Goal: Task Accomplishment & Management: Manage account settings

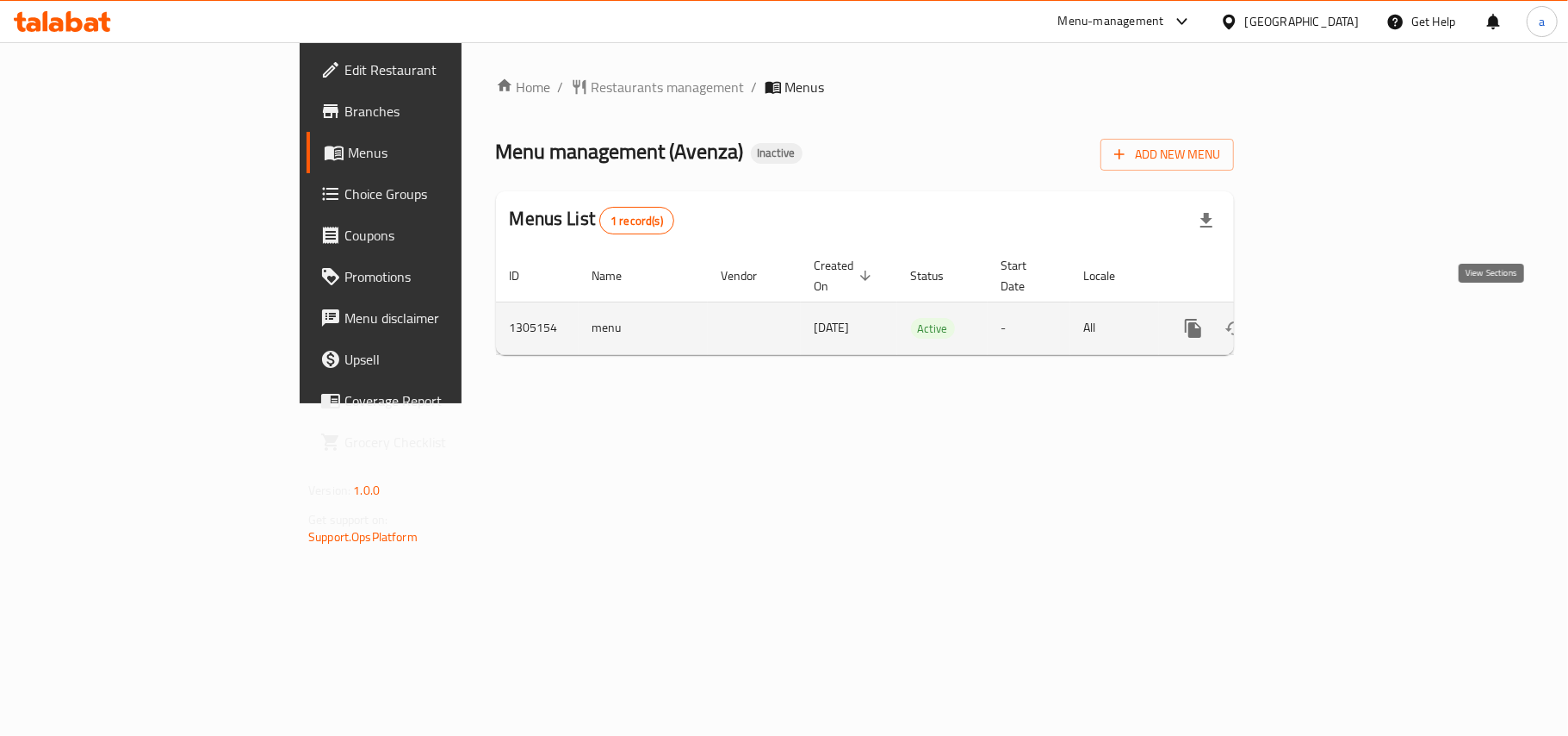
click at [1328, 322] on icon "enhanced table" at bounding box center [1318, 328] width 21 height 21
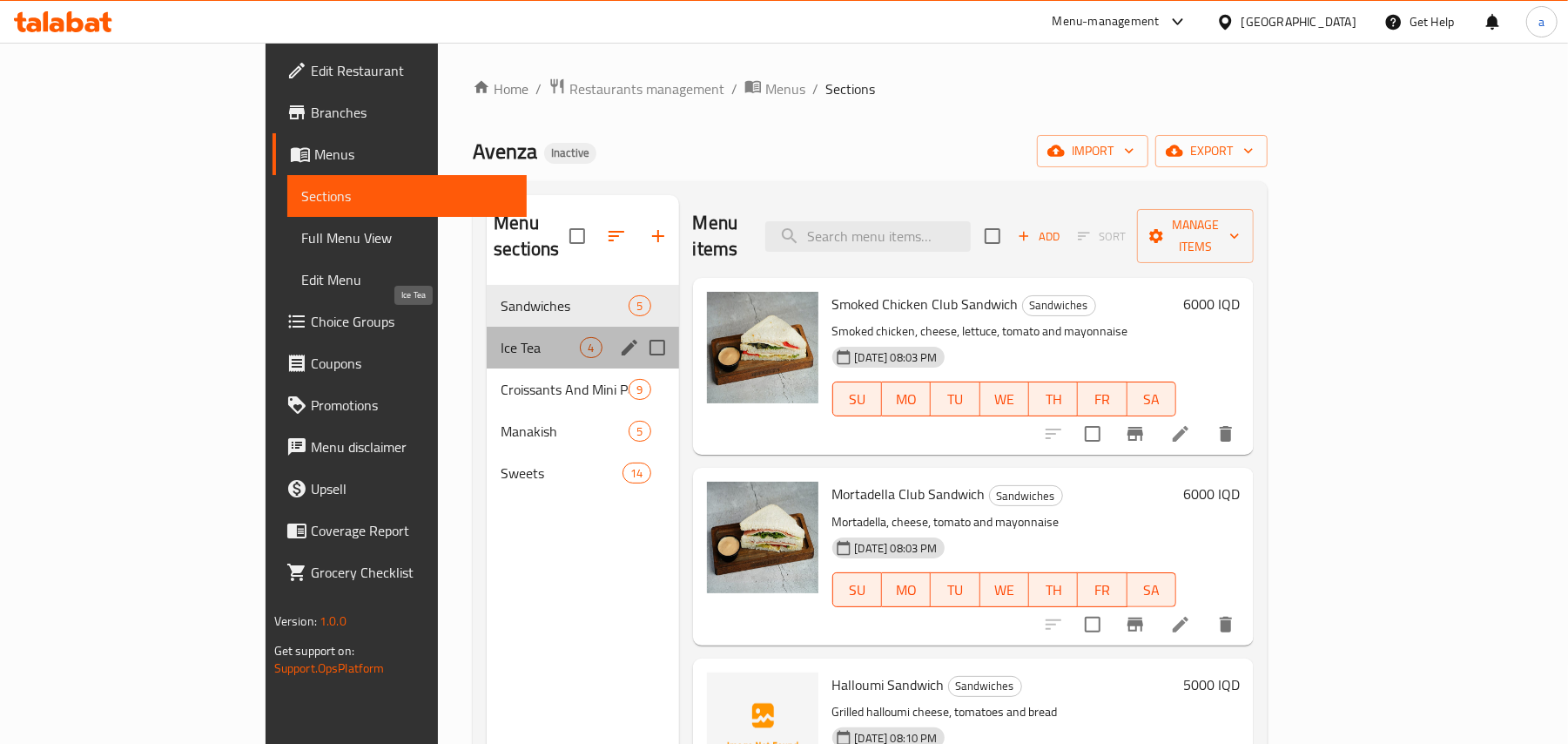
click at [500, 337] on span "Ice Tea" at bounding box center [539, 347] width 79 height 21
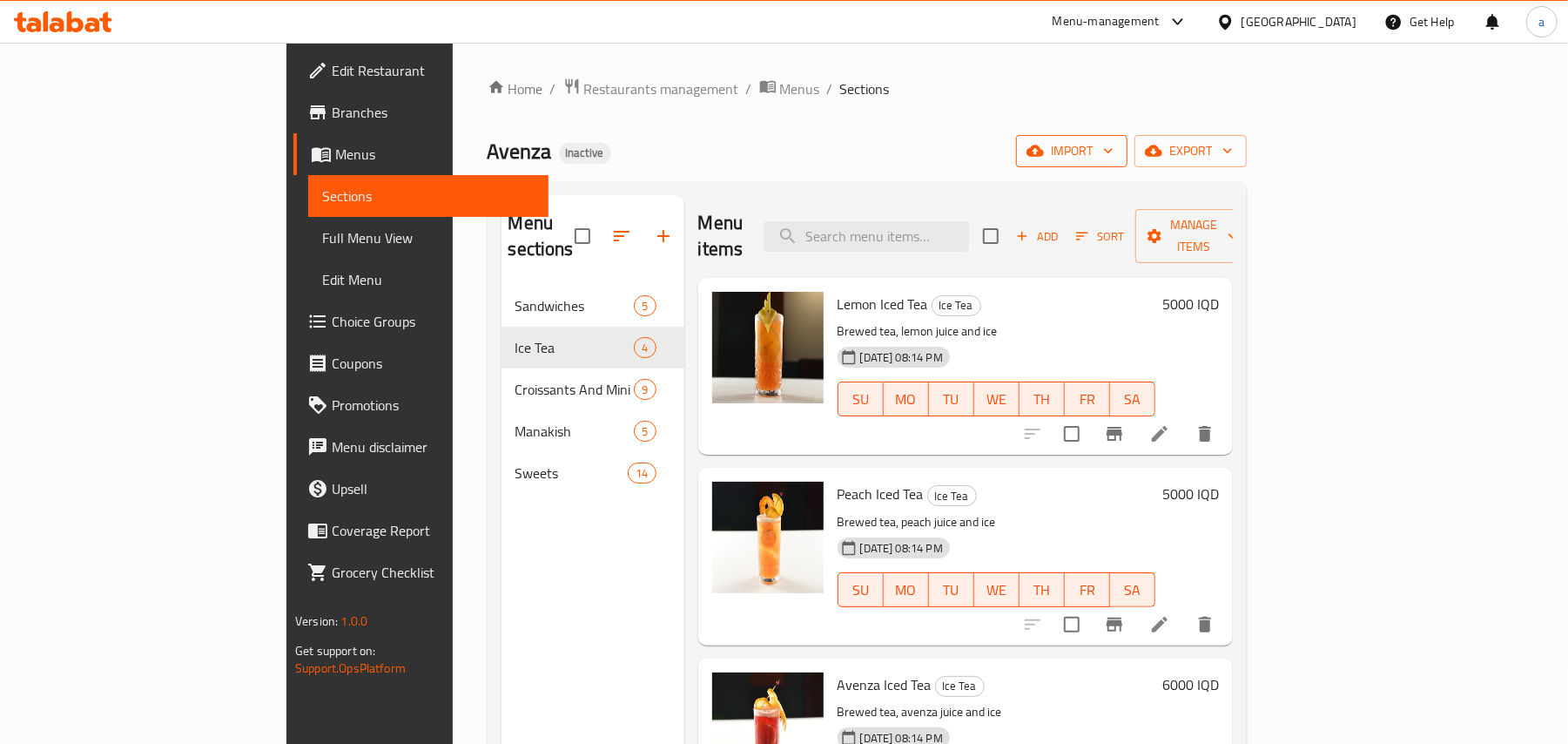
click at [1113, 154] on span "import" at bounding box center [1072, 150] width 84 height 22
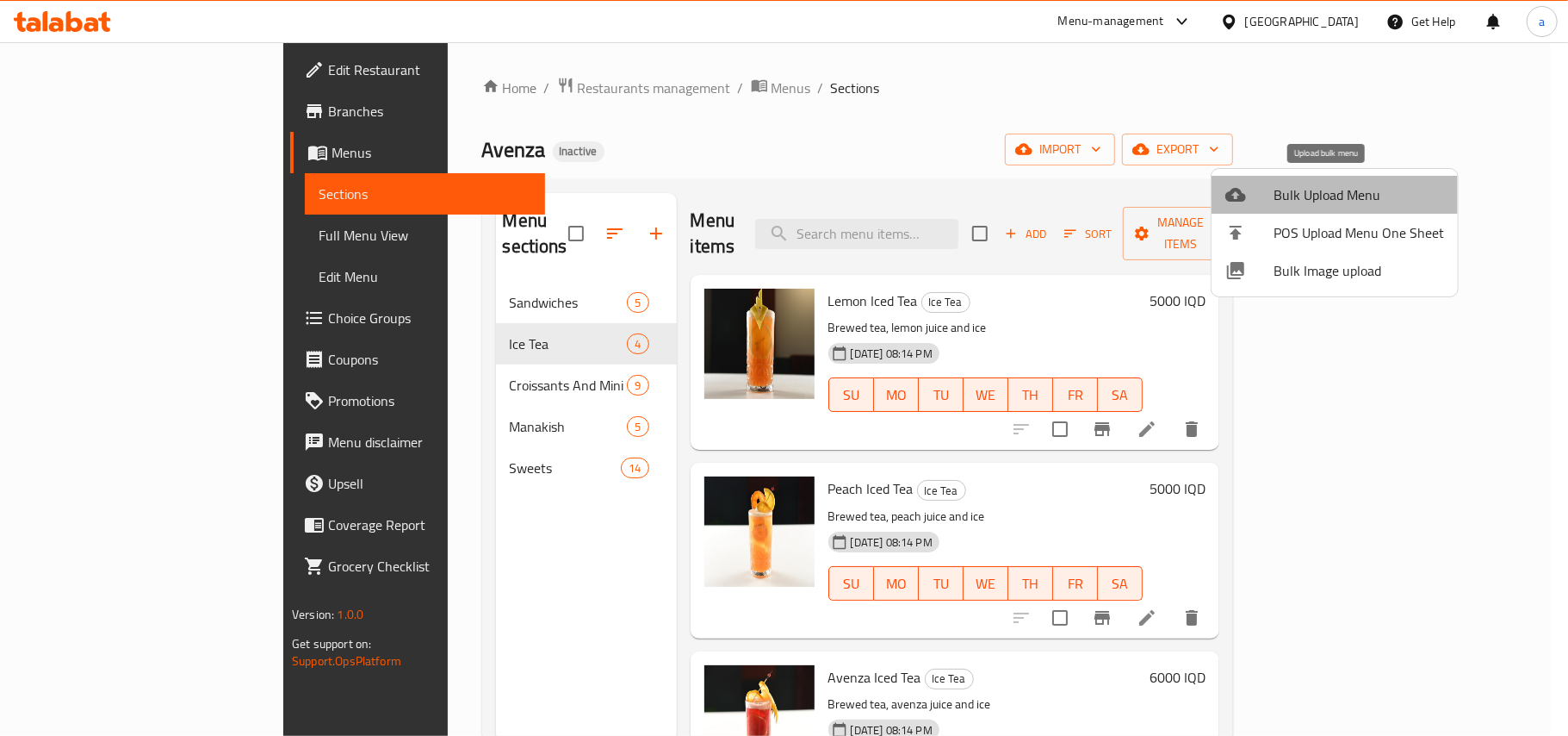
click at [1276, 199] on span "Bulk Upload Menu" at bounding box center [1358, 195] width 170 height 21
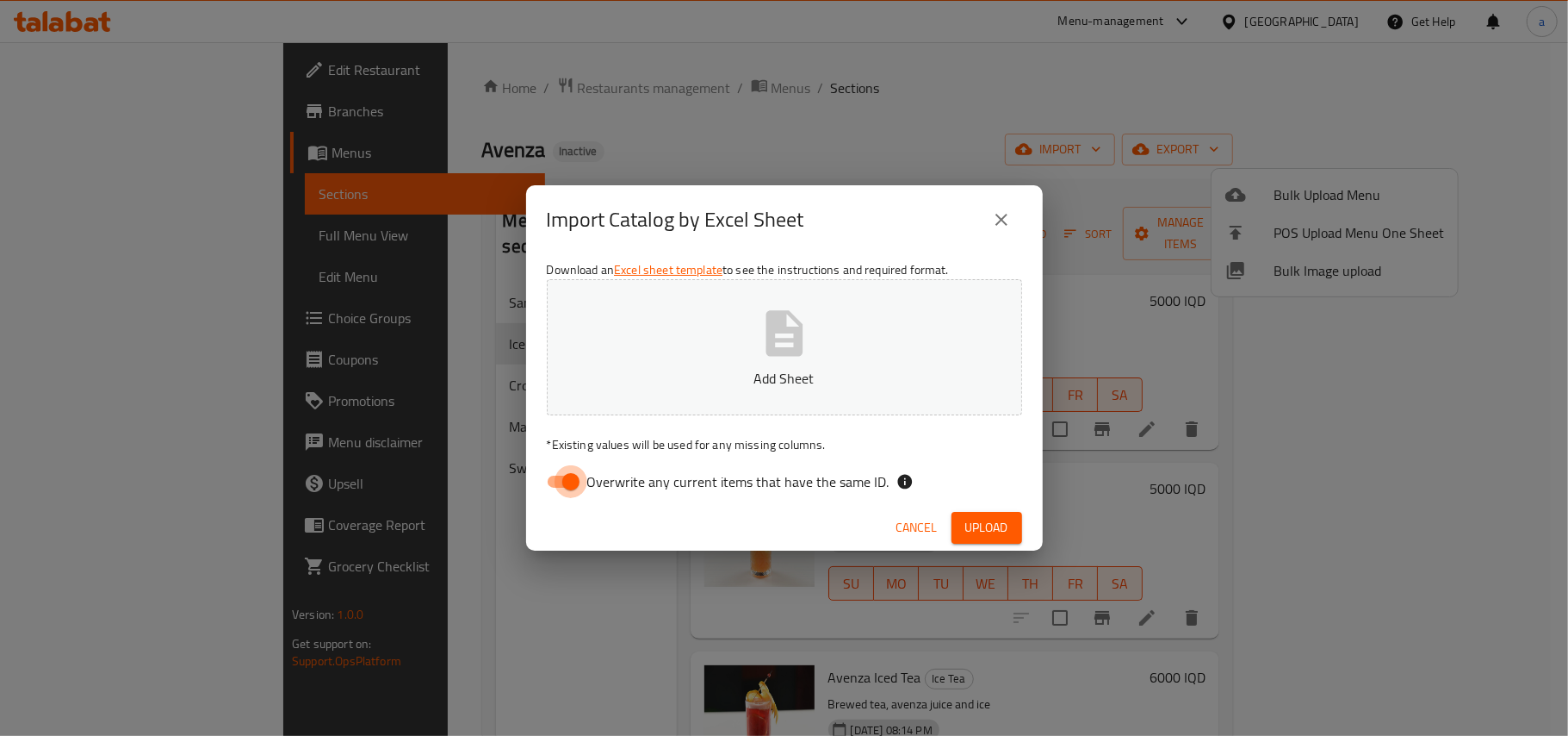
click at [559, 476] on input "Overwrite any current items that have the same ID." at bounding box center [571, 481] width 98 height 33
checkbox input "false"
click at [758, 349] on icon "button" at bounding box center [784, 333] width 55 height 56
click at [995, 535] on span "Upload" at bounding box center [987, 527] width 43 height 22
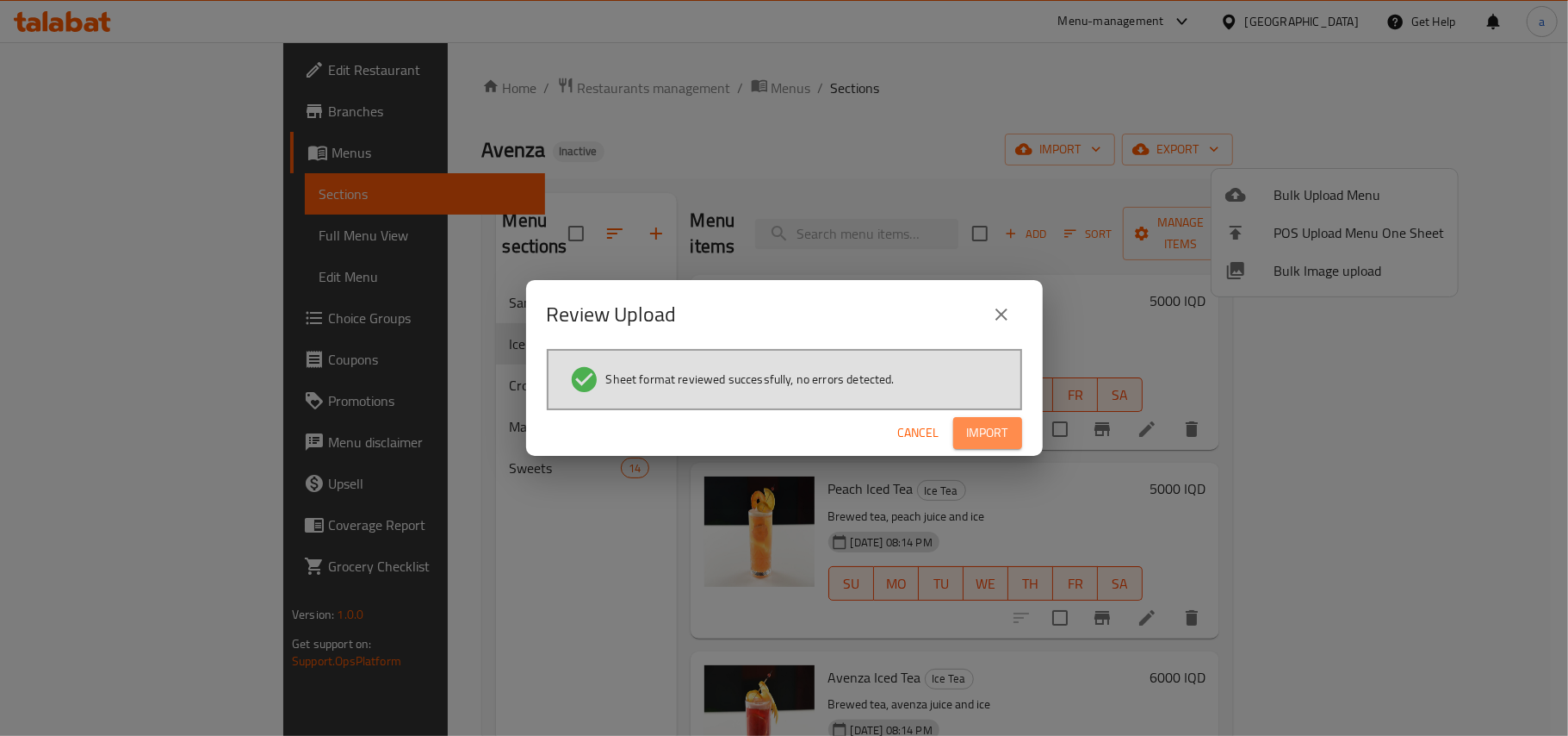
click at [983, 439] on span "Import" at bounding box center [988, 433] width 41 height 22
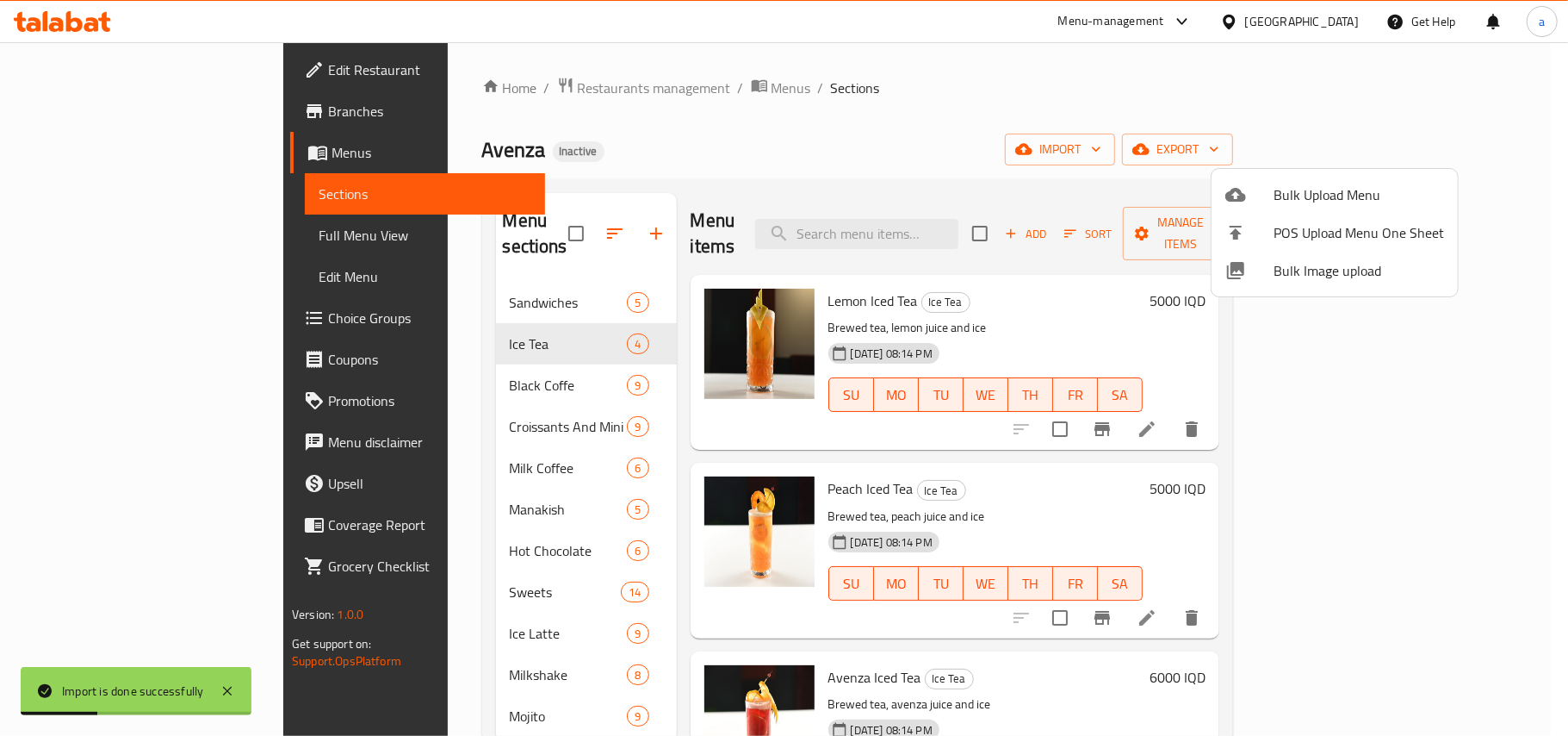
click at [787, 158] on div at bounding box center [784, 368] width 1568 height 736
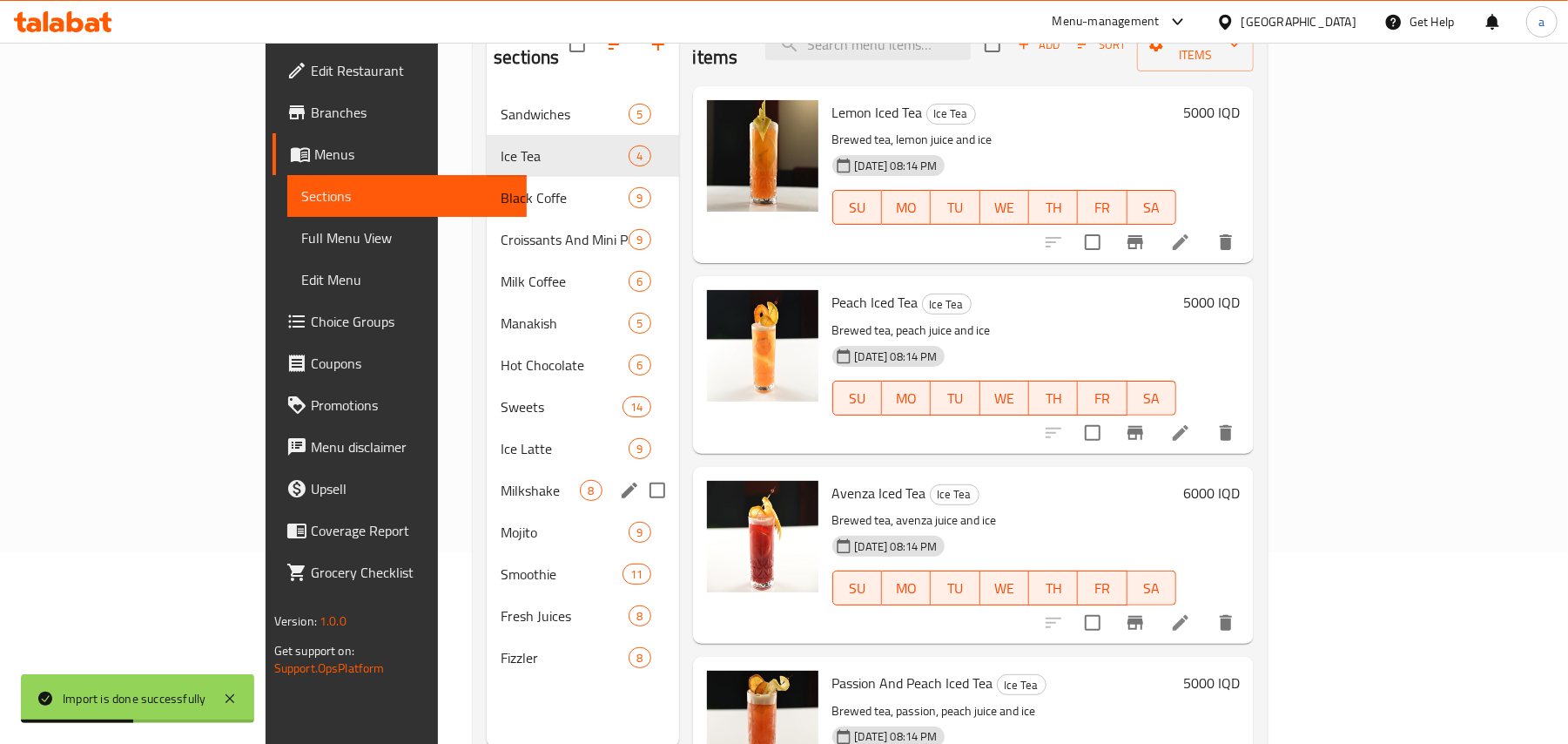
scroll to position [245, 0]
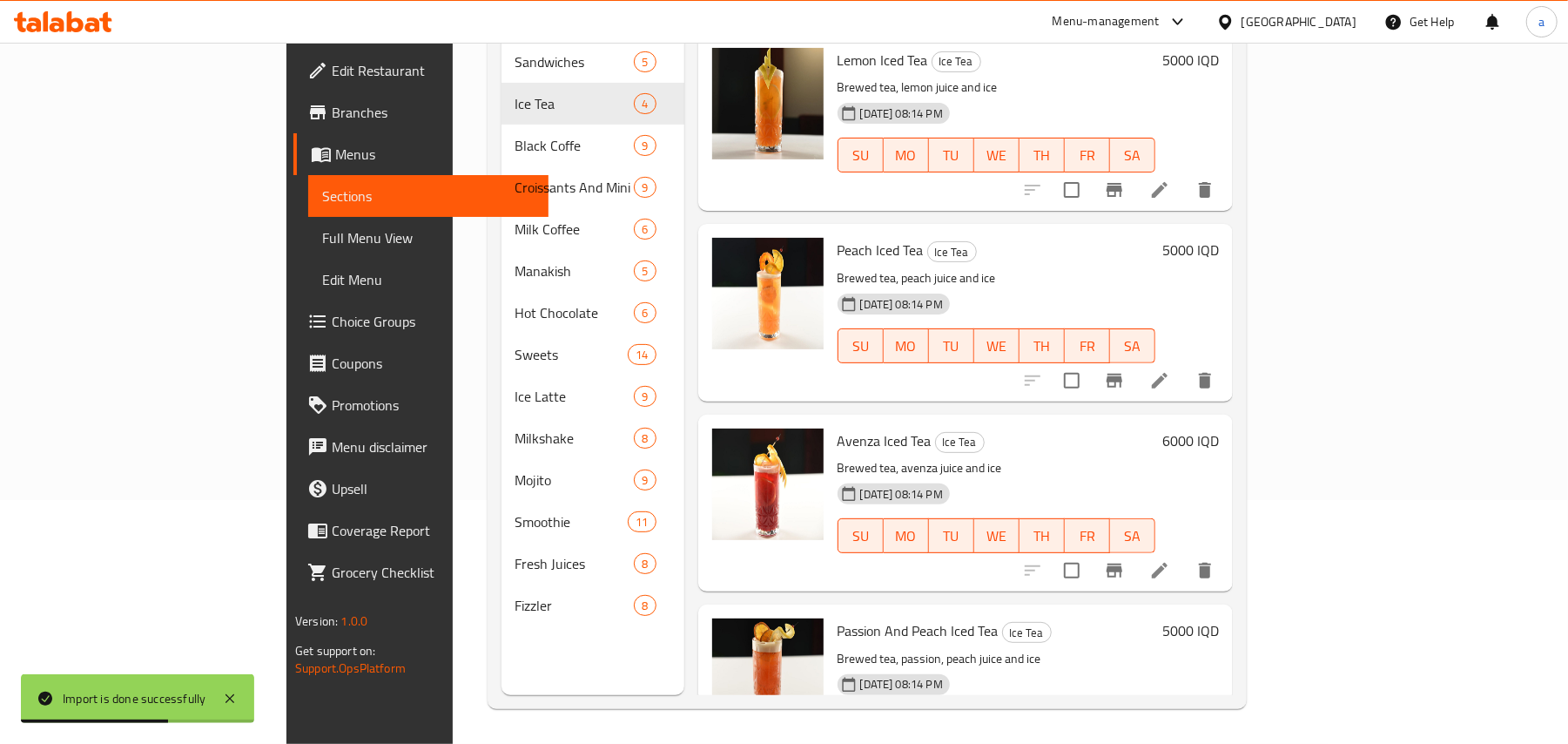
click at [531, 629] on div "Menu sections Sandwiches 5 Ice Tea 4 Black Coffe 9 Croissants And Mini Pastries…" at bounding box center [592, 323] width 183 height 744
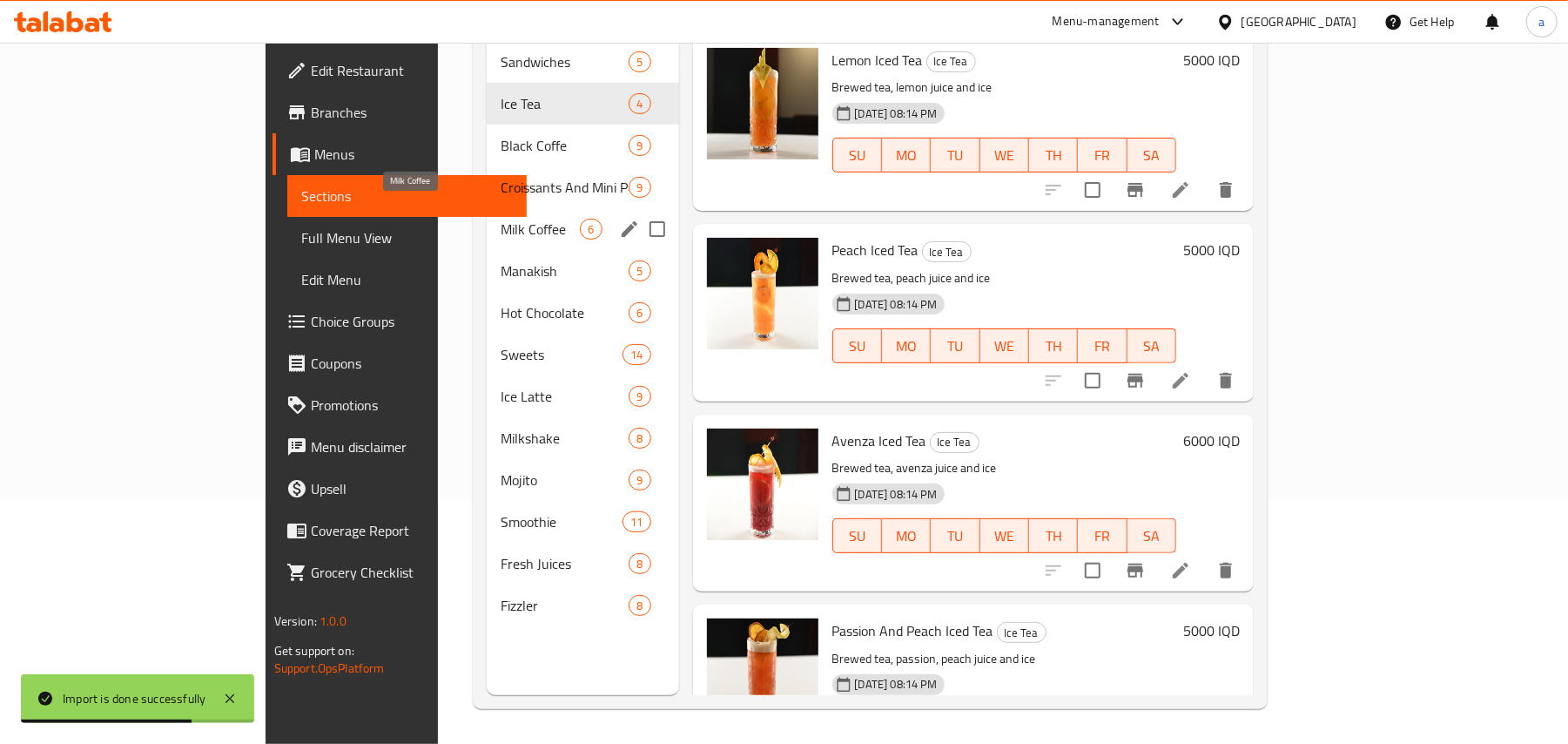
click at [487, 208] on div "Milk Coffee 6" at bounding box center [582, 229] width 191 height 42
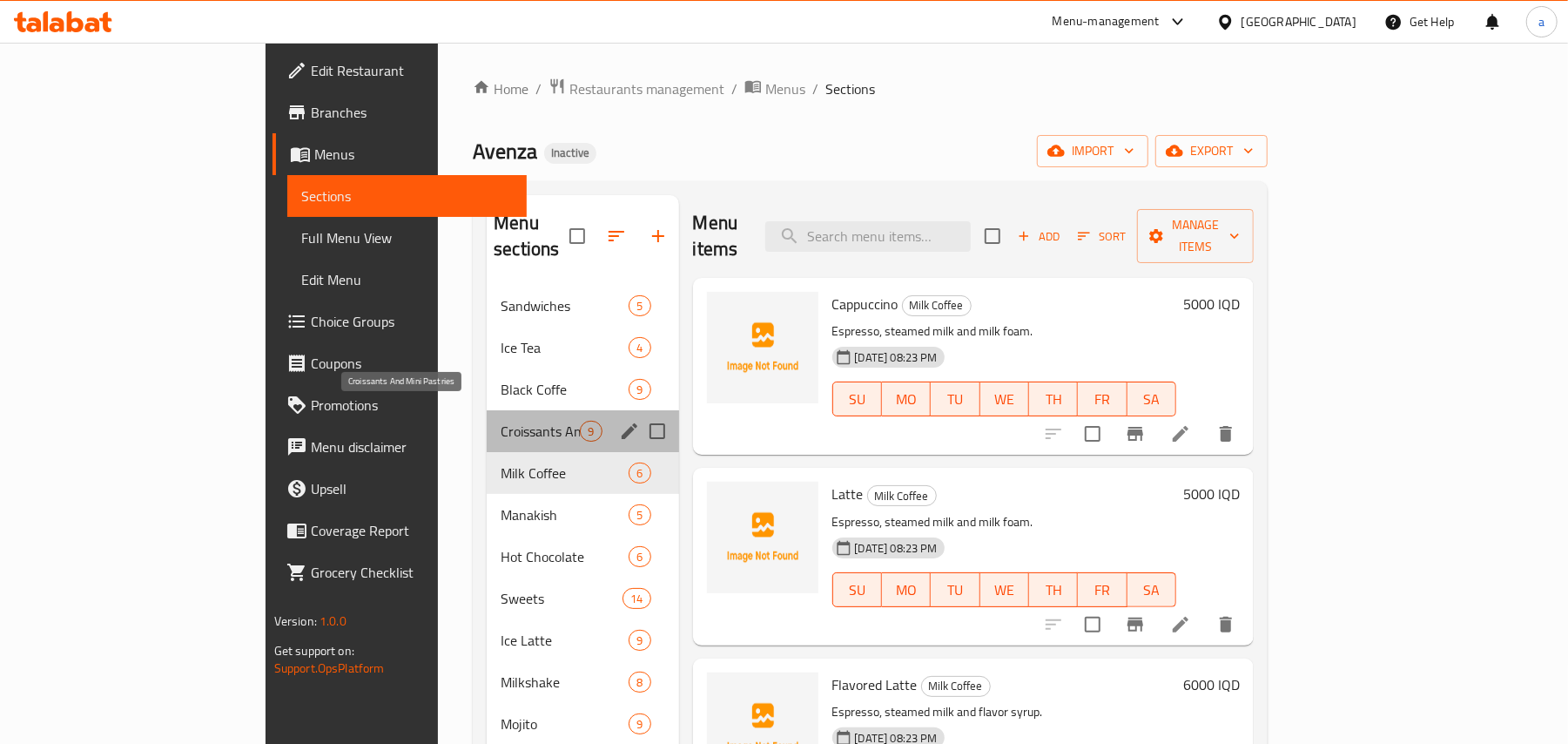
click at [500, 421] on span "Croissants And Mini Pastries" at bounding box center [539, 431] width 79 height 21
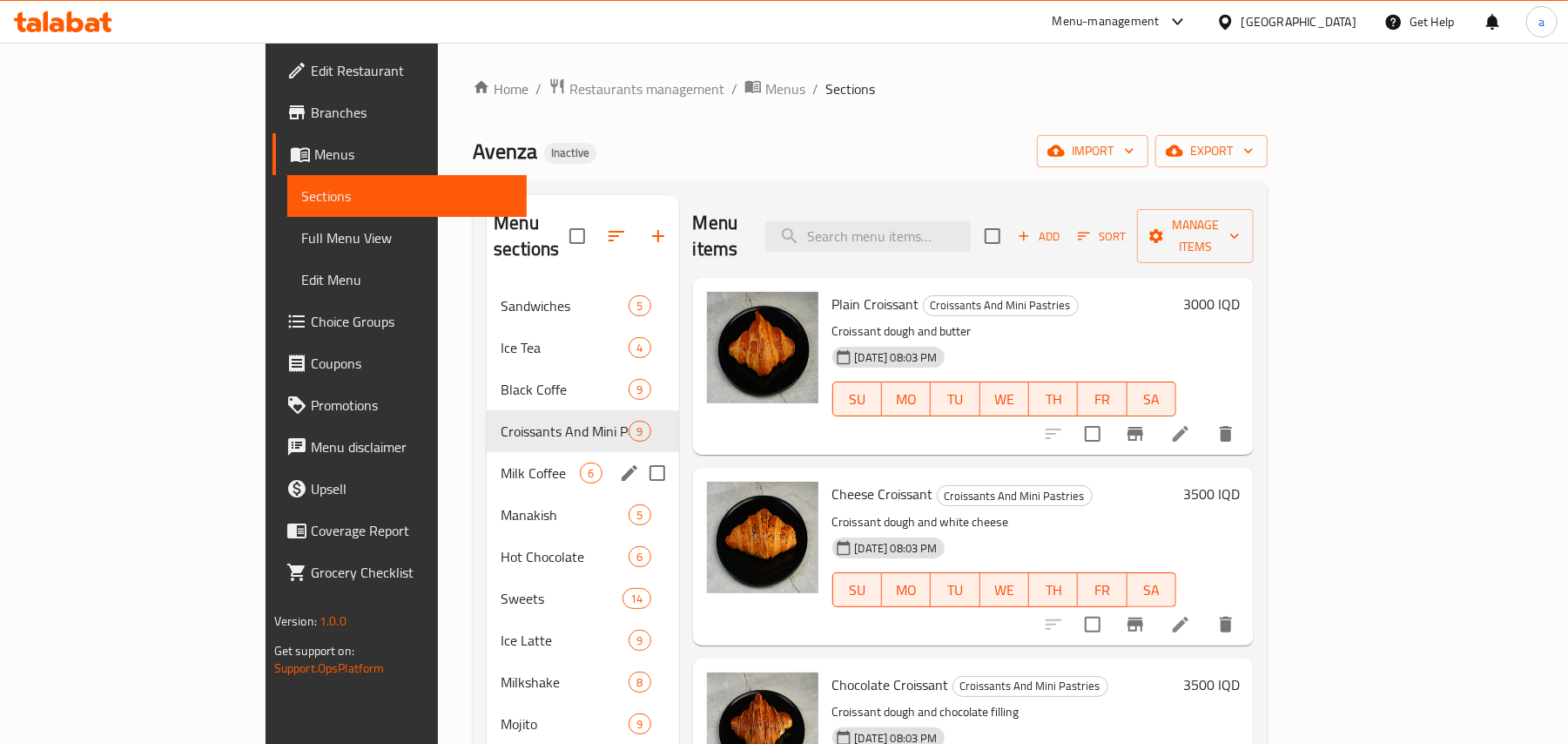
click at [500, 462] on span "Milk Coffee" at bounding box center [539, 473] width 79 height 21
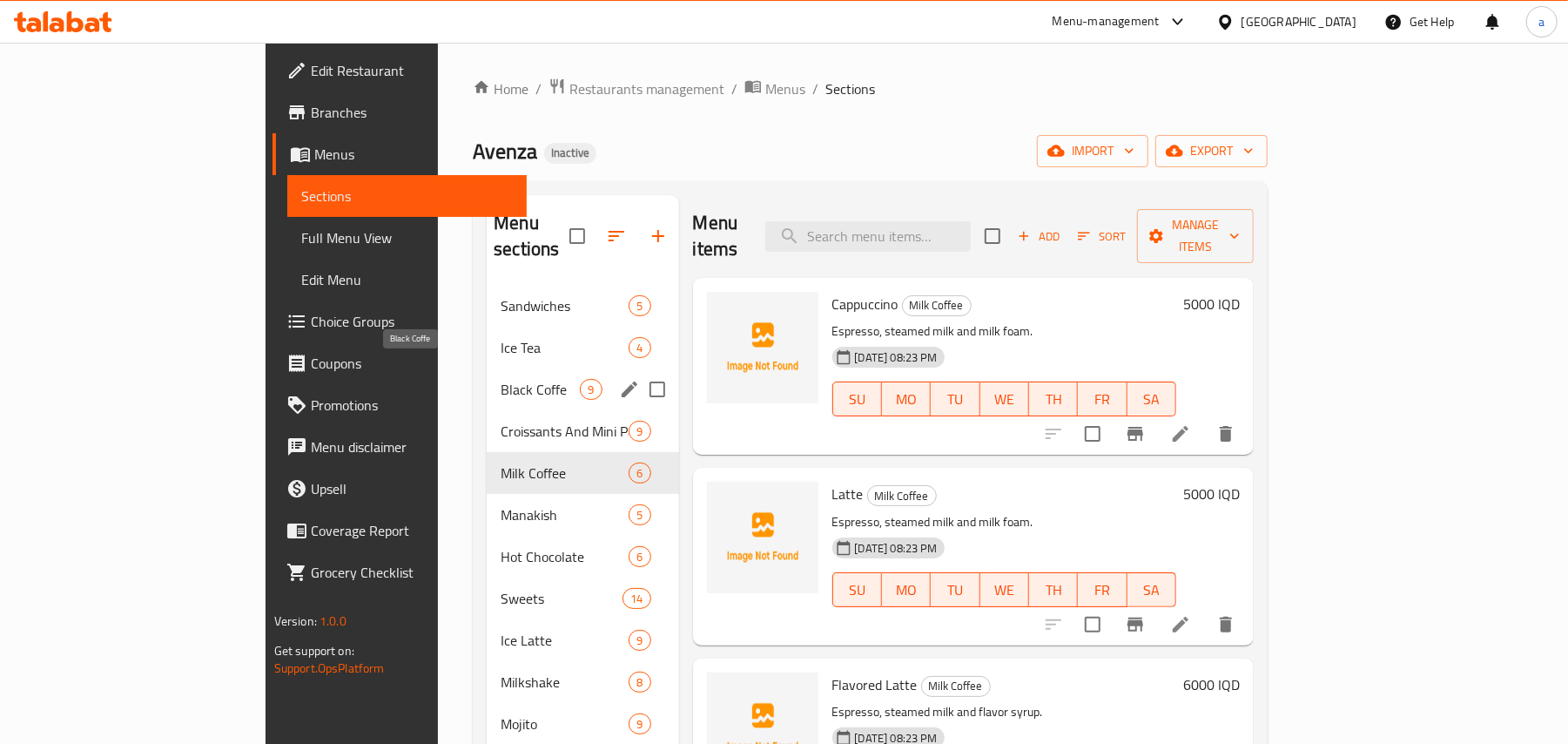
click at [500, 379] on span "Black Coffe" at bounding box center [539, 389] width 79 height 21
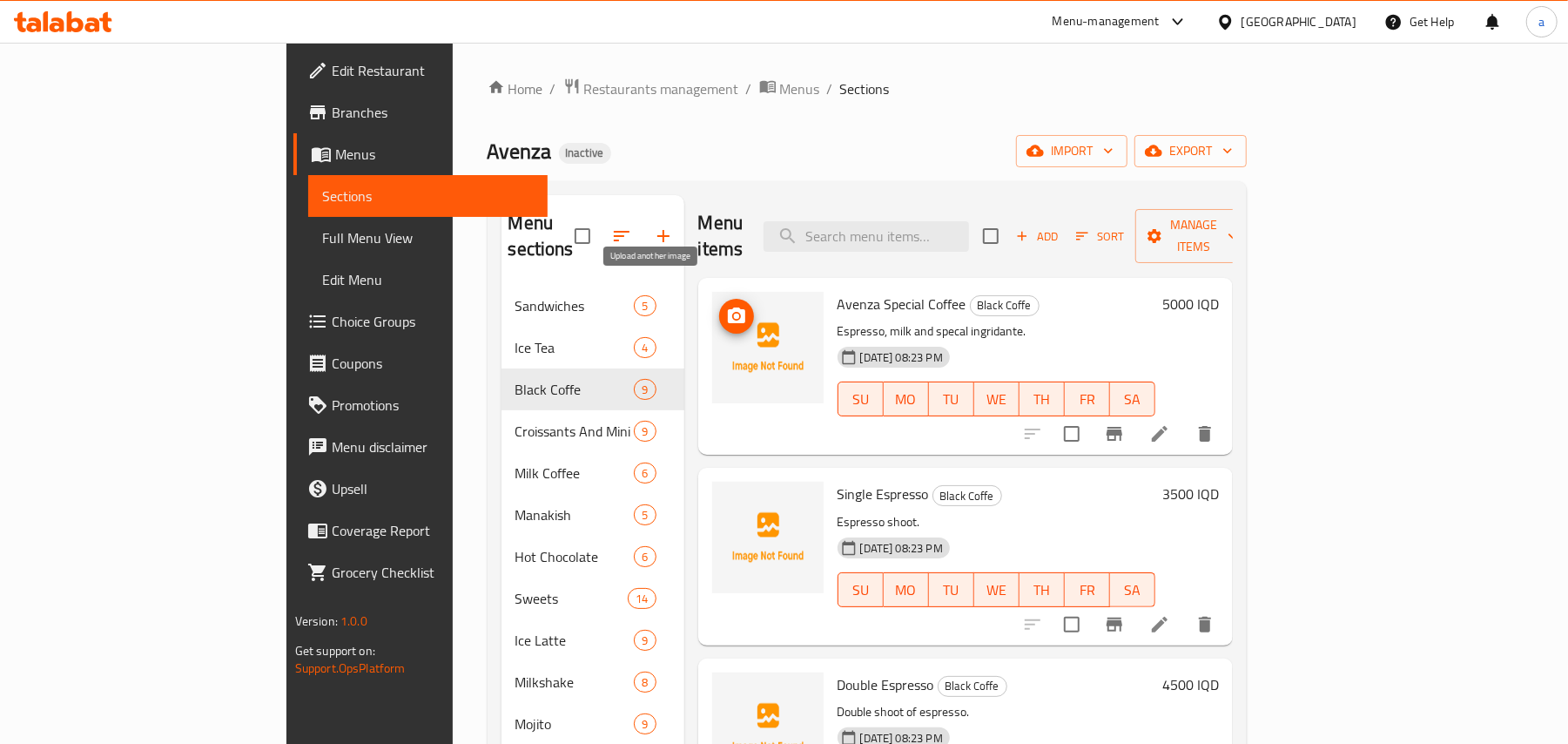
click at [719, 305] on span "upload picture" at bounding box center [736, 316] width 35 height 21
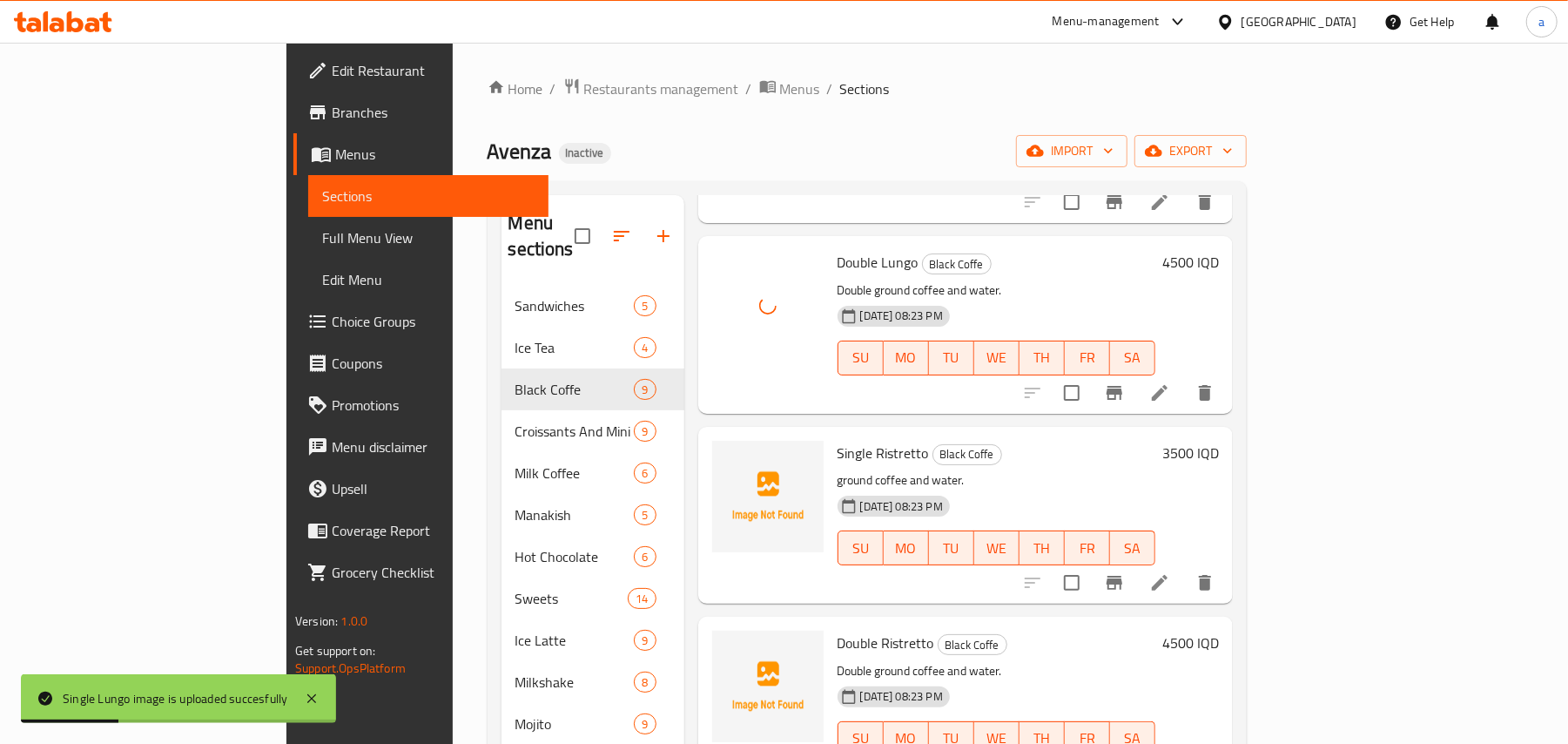
scroll to position [1048, 0]
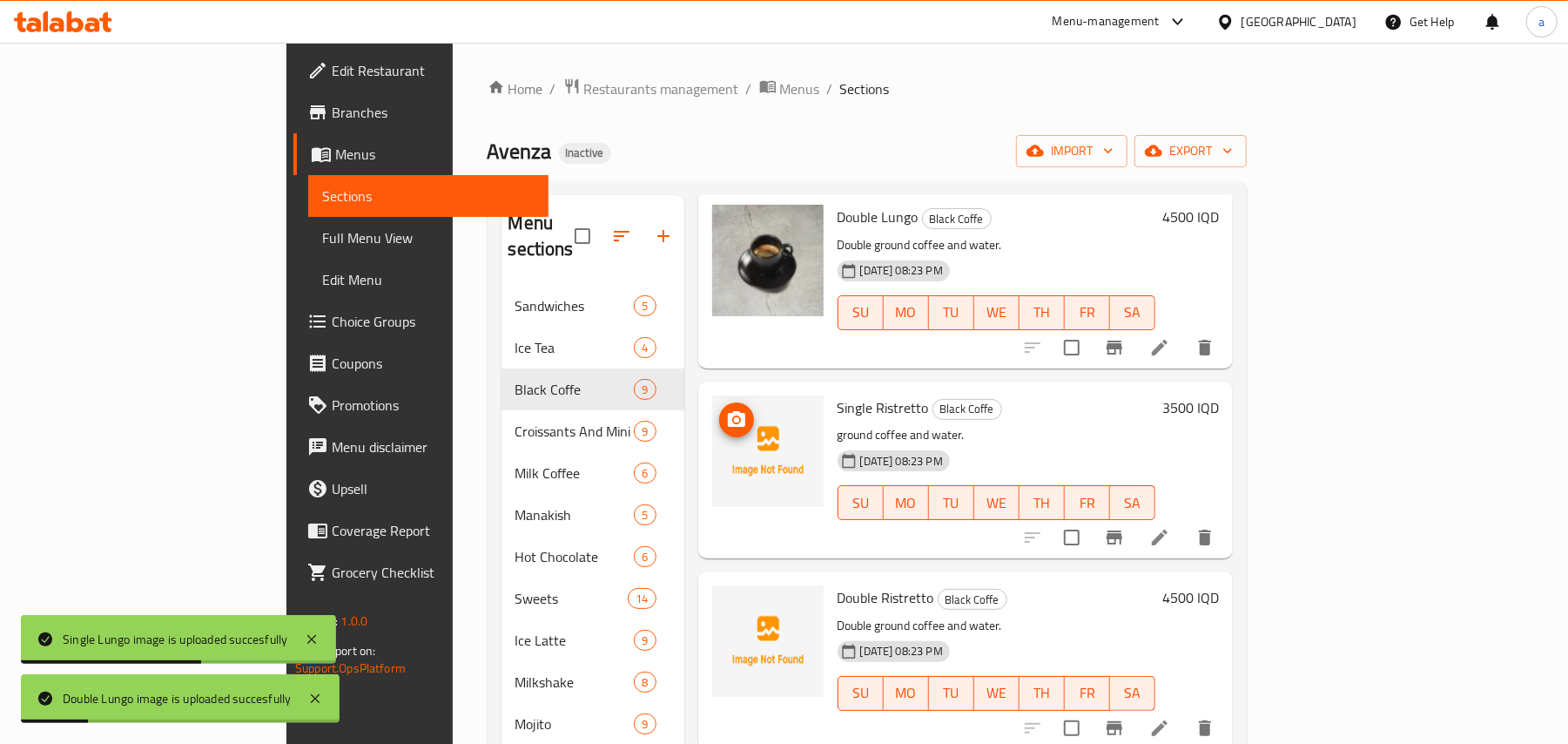
click at [719, 415] on span "upload picture" at bounding box center [736, 420] width 35 height 21
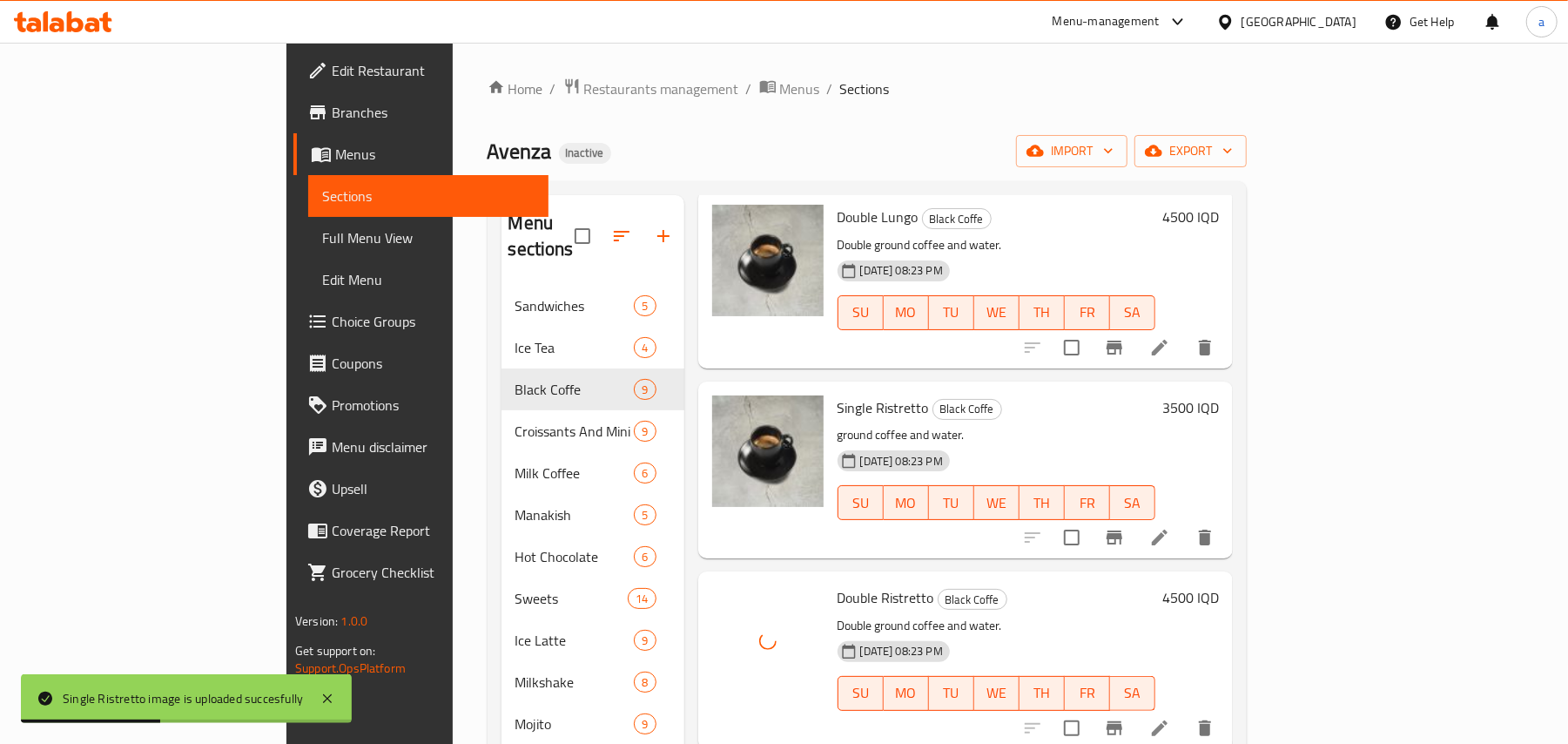
scroll to position [245, 0]
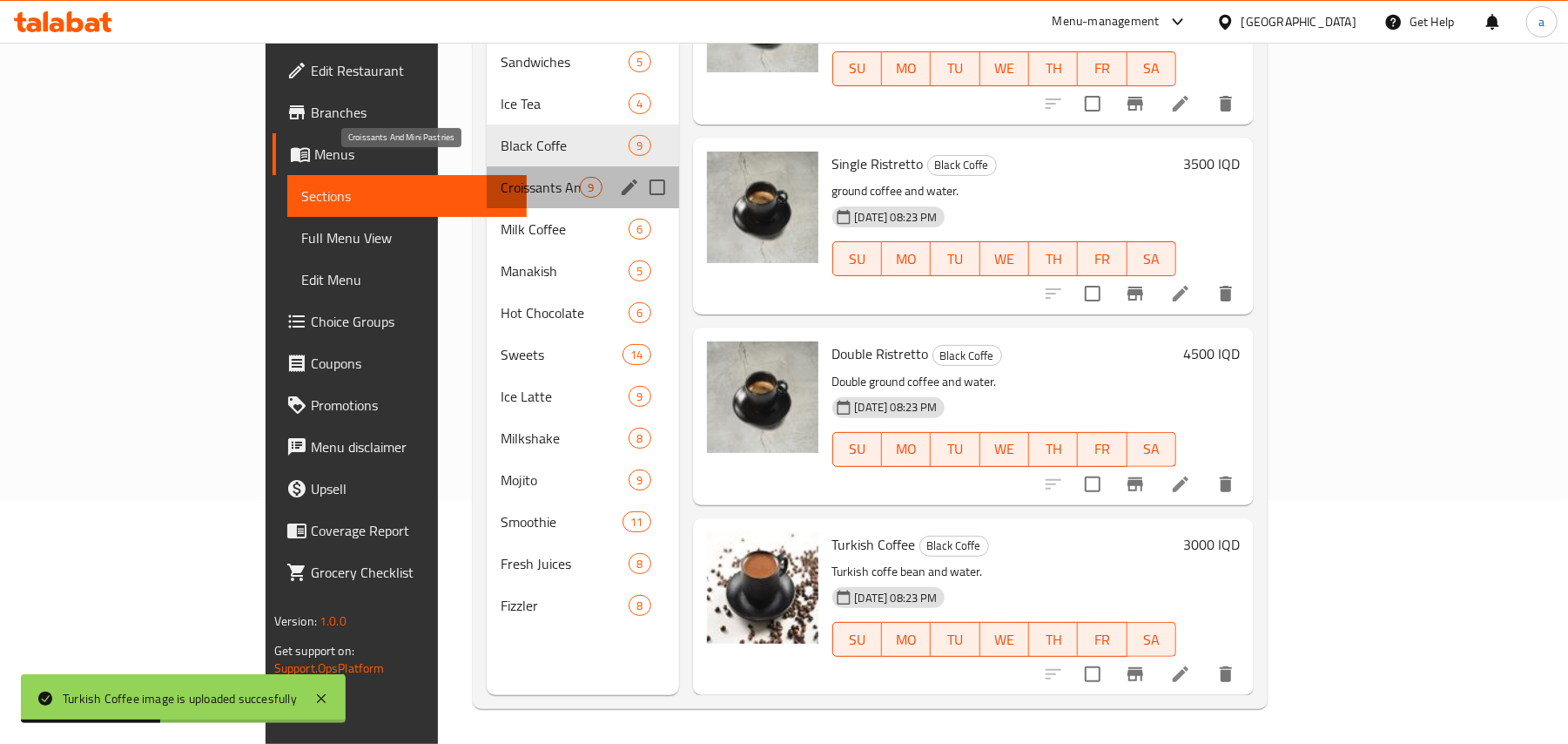
click at [500, 177] on span "Croissants And Mini Pastries" at bounding box center [539, 187] width 79 height 21
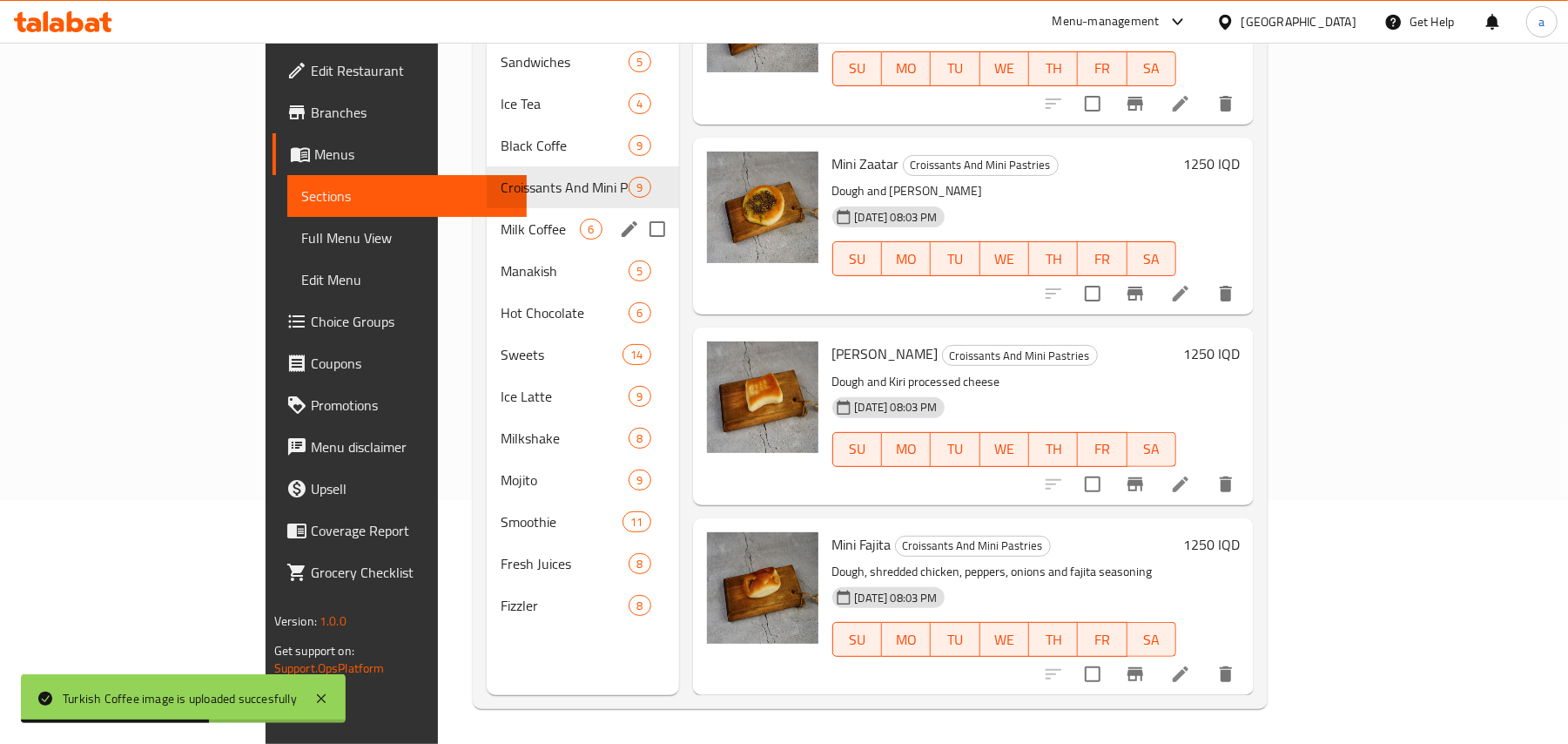
click at [500, 223] on span "Milk Coffee" at bounding box center [539, 229] width 79 height 21
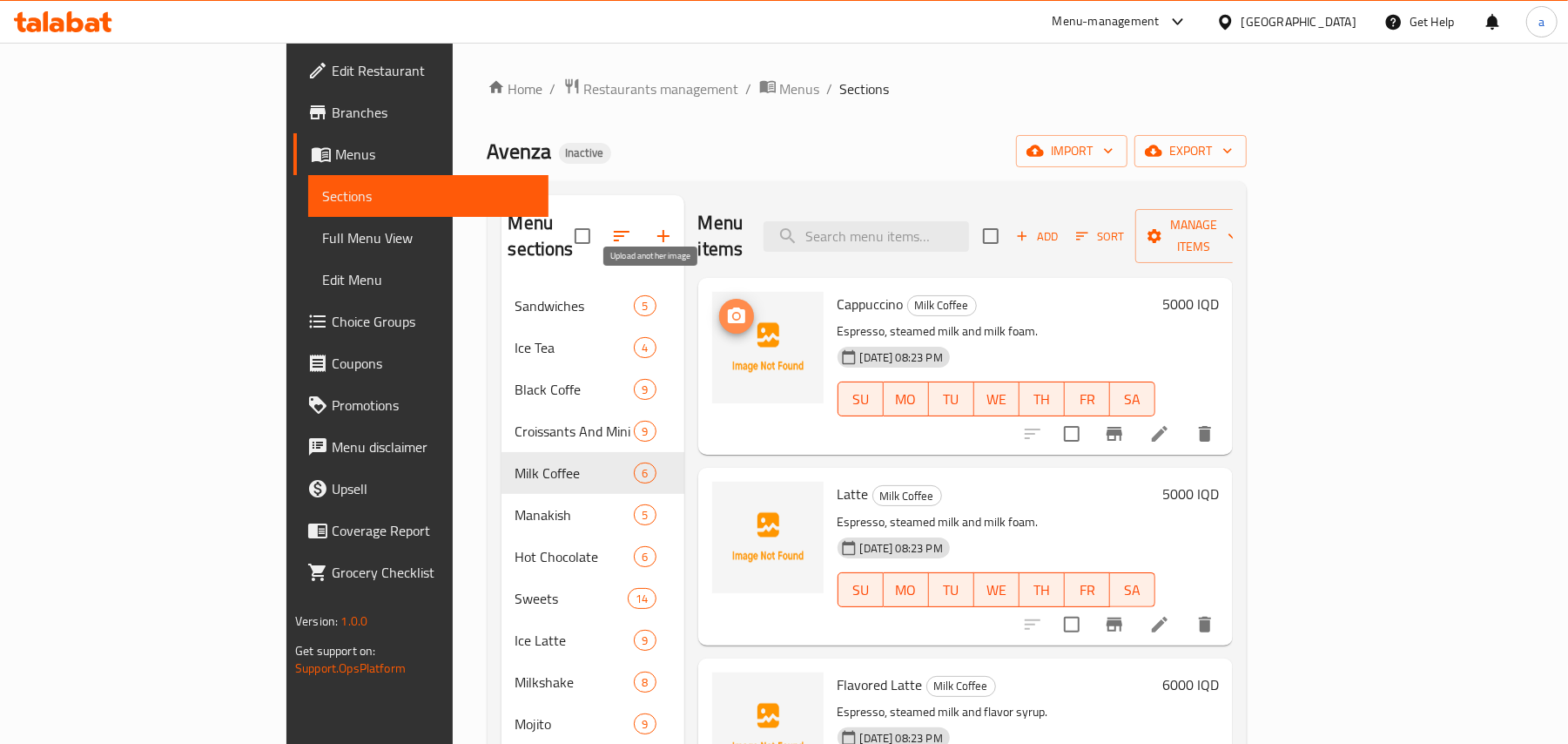
click at [727, 307] on icon "upload picture" at bounding box center [736, 315] width 17 height 15
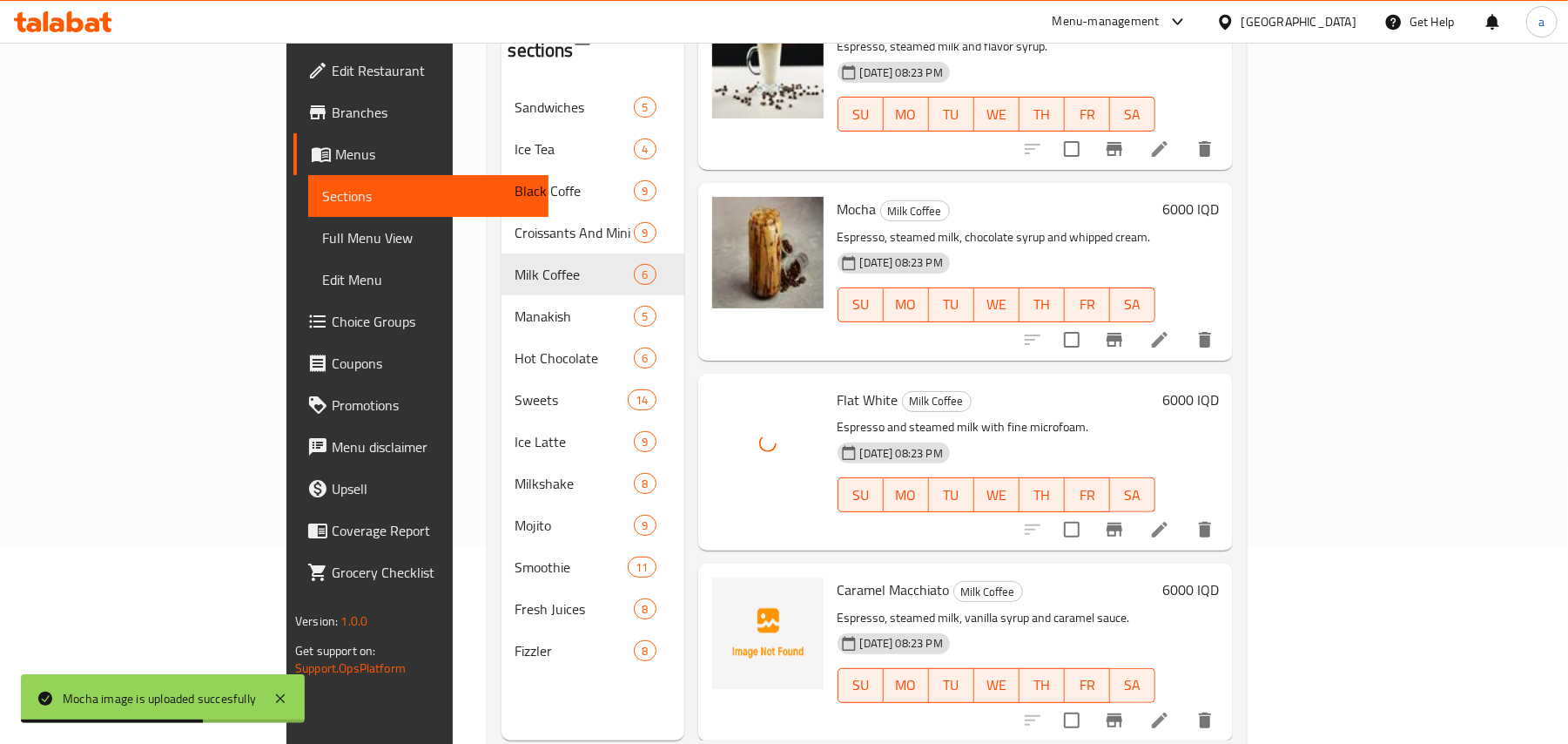
scroll to position [245, 0]
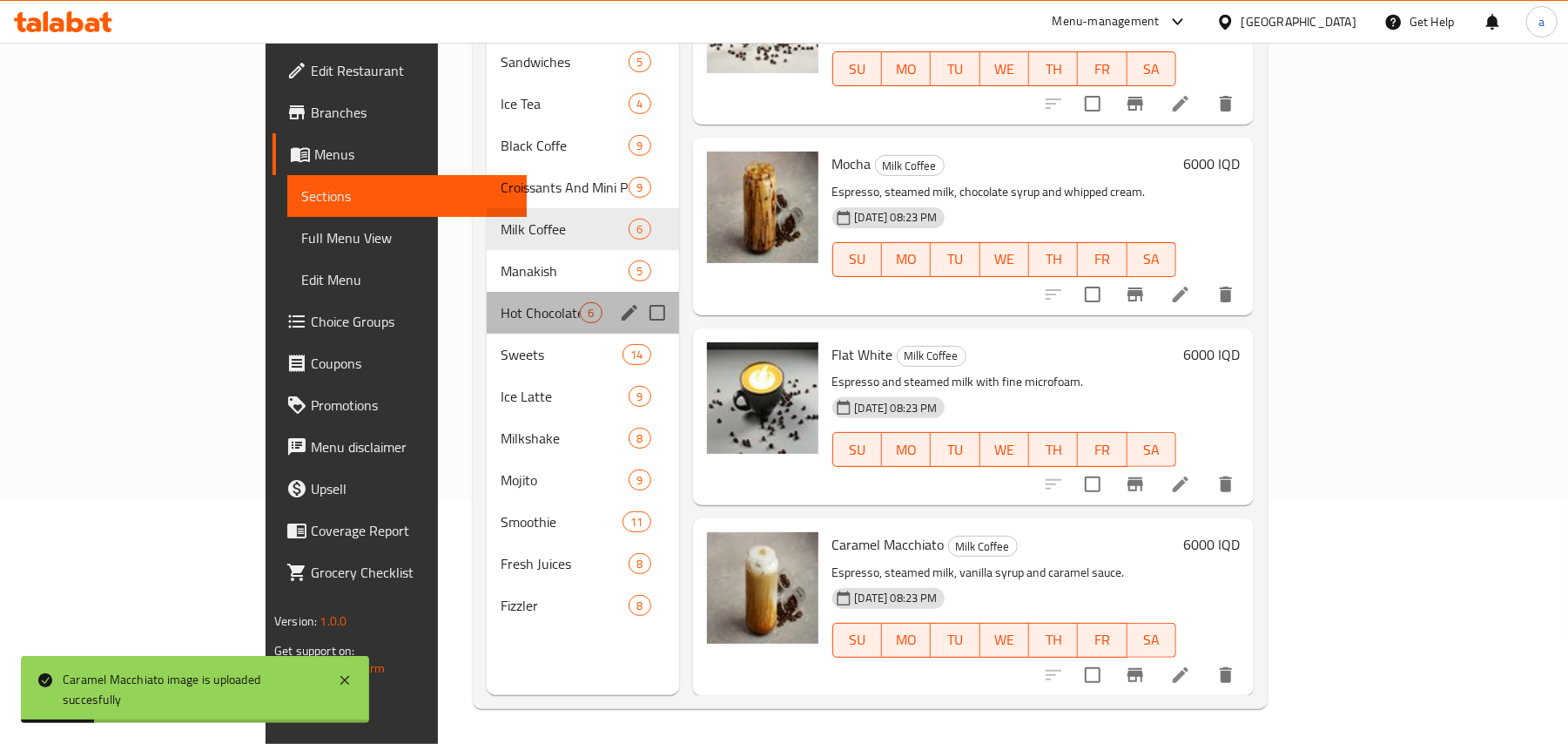
click at [487, 292] on div "Hot Chocolate 6" at bounding box center [582, 313] width 191 height 42
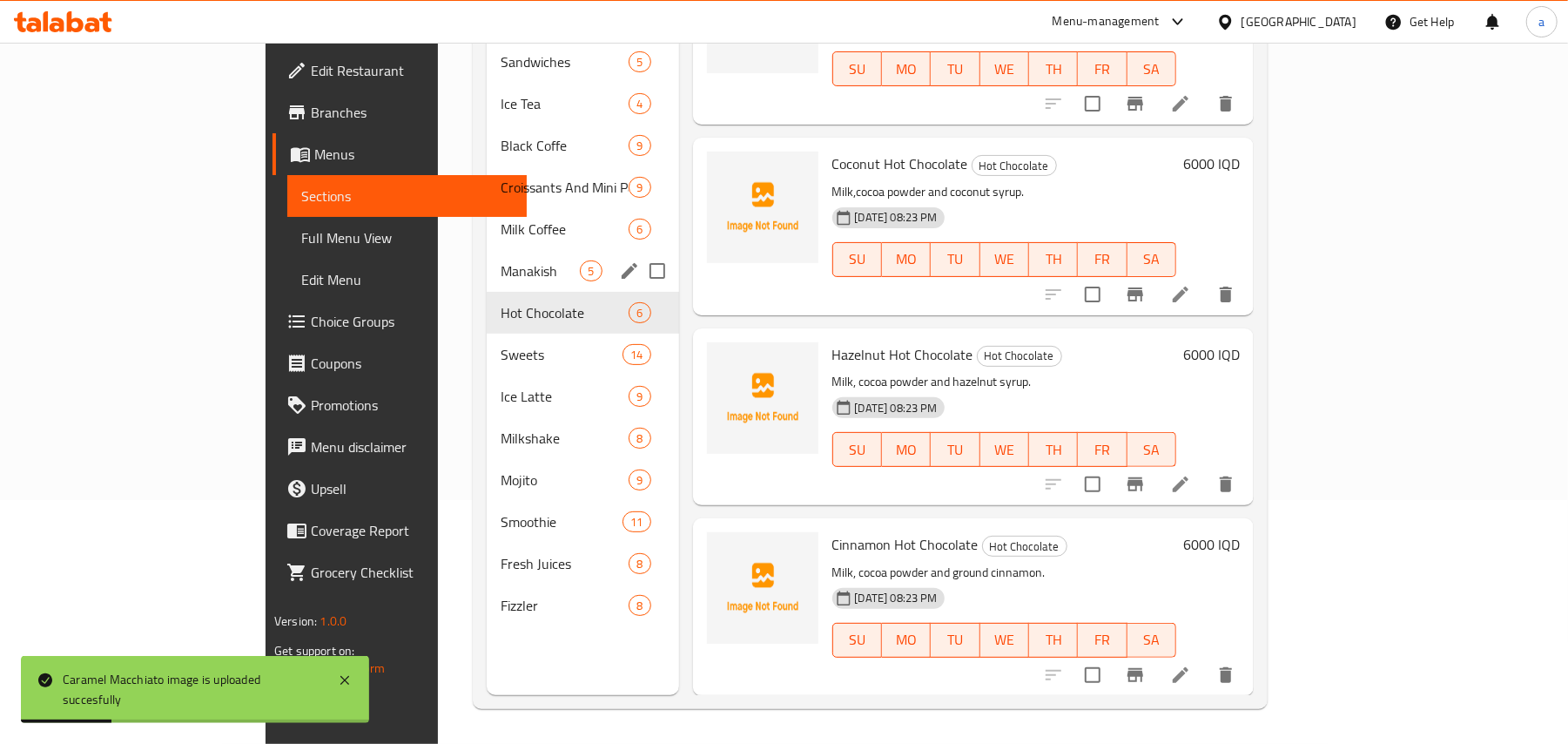
click at [500, 261] on span "Manakish" at bounding box center [539, 271] width 79 height 21
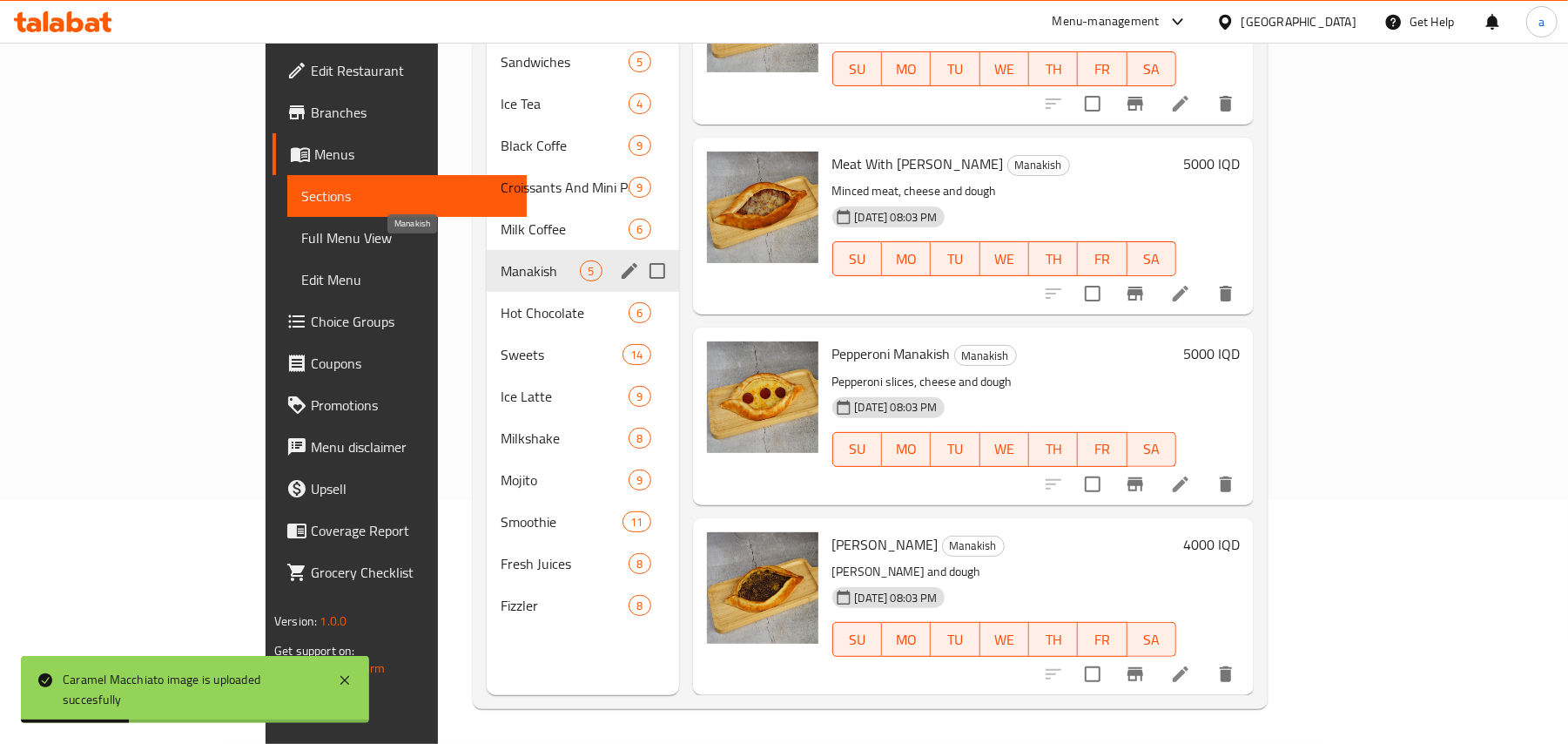
scroll to position [273, 0]
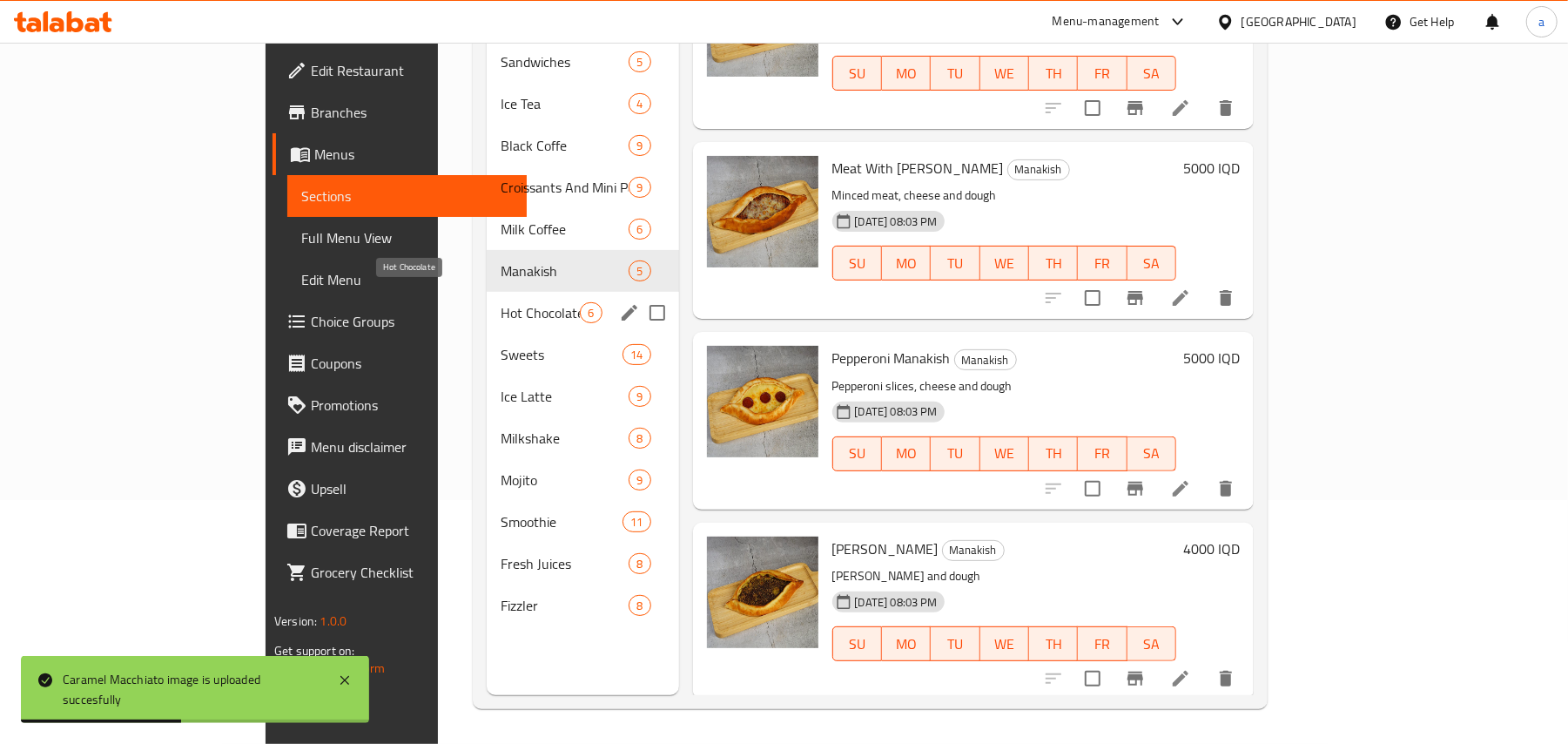
click at [500, 303] on span "Hot Chocolate" at bounding box center [539, 313] width 79 height 21
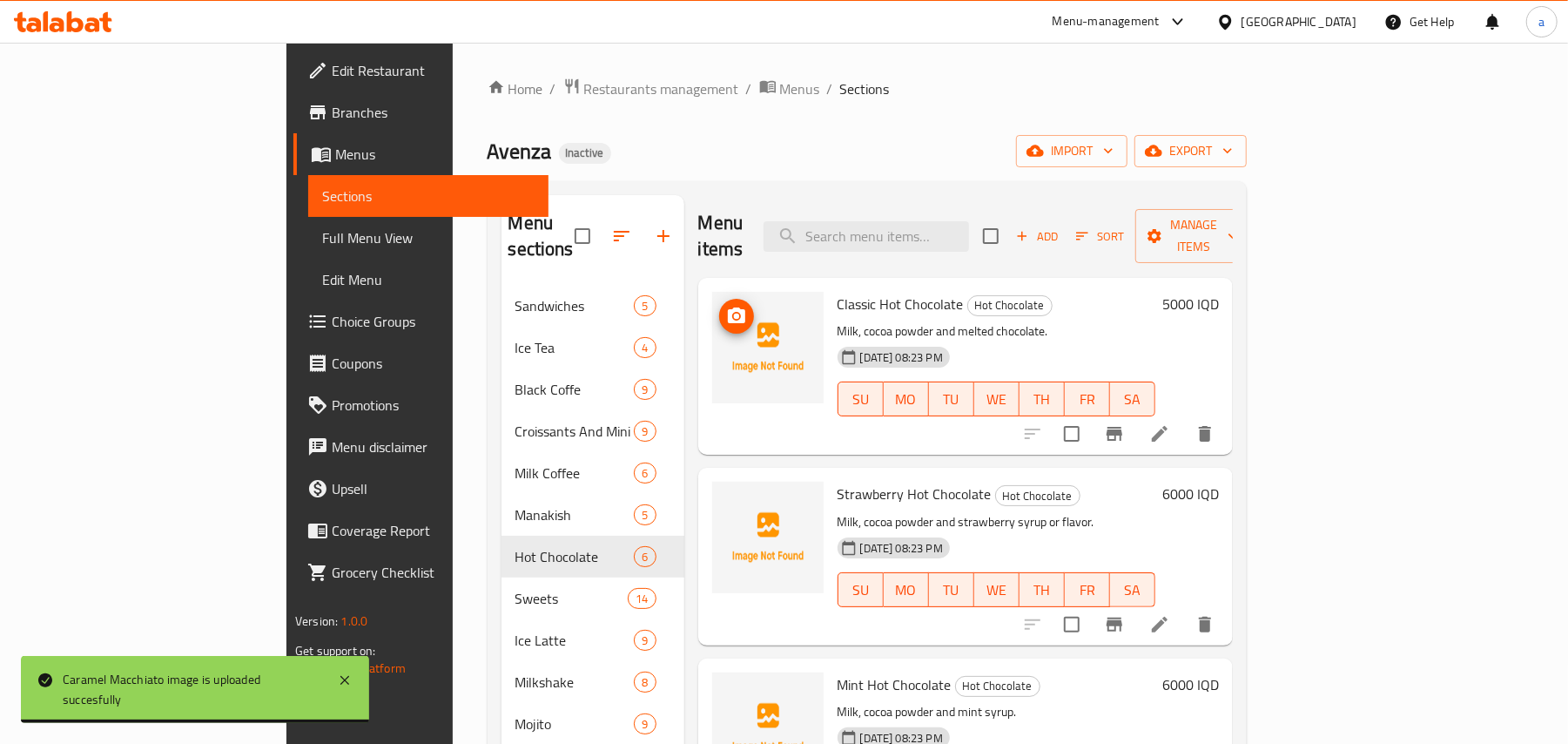
click at [727, 307] on icon "upload picture" at bounding box center [736, 315] width 17 height 15
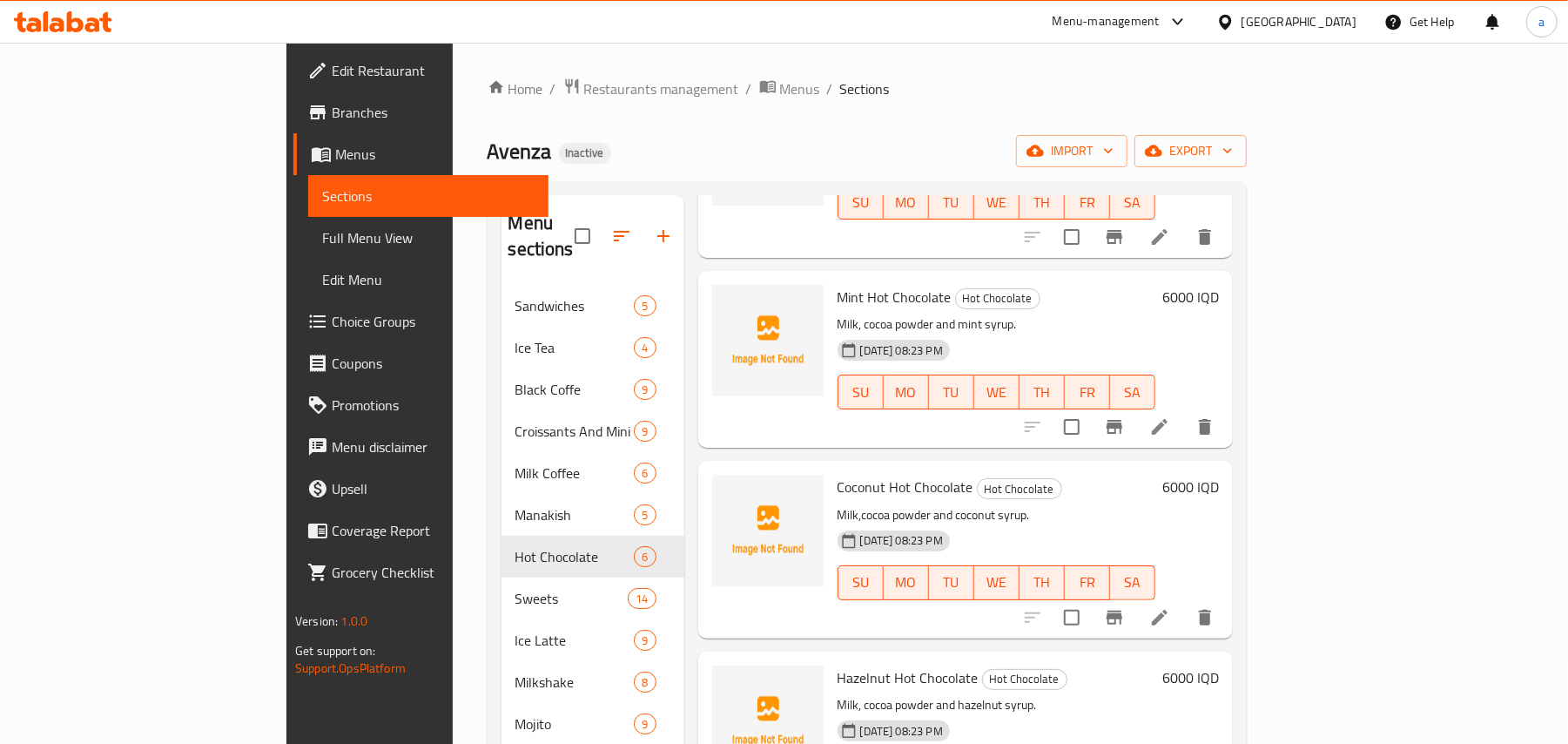
scroll to position [467, 0]
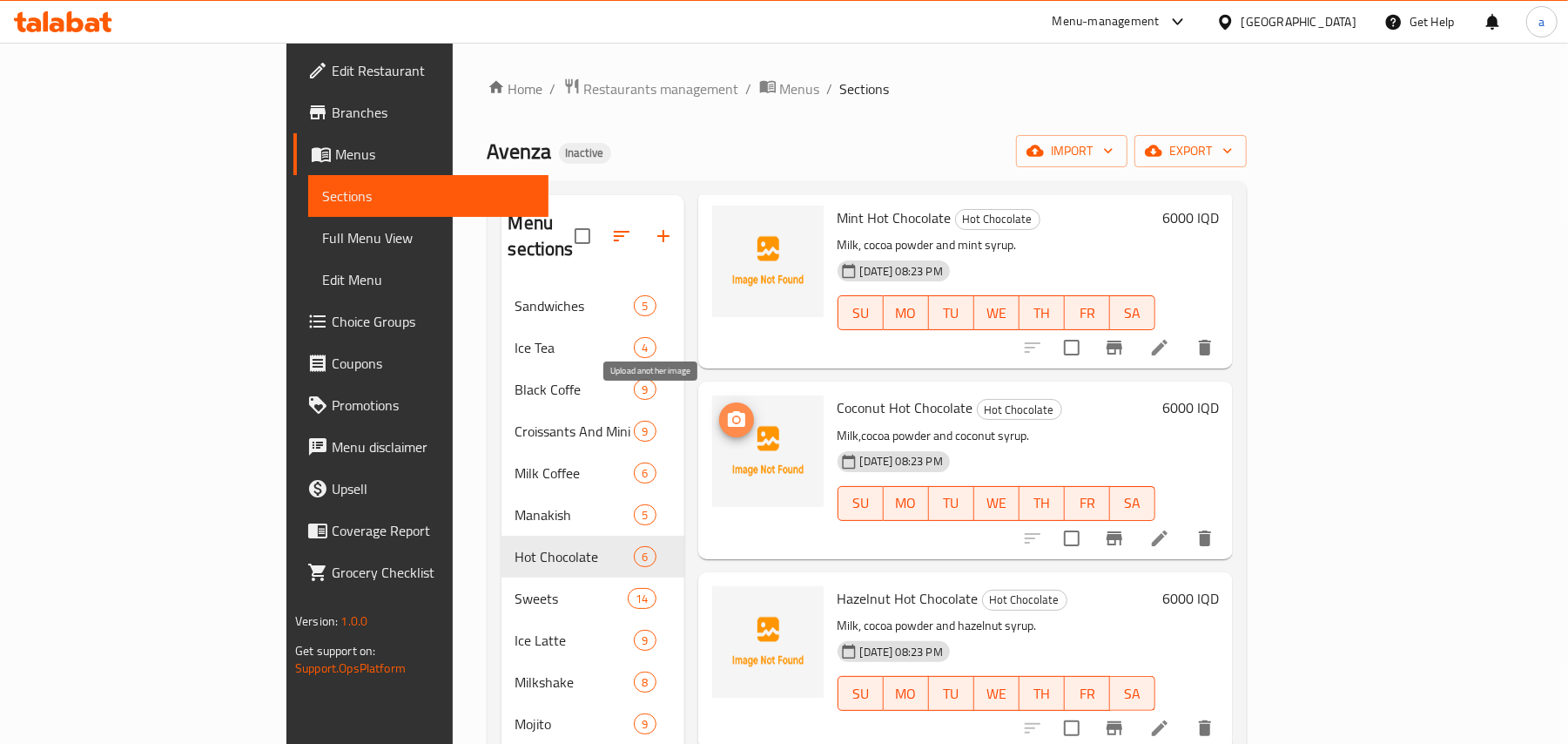
click at [726, 409] on icon "upload picture" at bounding box center [737, 420] width 21 height 21
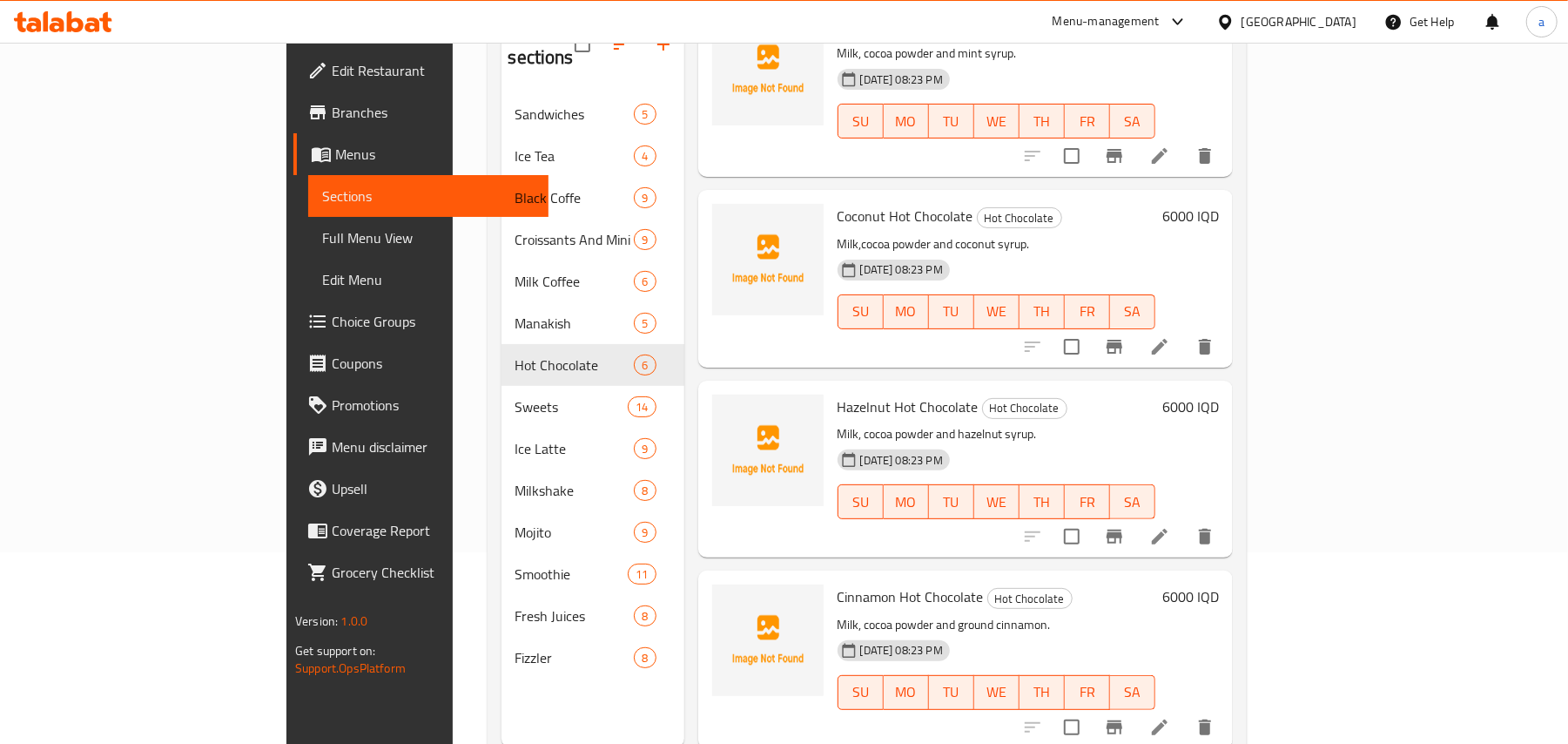
scroll to position [245, 0]
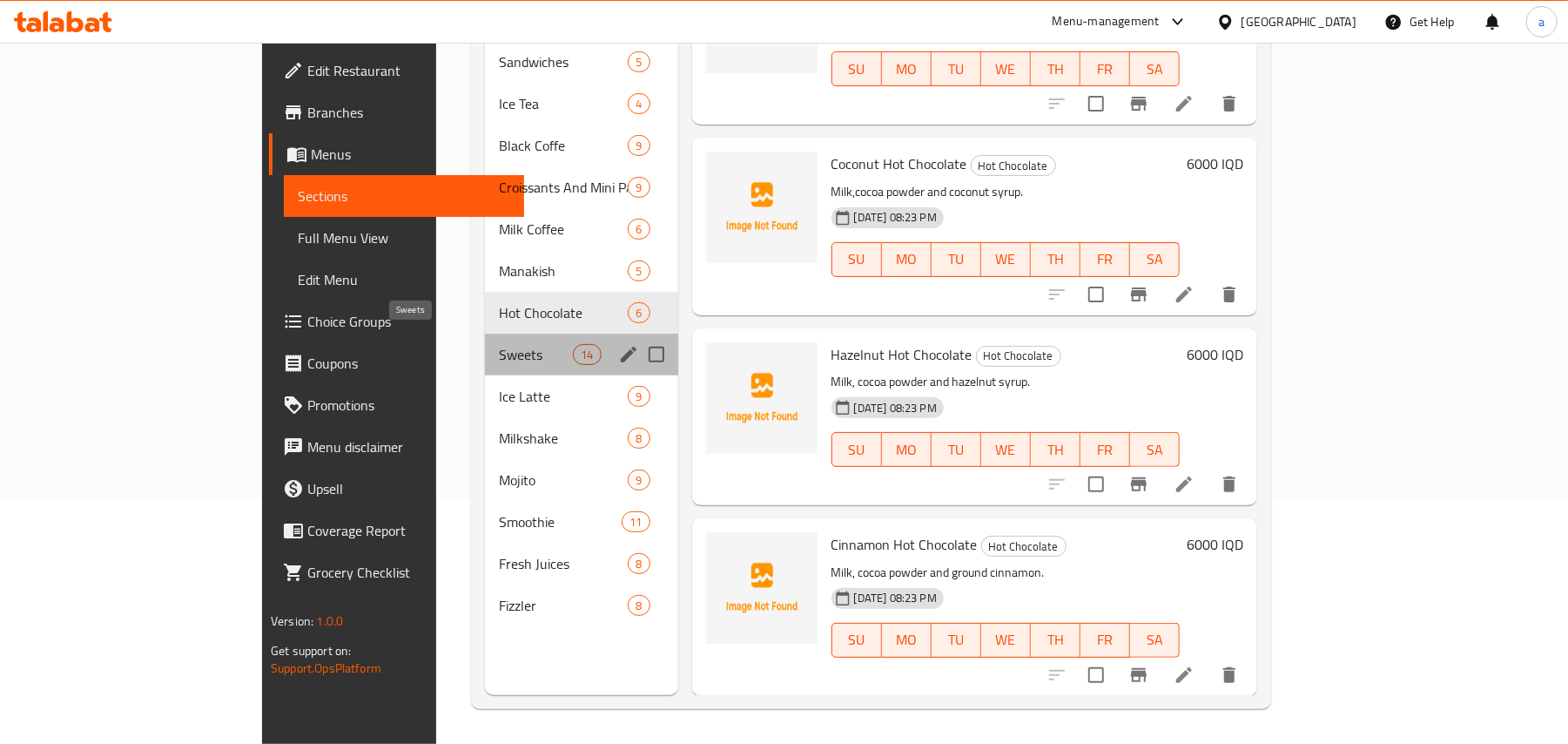
click at [499, 344] on span "Sweets" at bounding box center [536, 355] width 74 height 21
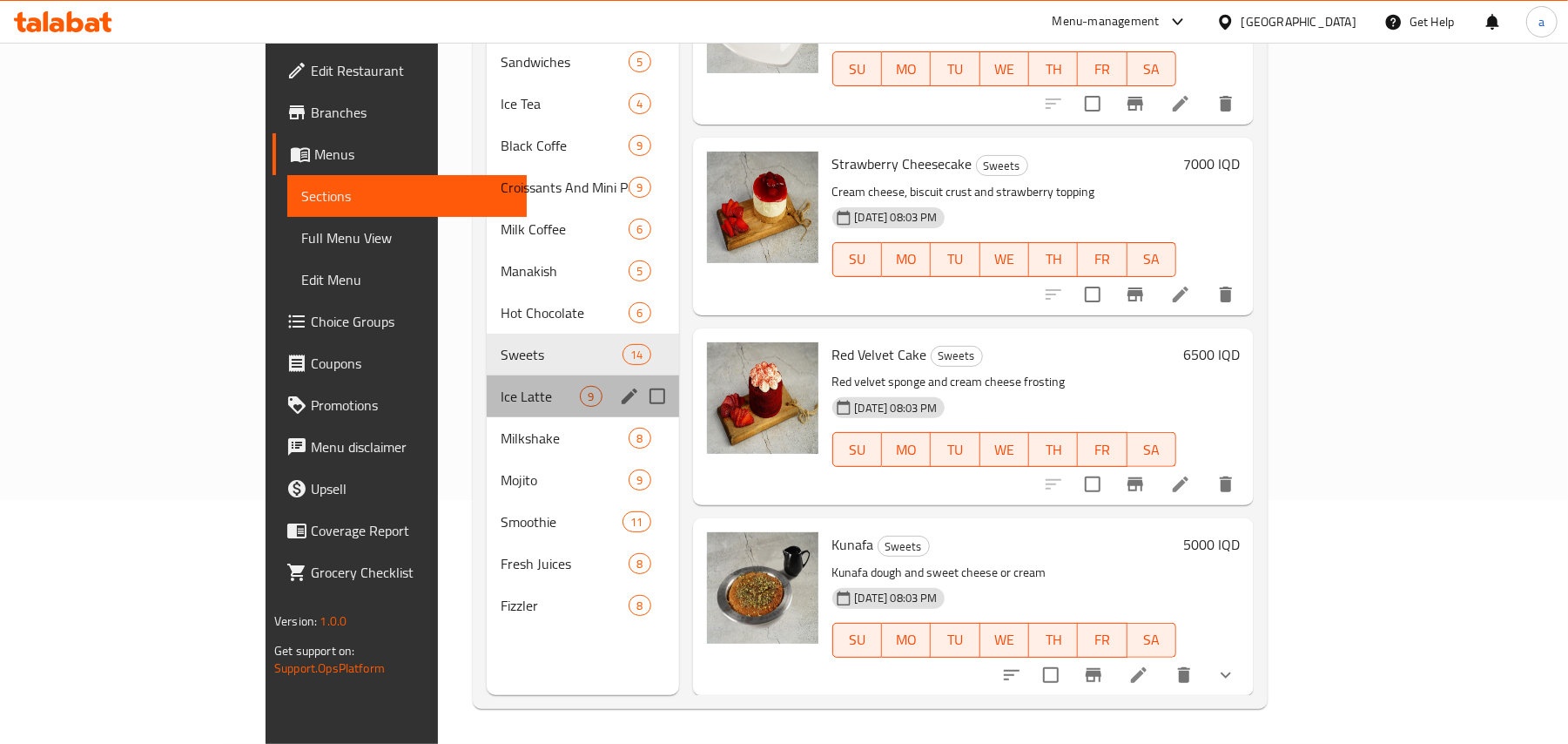
click at [487, 376] on div "Ice Latte 9" at bounding box center [582, 397] width 191 height 42
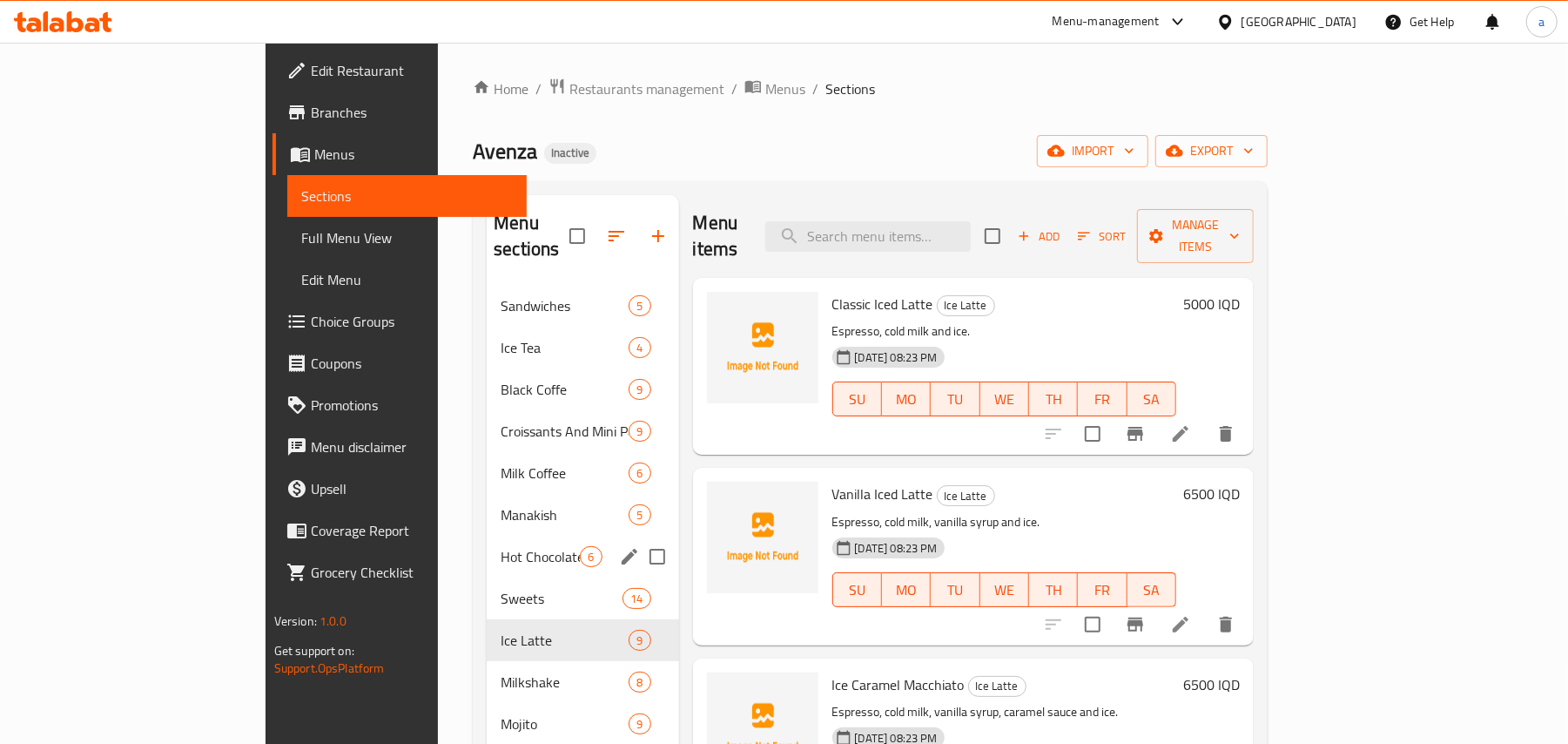
click at [500, 555] on span "Hot Chocolate" at bounding box center [539, 557] width 79 height 21
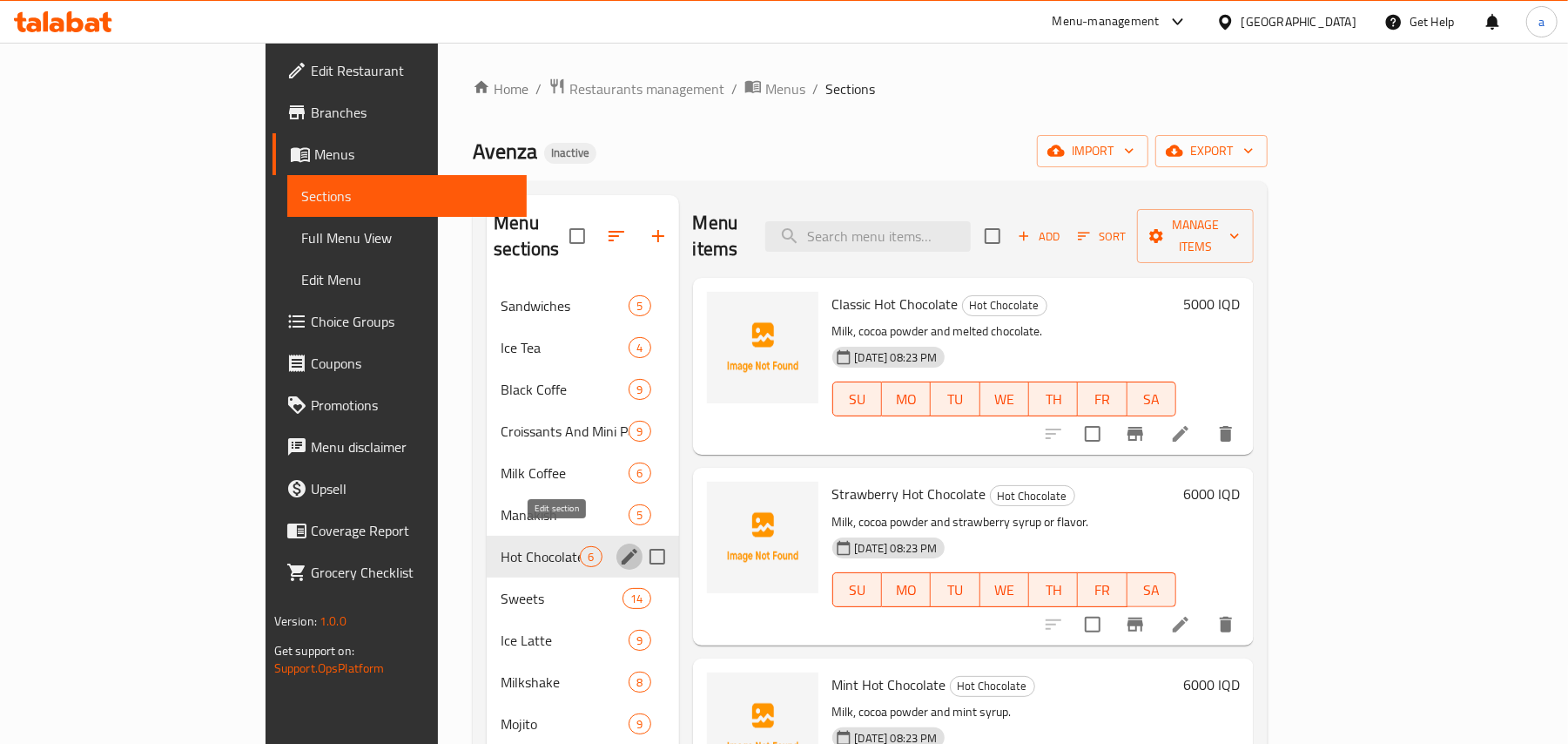
click at [622, 549] on icon "edit" at bounding box center [629, 557] width 15 height 15
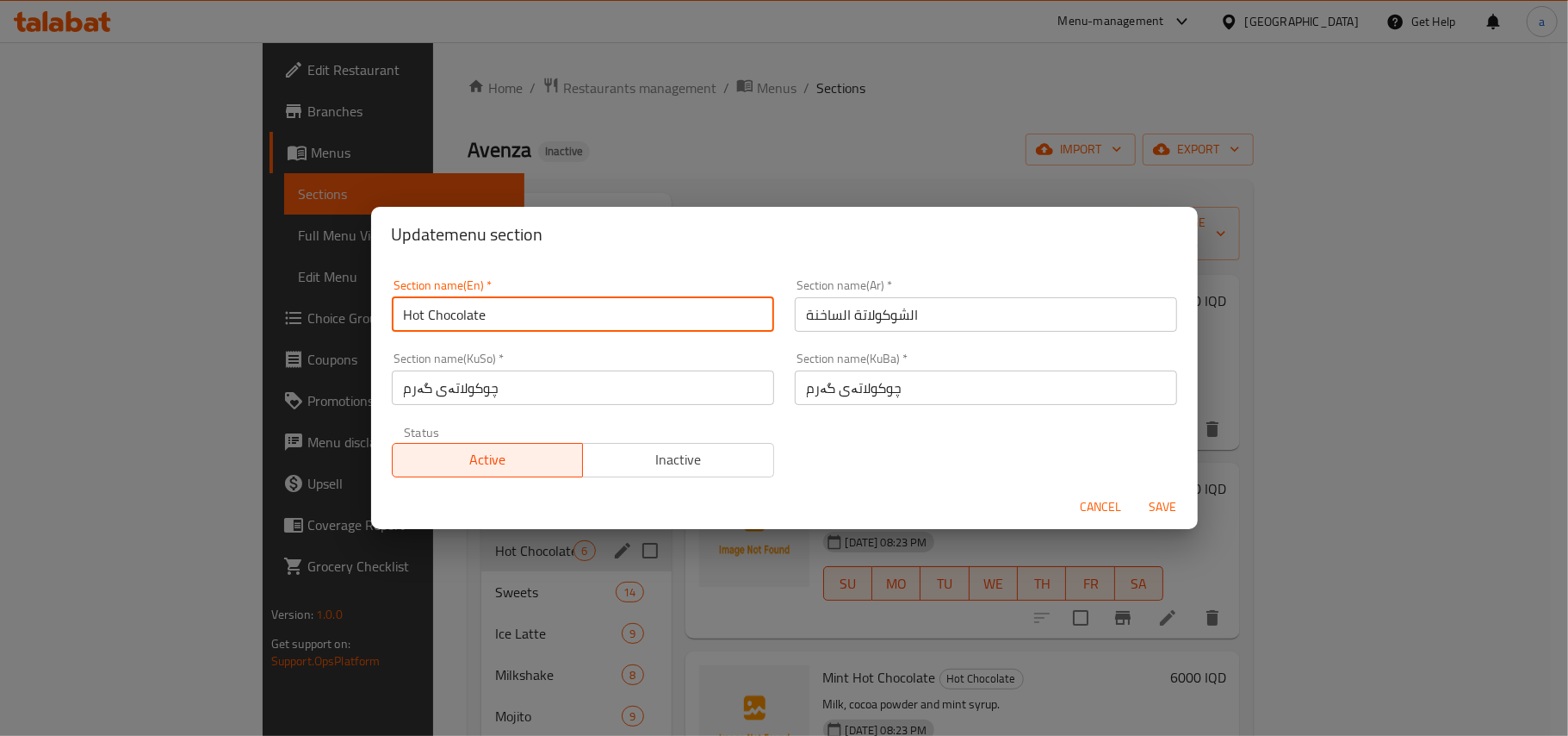
drag, startPoint x: 518, startPoint y: 326, endPoint x: 387, endPoint y: 319, distance: 131.2
click at [383, 319] on div "Section name(En)   * Hot Chocolate Section name(En) *" at bounding box center [583, 306] width 403 height 73
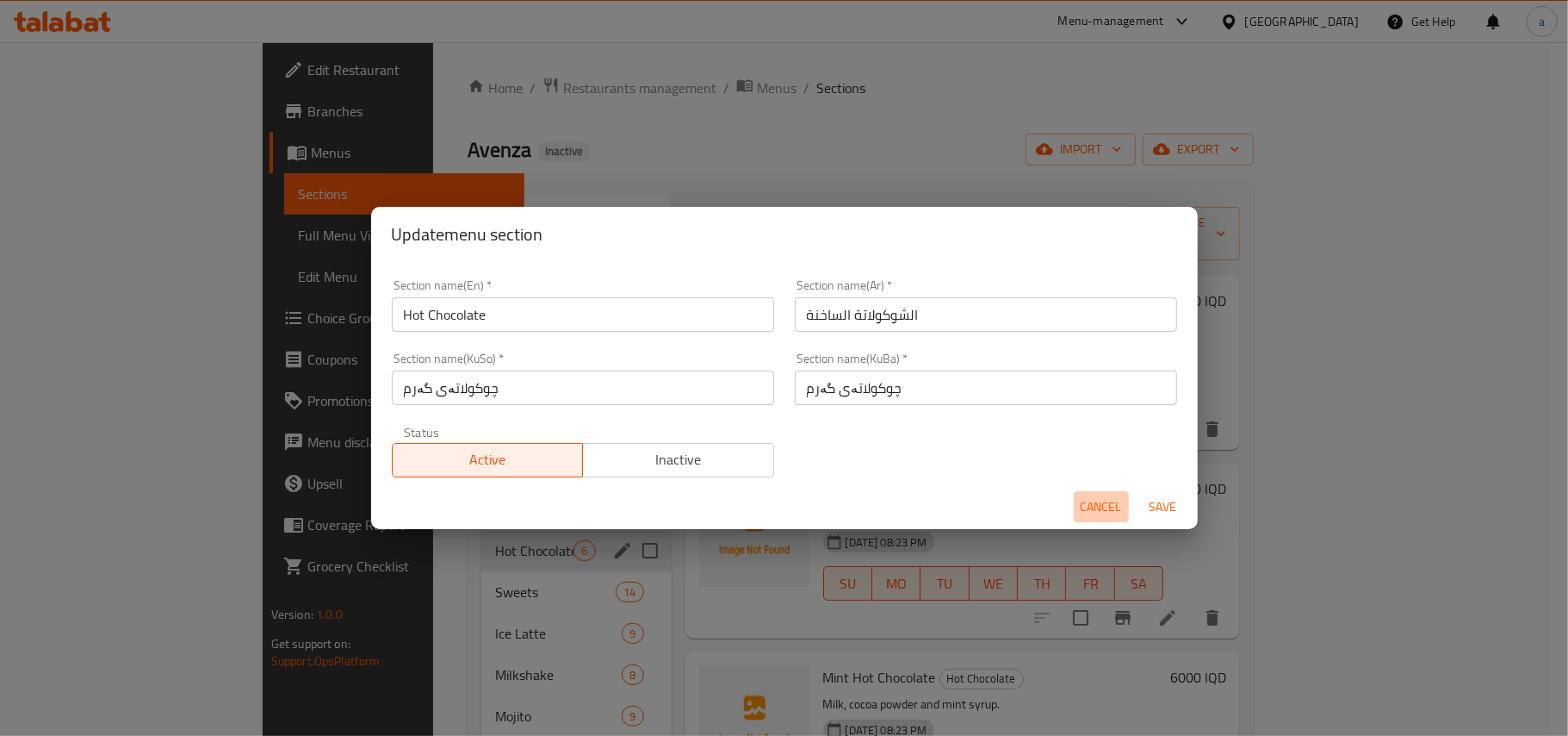
click at [1092, 504] on span "Cancel" at bounding box center [1101, 506] width 41 height 22
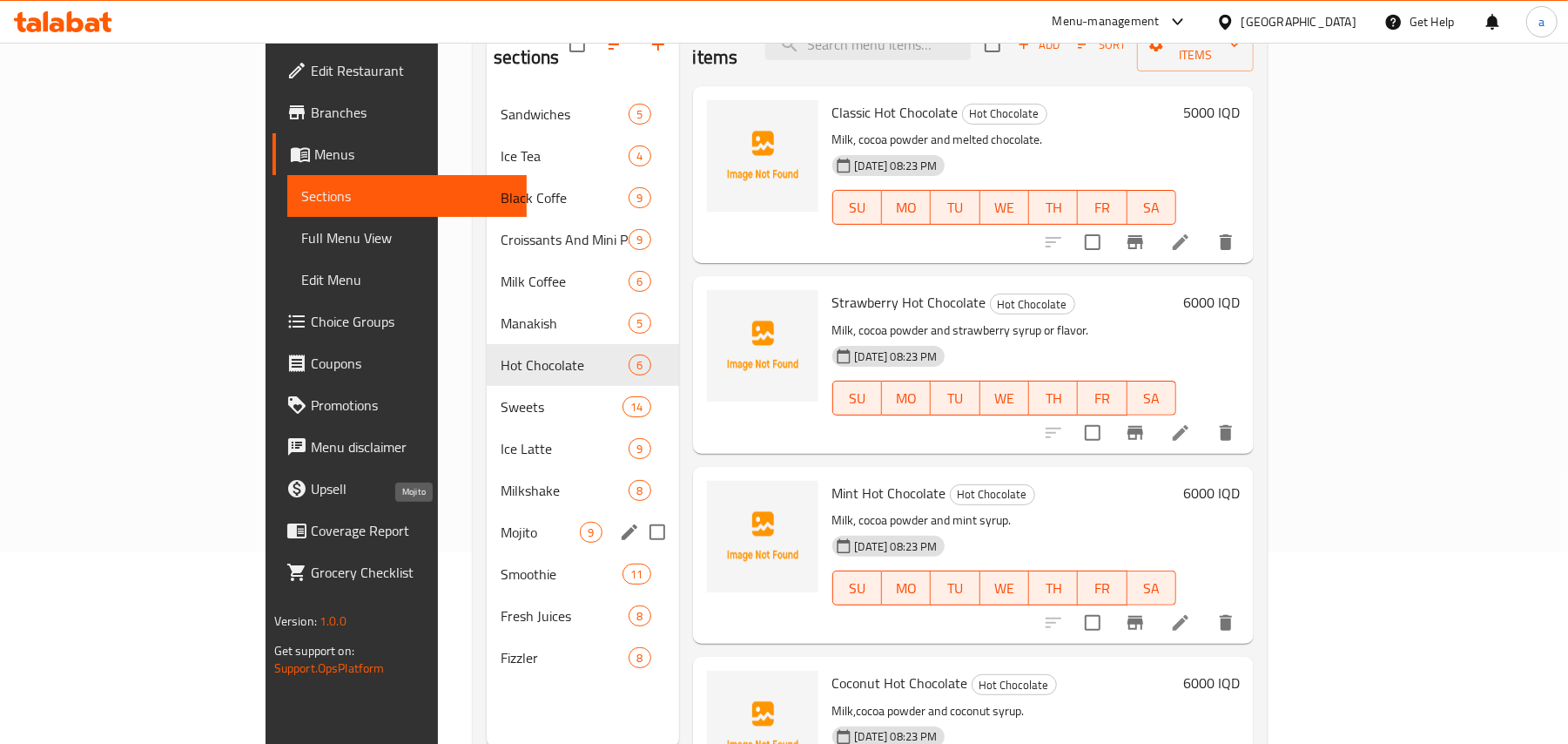
scroll to position [245, 0]
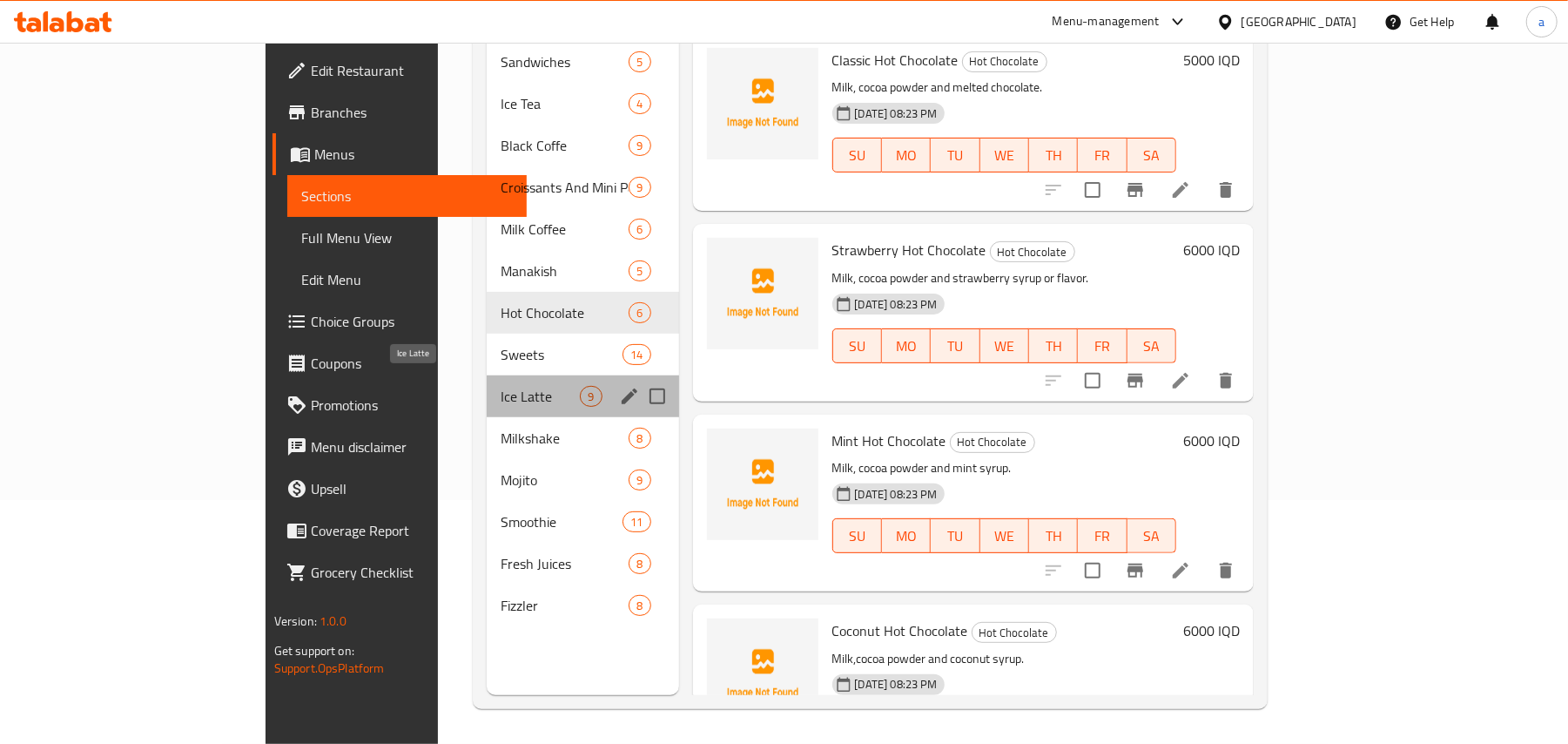
click at [500, 386] on span "Ice Latte" at bounding box center [539, 397] width 79 height 21
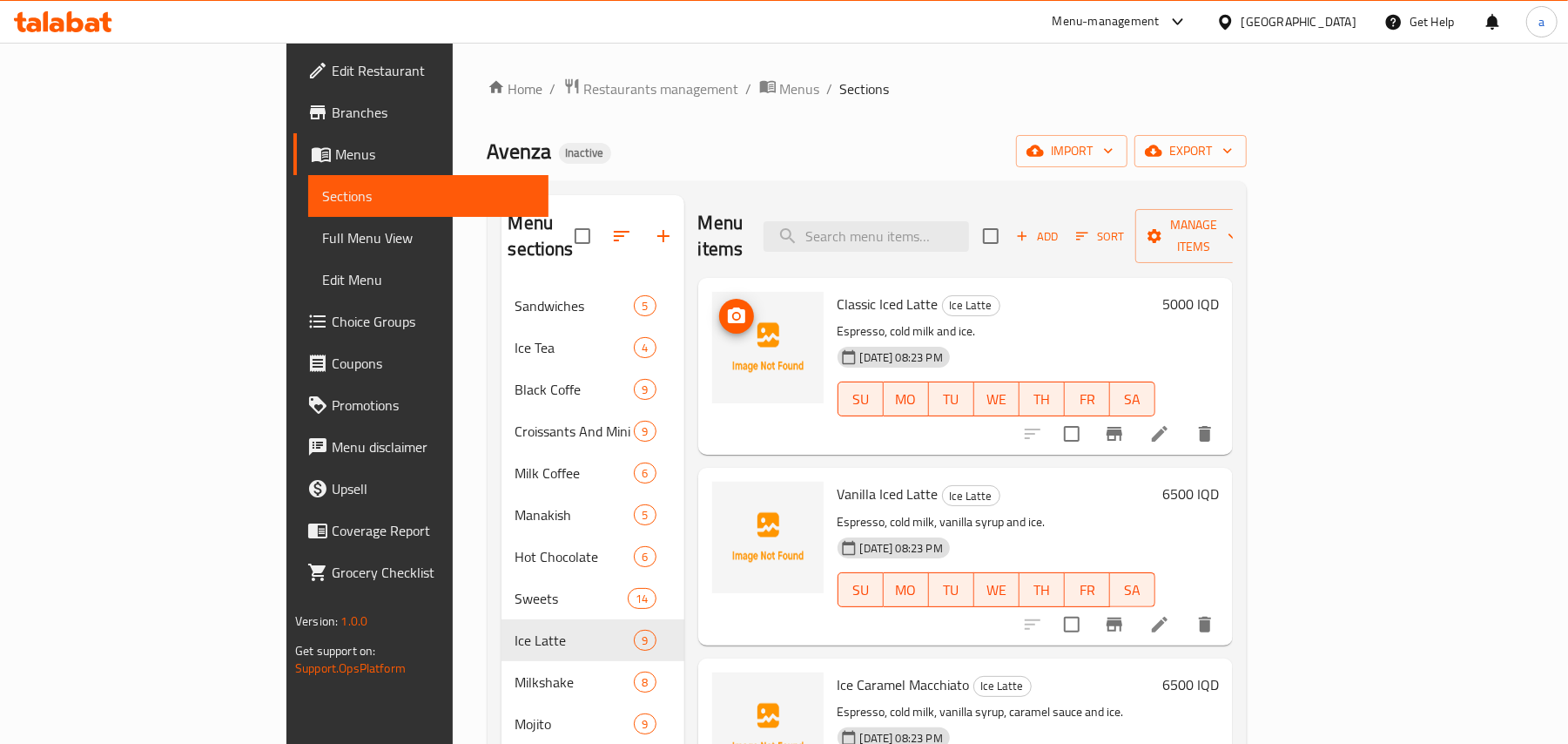
click at [719, 305] on span "upload picture" at bounding box center [736, 316] width 35 height 21
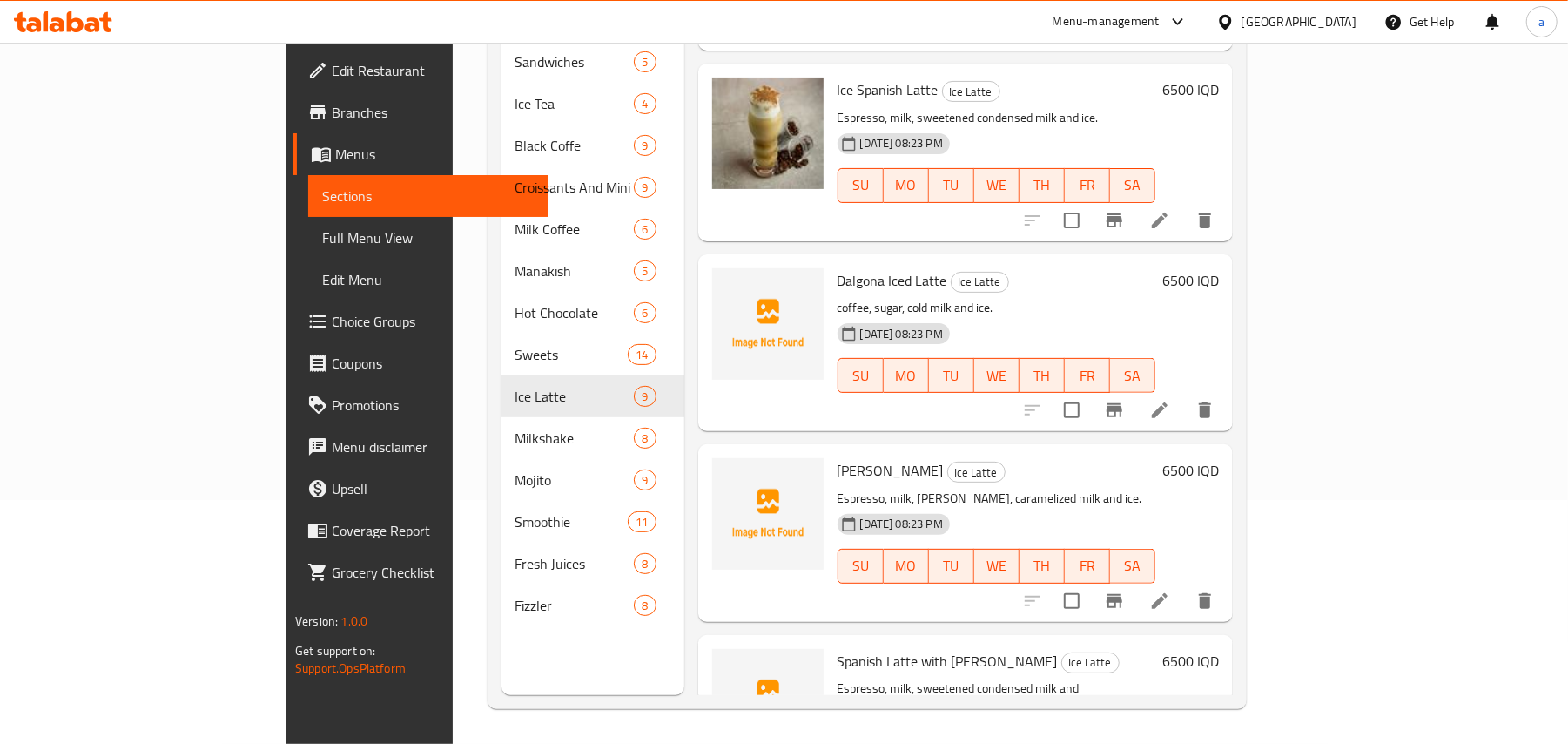
scroll to position [1048, 0]
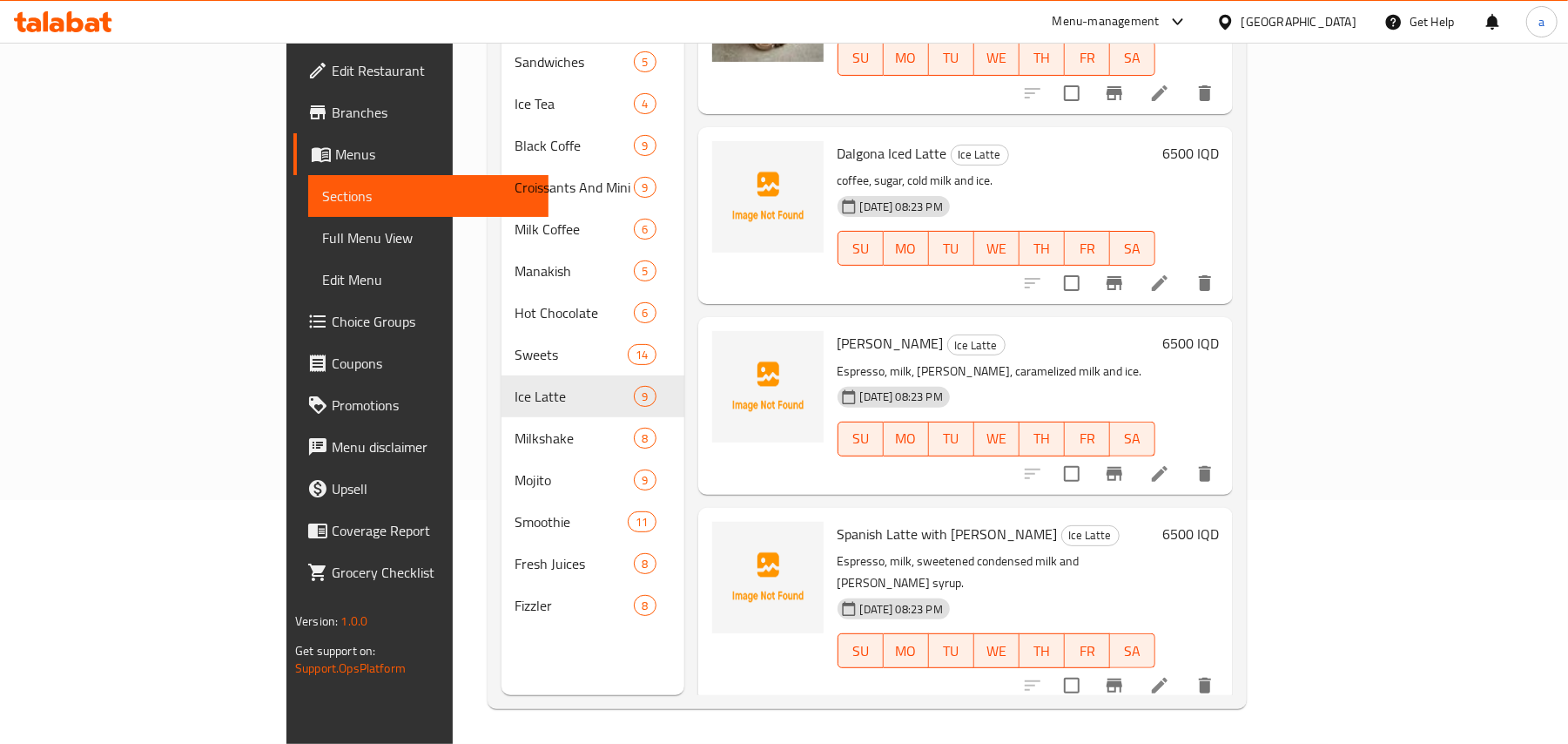
click at [838, 538] on span "Spanish Latte with [PERSON_NAME]" at bounding box center [948, 533] width 221 height 26
click at [903, 545] on span "Spanish Latte with [PERSON_NAME]" at bounding box center [948, 533] width 221 height 26
copy h6 "Berry"
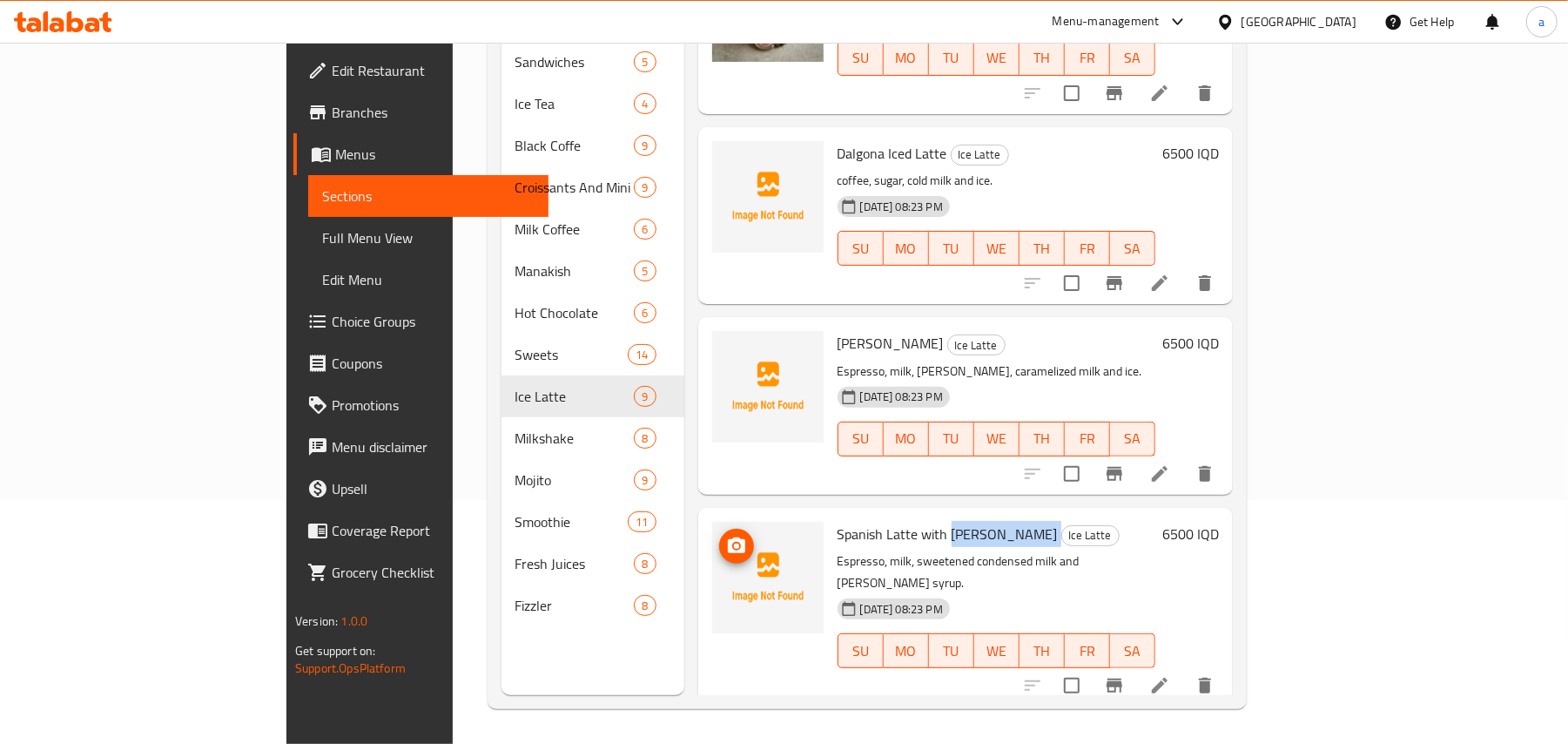
click at [727, 548] on icon "upload picture" at bounding box center [736, 545] width 17 height 15
click at [838, 144] on span "Dalgona Iced Latte" at bounding box center [892, 152] width 109 height 26
copy h6 "Dalgona Iced Latte"
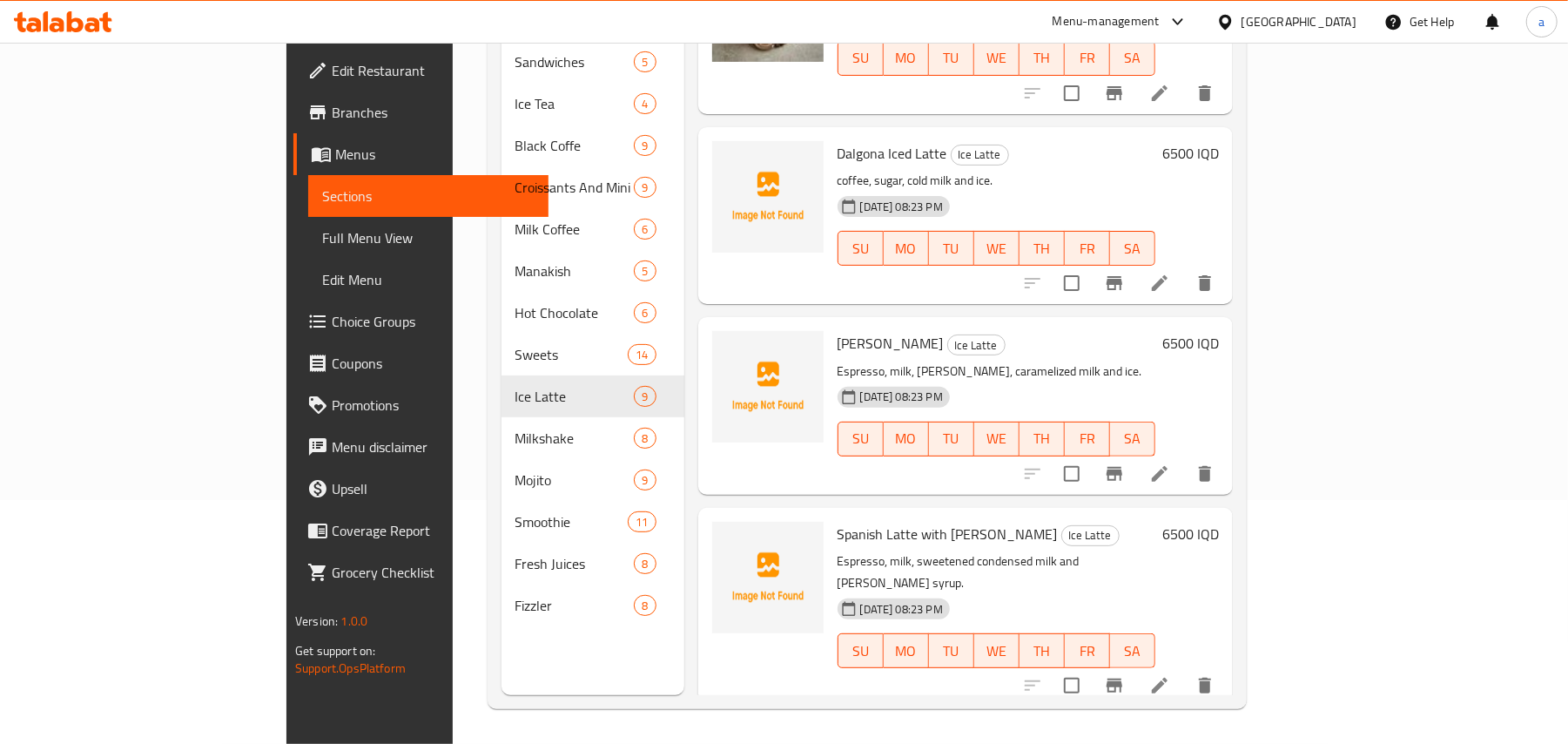
click at [838, 356] on span "[PERSON_NAME]" at bounding box center [891, 343] width 106 height 26
copy h6 "[PERSON_NAME]"
click at [838, 534] on span "Spanish Latte with [PERSON_NAME]" at bounding box center [948, 533] width 221 height 26
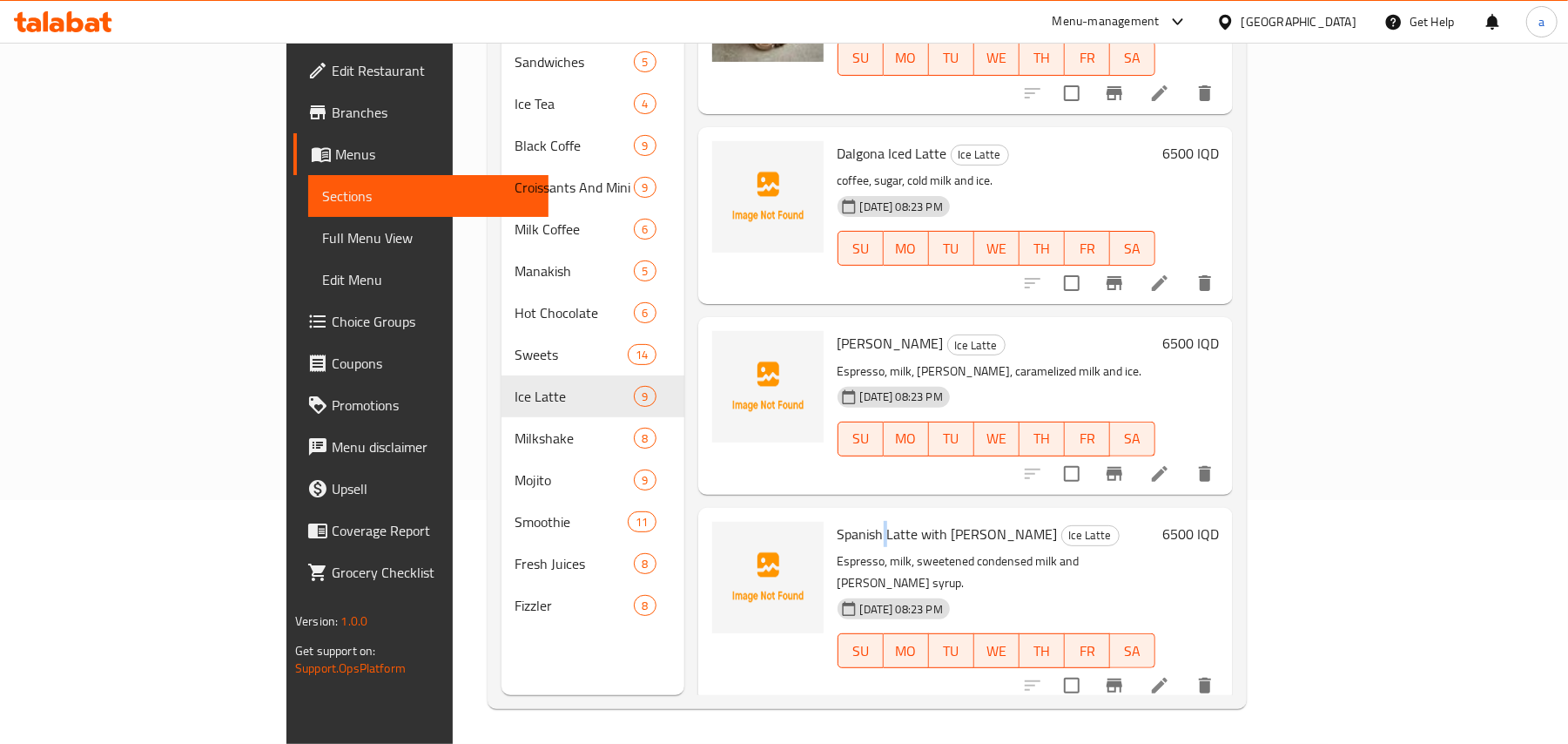
click at [838, 534] on span "Spanish Latte with [PERSON_NAME]" at bounding box center [948, 533] width 221 height 26
copy h6 "Spanish Latte with [PERSON_NAME]"
drag, startPoint x: 1007, startPoint y: 531, endPoint x: 994, endPoint y: 499, distance: 34.5
click at [1007, 531] on h6 "Spanish Latte with [PERSON_NAME] Ice Latte" at bounding box center [997, 534] width 318 height 25
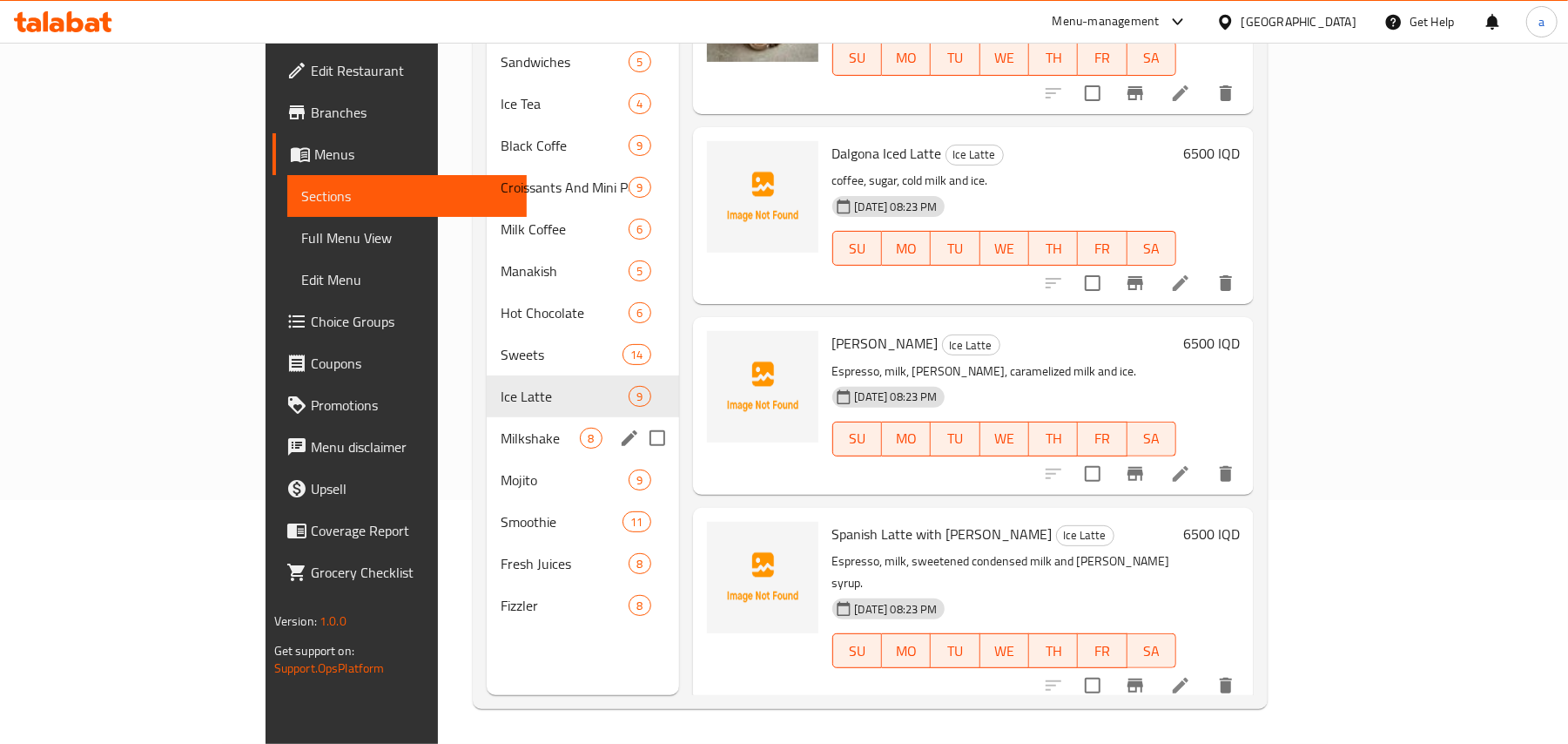
click at [500, 428] on span "Milkshake" at bounding box center [539, 439] width 79 height 21
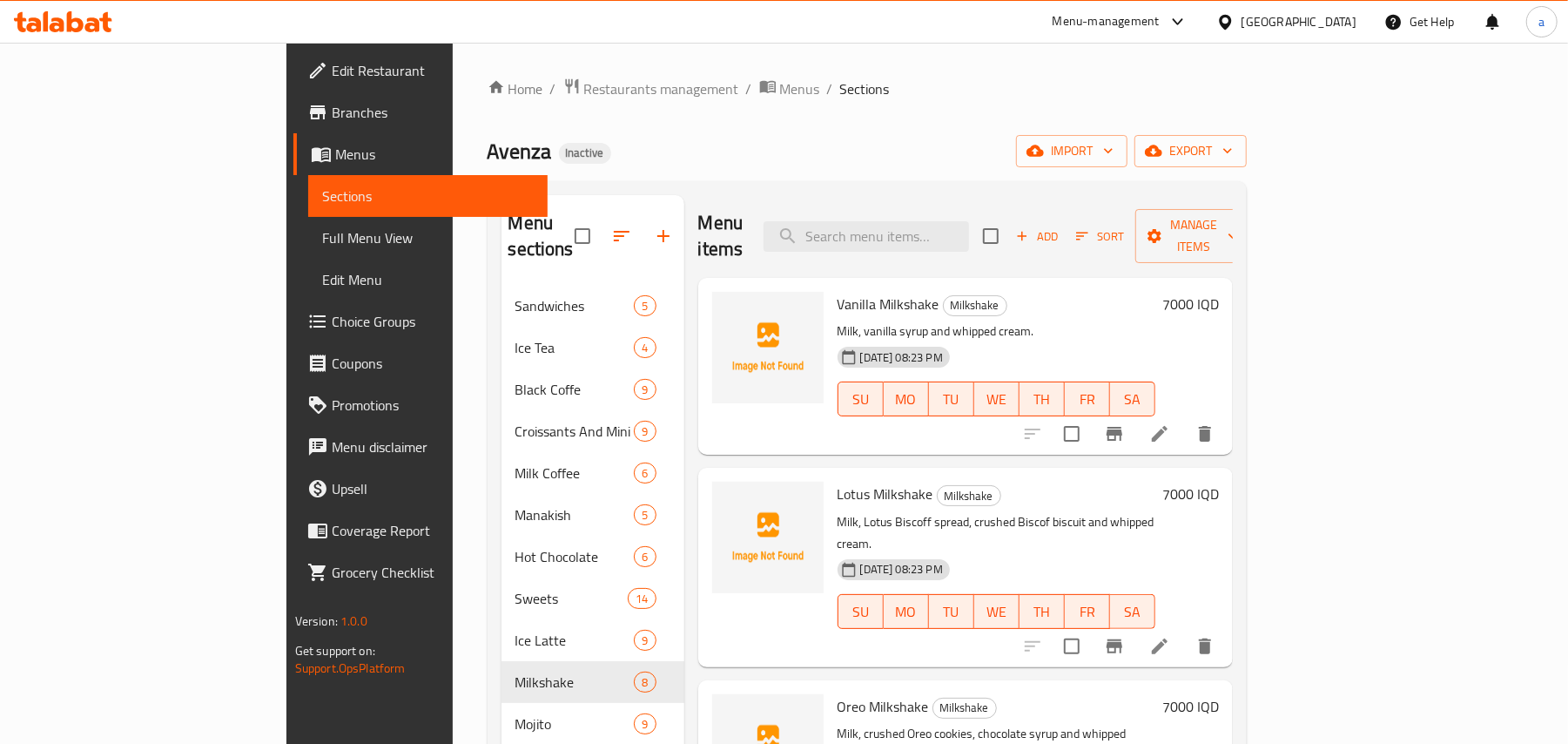
click at [864, 291] on span "Vanilla Milkshake" at bounding box center [888, 303] width 102 height 26
copy h6 "Milkshake"
click at [712, 292] on img at bounding box center [767, 347] width 111 height 111
click at [726, 305] on icon "upload picture" at bounding box center [737, 316] width 21 height 21
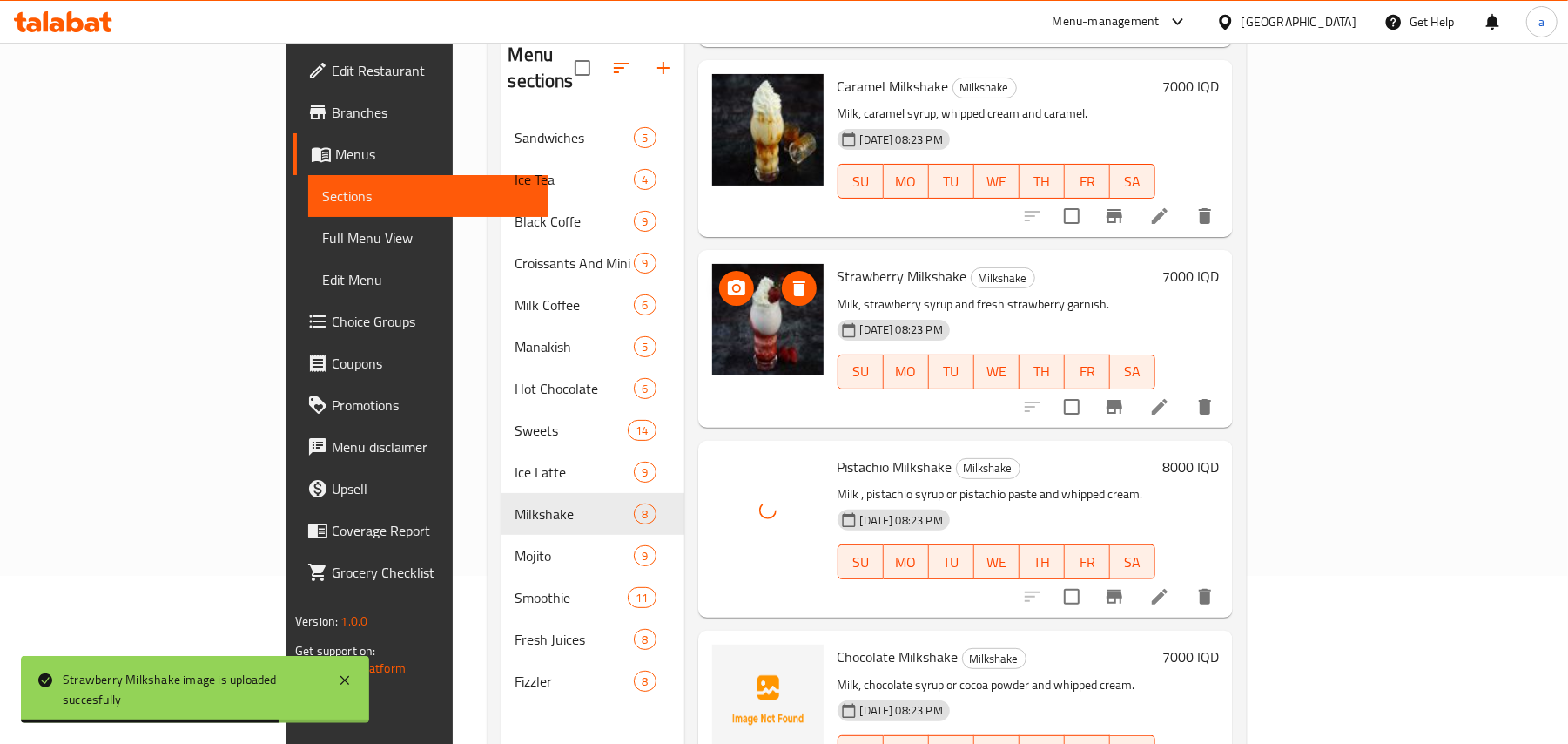
scroll to position [245, 0]
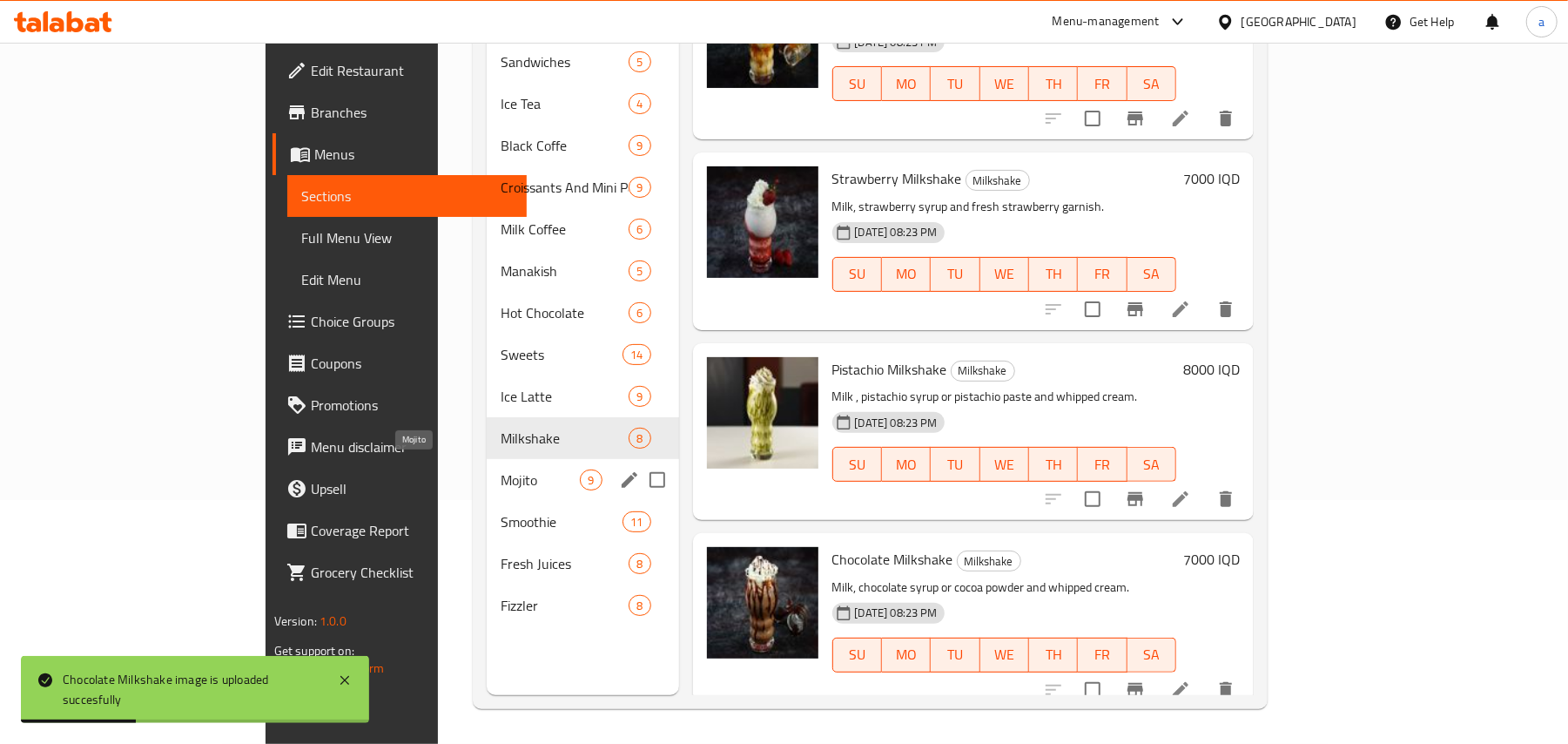
click at [500, 474] on span "Mojito" at bounding box center [539, 480] width 79 height 21
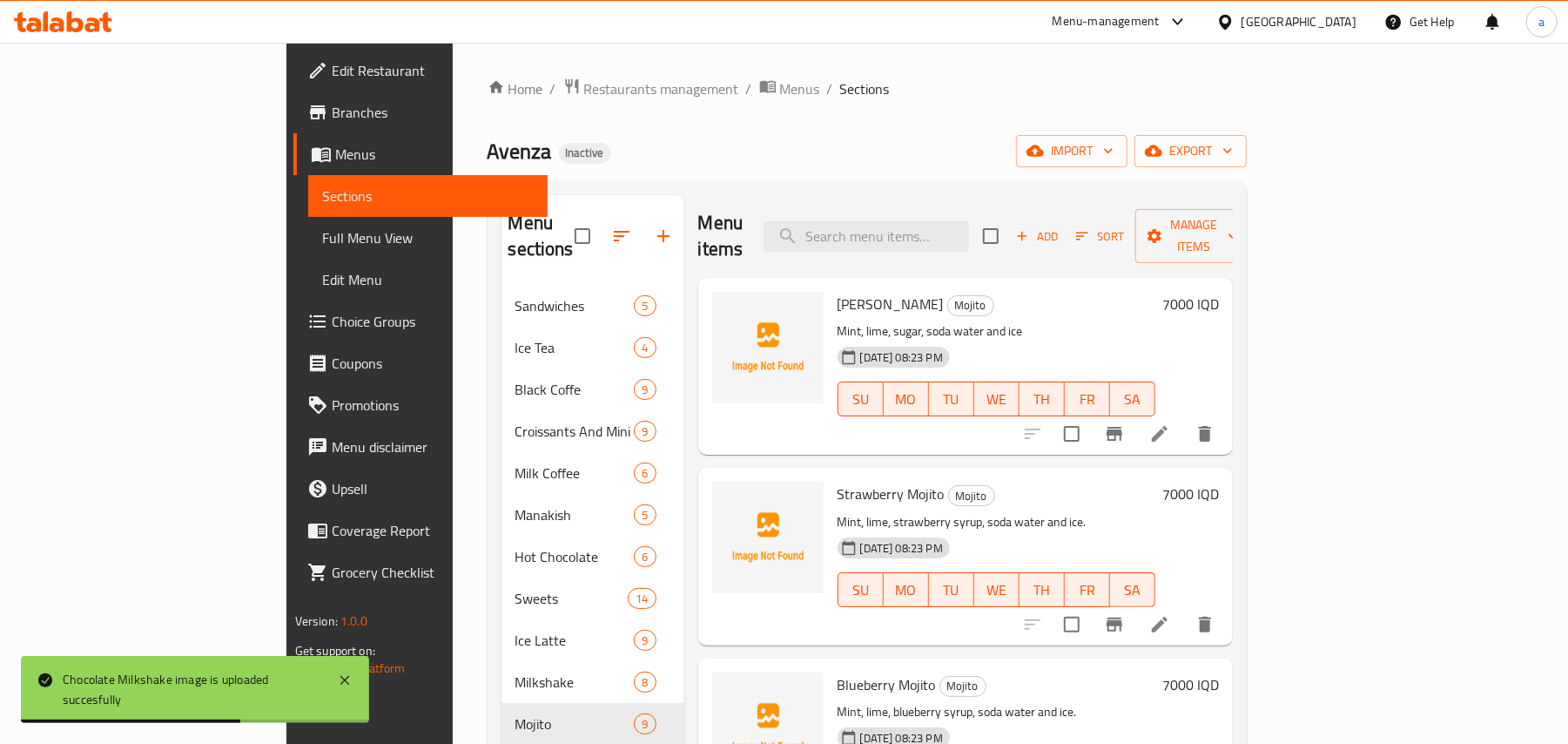
click at [838, 291] on span "[PERSON_NAME]" at bounding box center [891, 303] width 106 height 26
copy h6 "Mojito"
click at [727, 307] on icon "upload picture" at bounding box center [736, 315] width 17 height 15
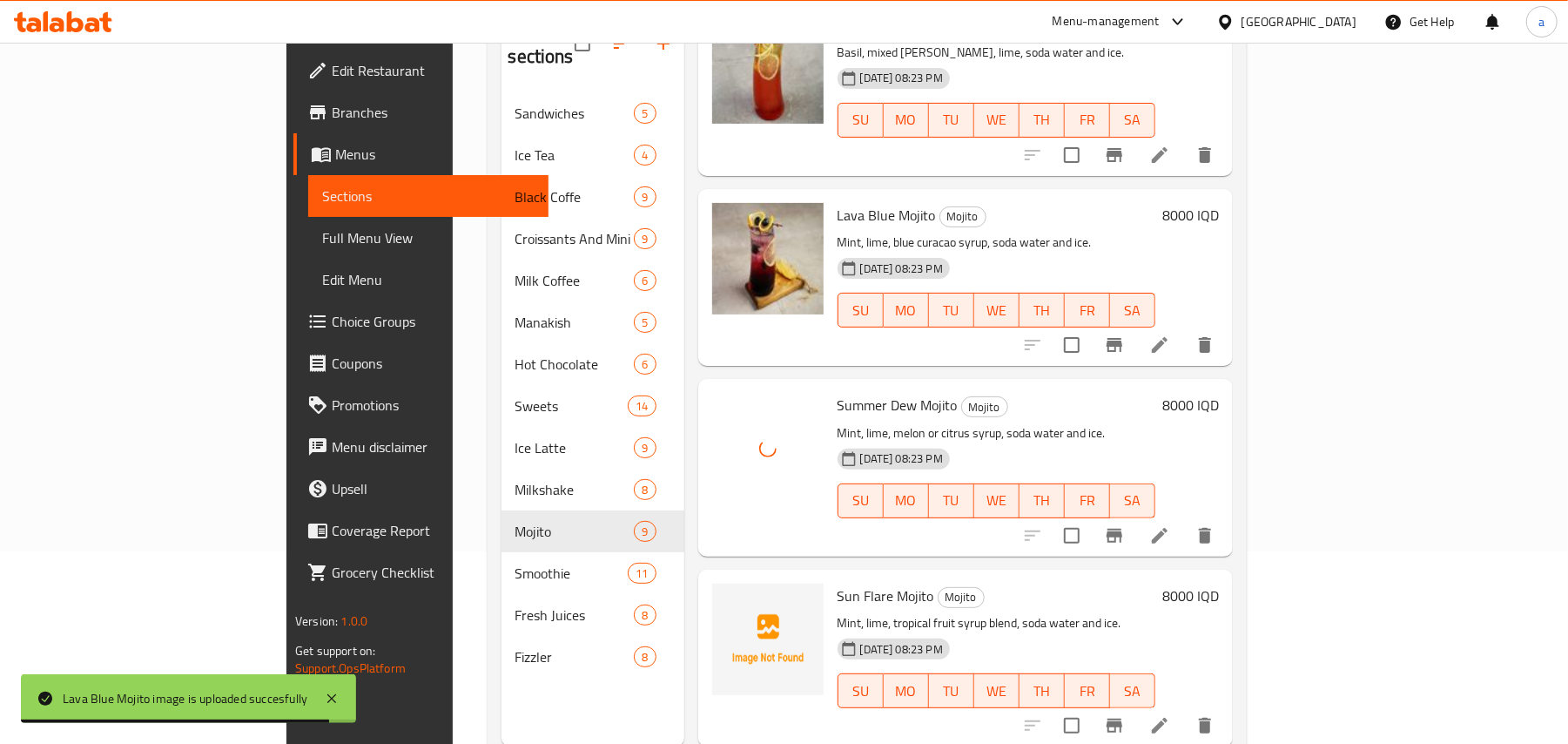
scroll to position [245, 0]
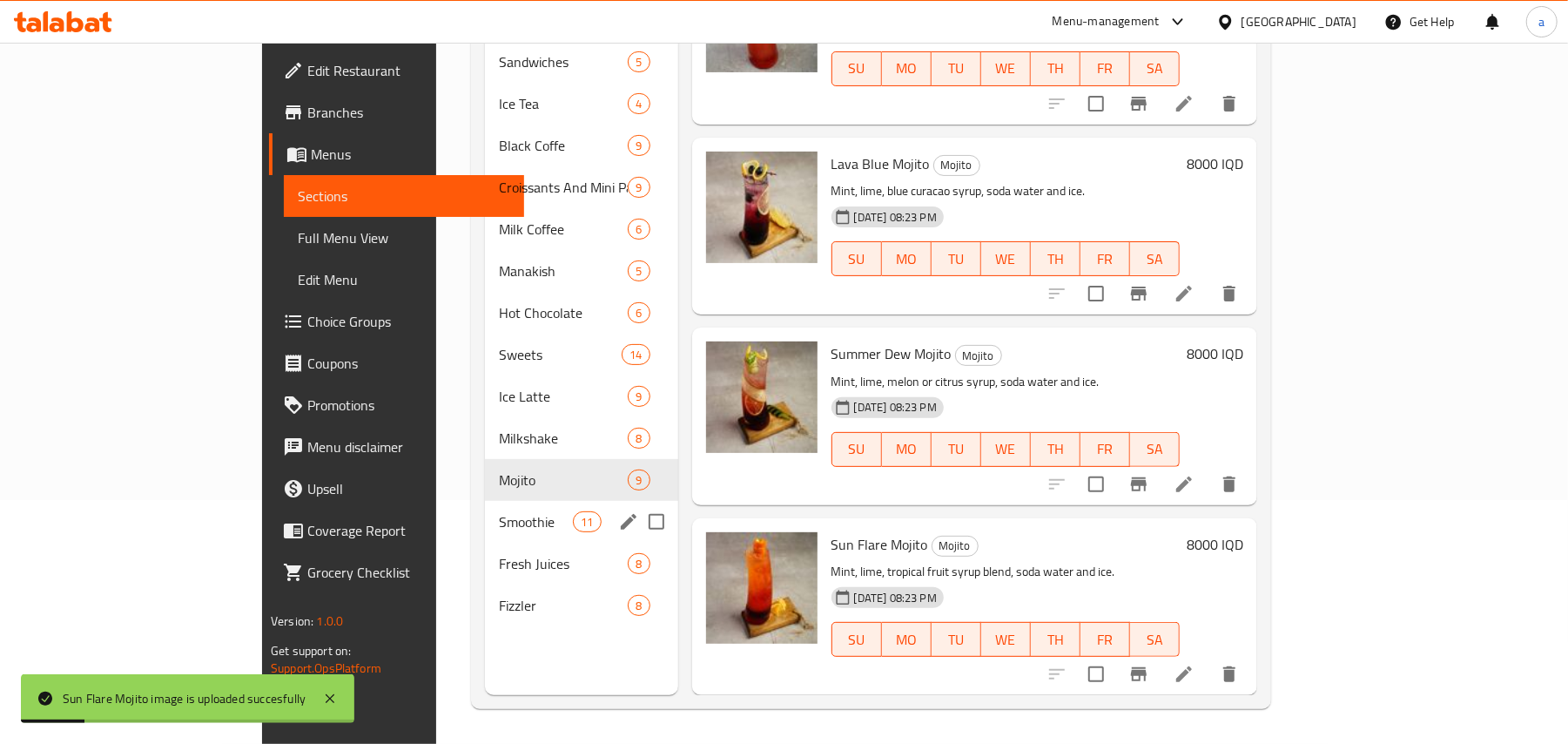
click at [499, 511] on span "Smoothie" at bounding box center [536, 521] width 74 height 21
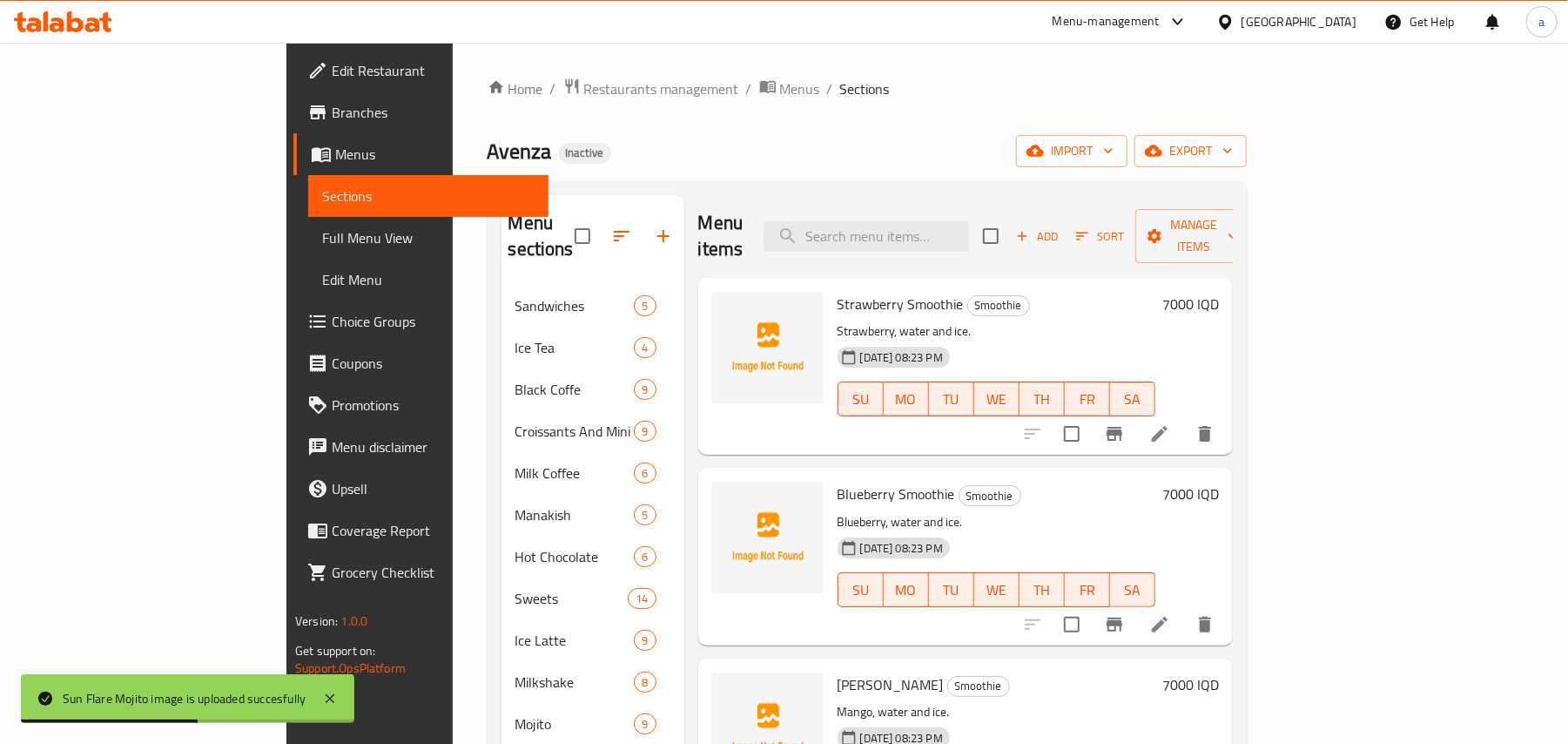
click at [865, 291] on span "Strawberry Smoothie" at bounding box center [900, 303] width 126 height 26
copy h6 "Smoothie"
click at [727, 307] on icon "upload picture" at bounding box center [736, 315] width 17 height 15
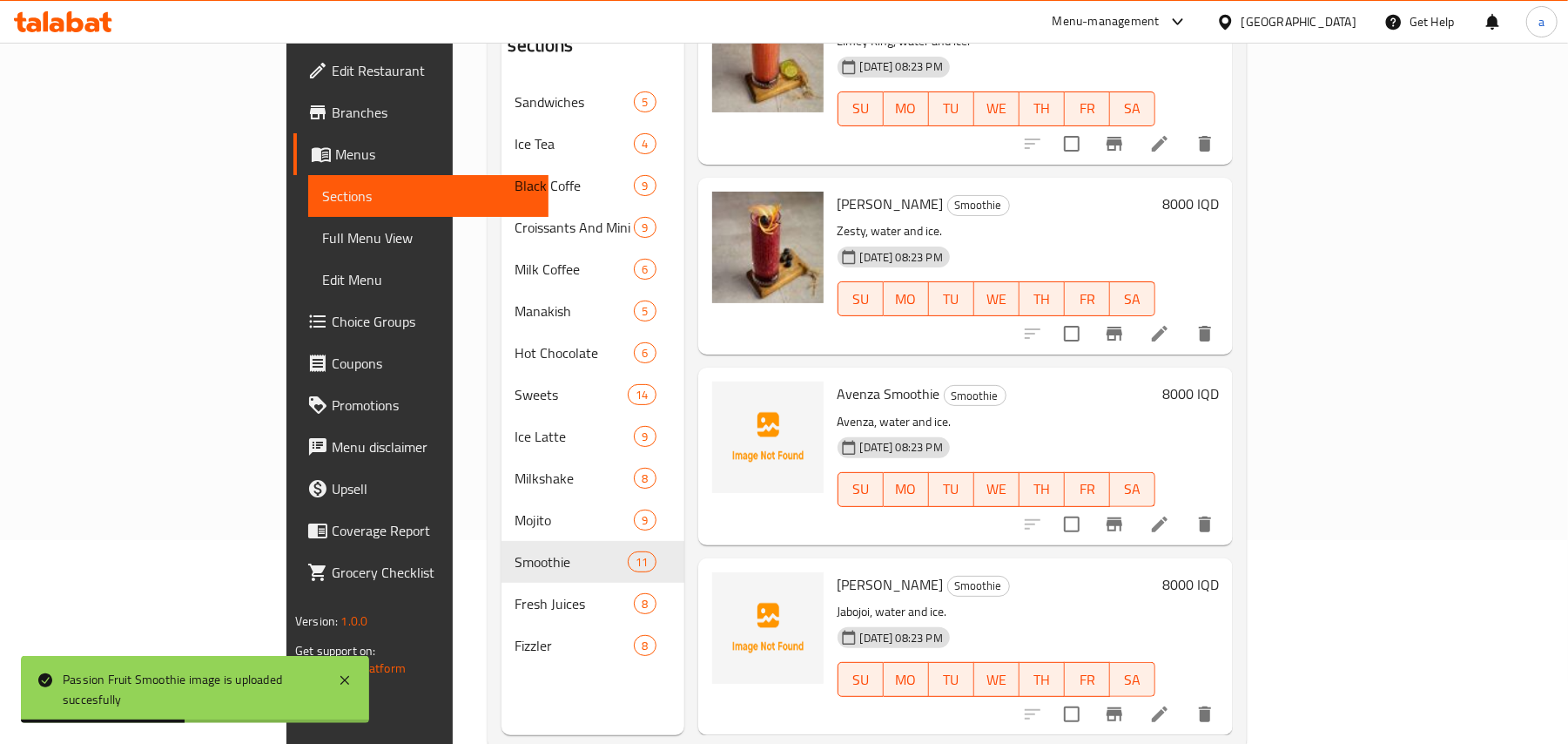
scroll to position [245, 0]
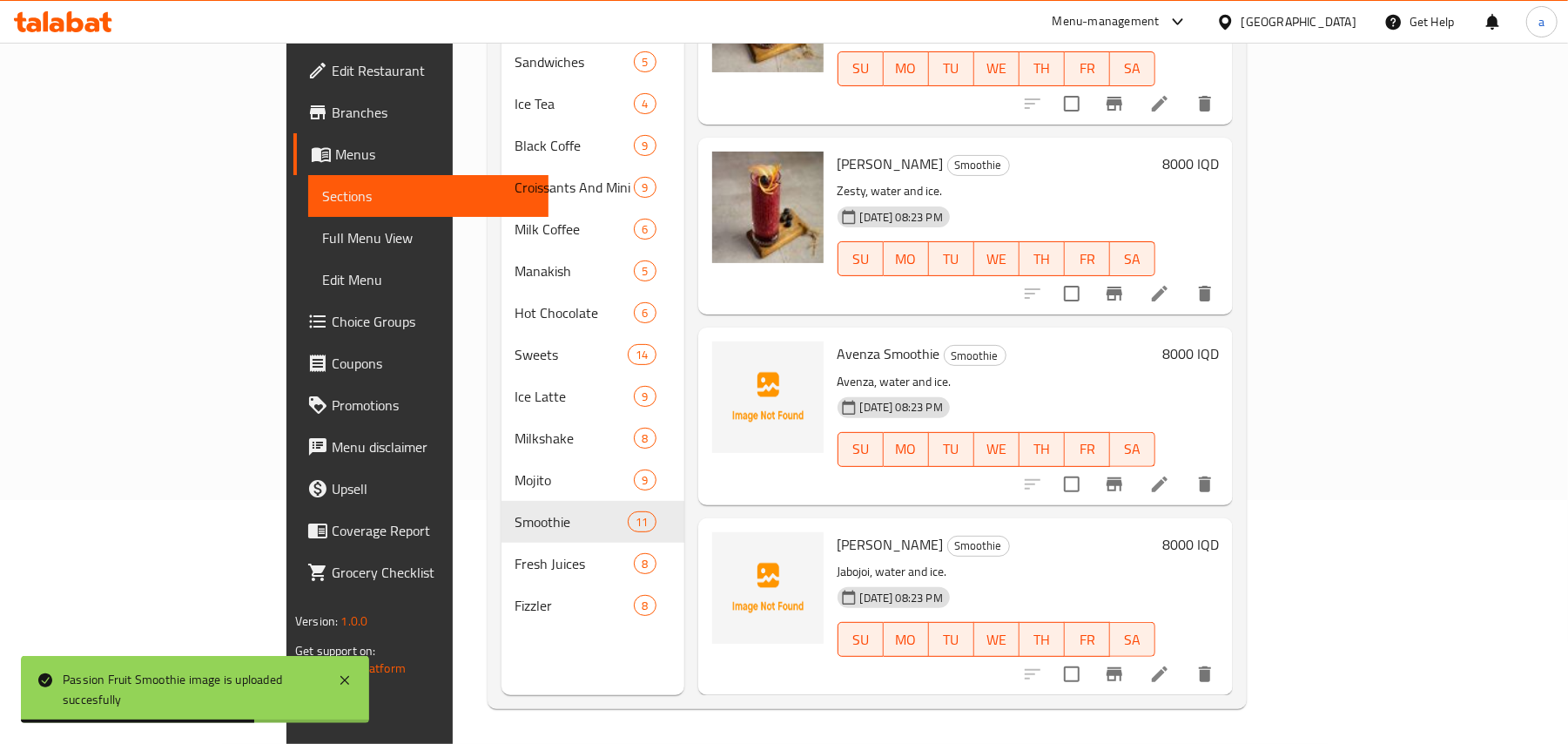
click at [838, 357] on span "Avenza Smoothie" at bounding box center [889, 353] width 103 height 26
copy span "Avenza"
click at [727, 359] on icon "upload picture" at bounding box center [736, 364] width 17 height 15
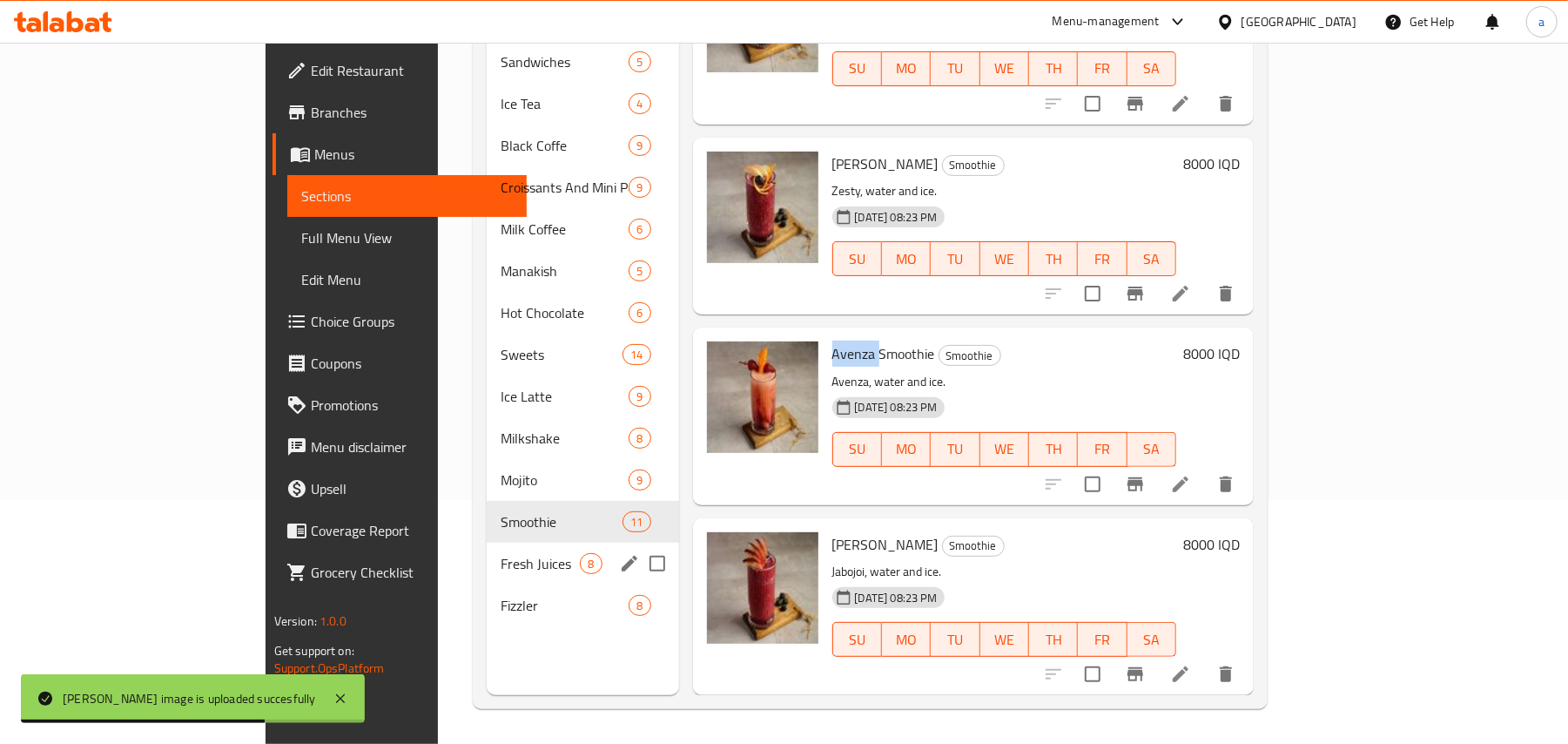
click at [500, 559] on span "Fresh Juices" at bounding box center [539, 563] width 79 height 21
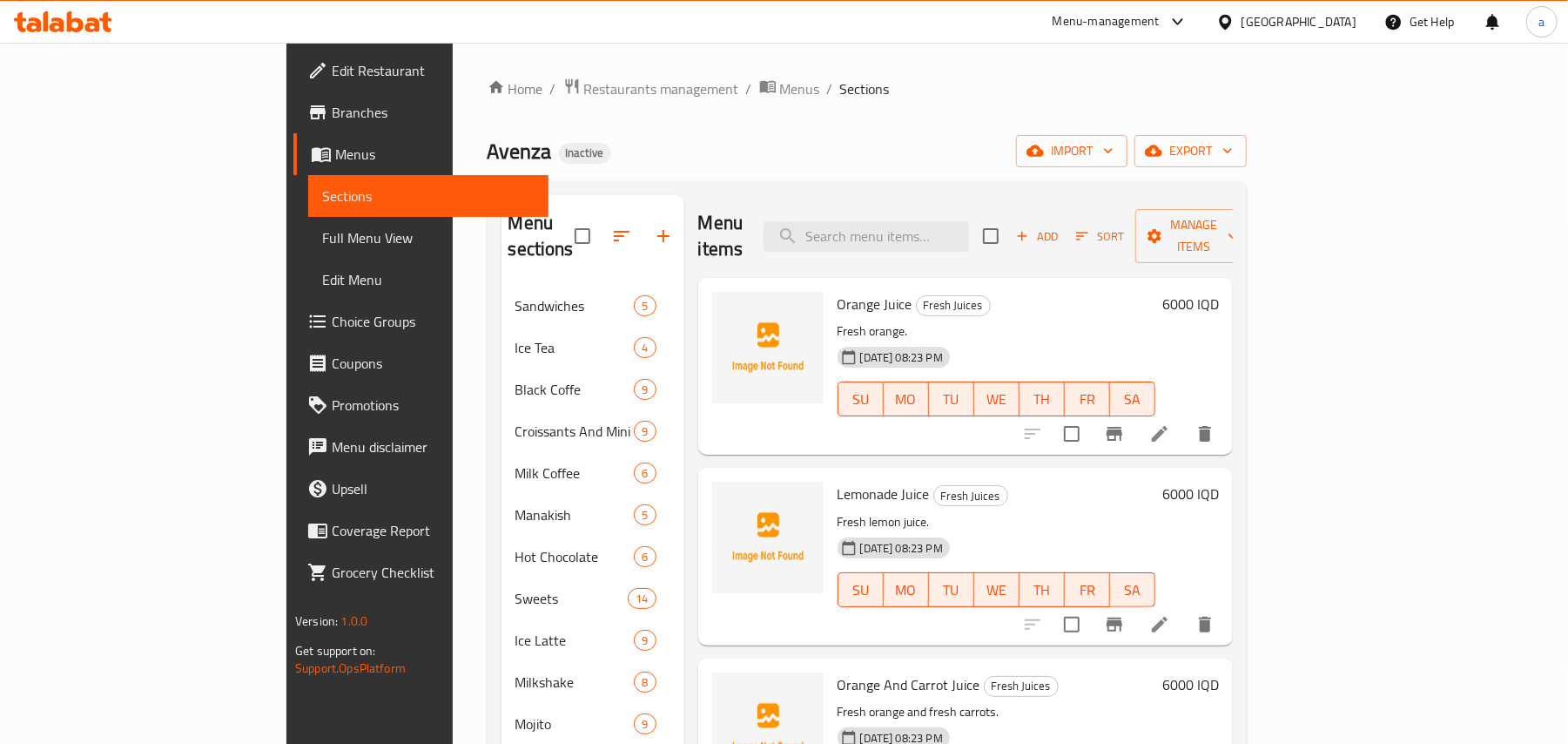
click at [838, 291] on span "Orange Juice" at bounding box center [875, 303] width 75 height 26
copy h6 "Juice"
click at [727, 307] on icon "upload picture" at bounding box center [736, 315] width 17 height 15
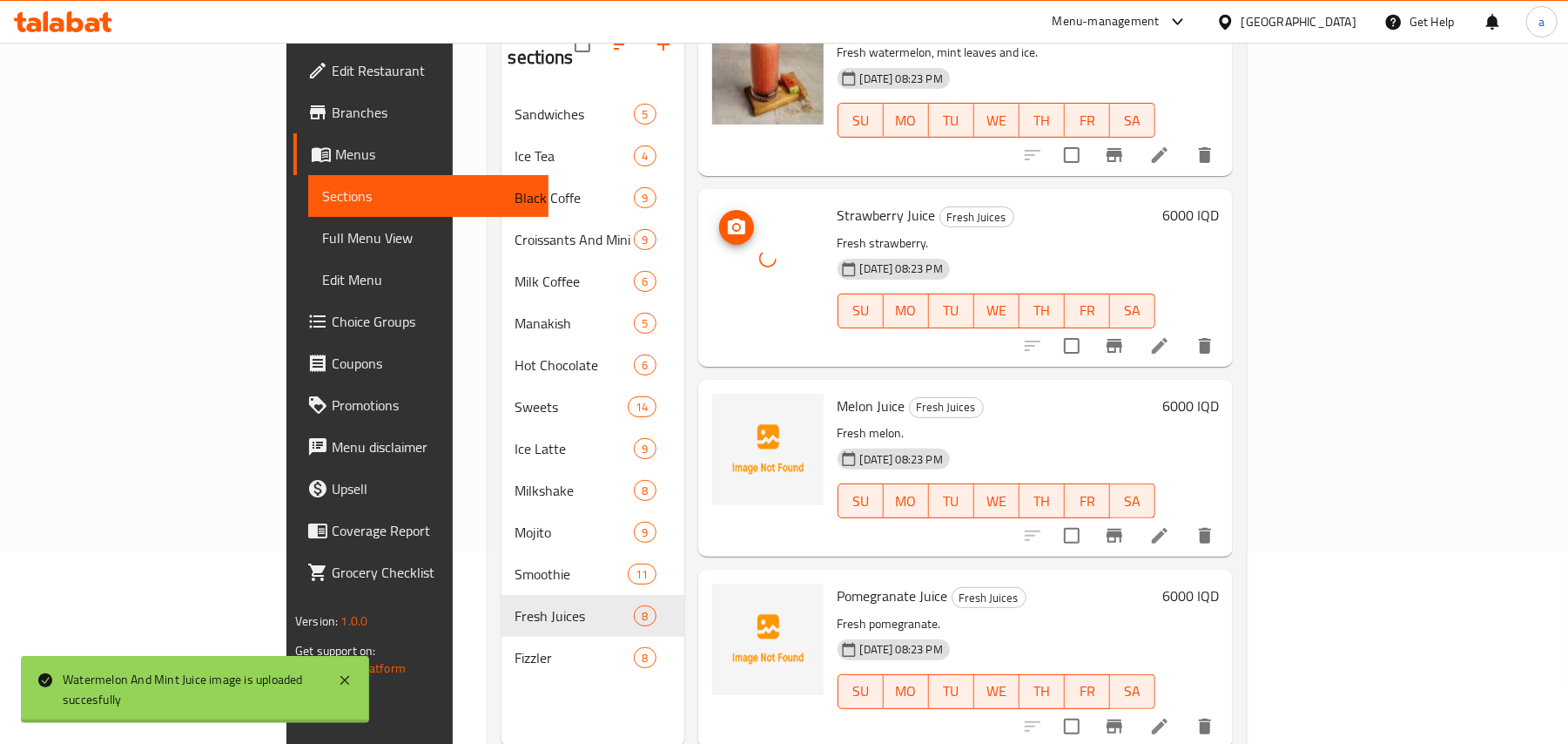
scroll to position [245, 0]
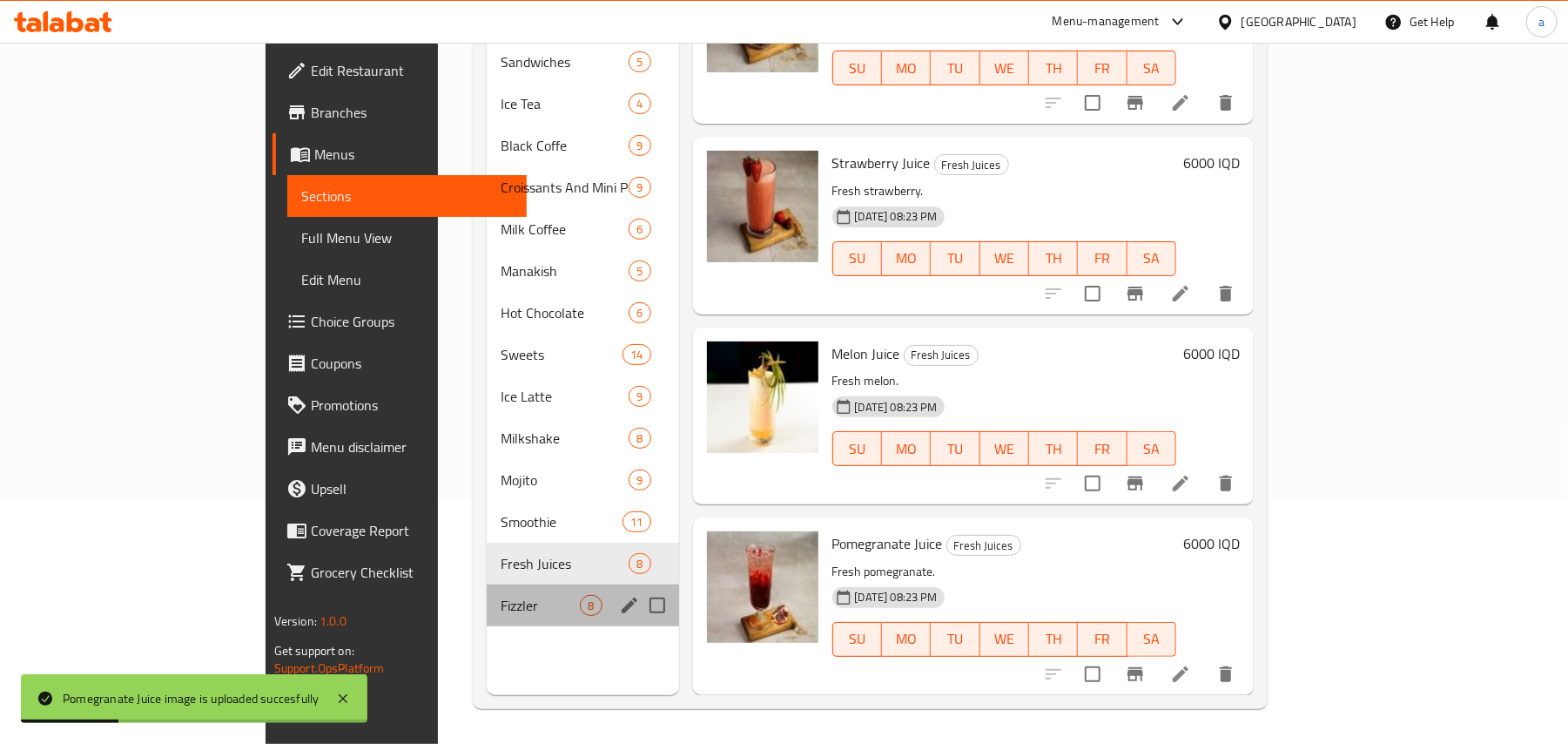
click at [498, 584] on div "Fizzler 8" at bounding box center [582, 605] width 191 height 42
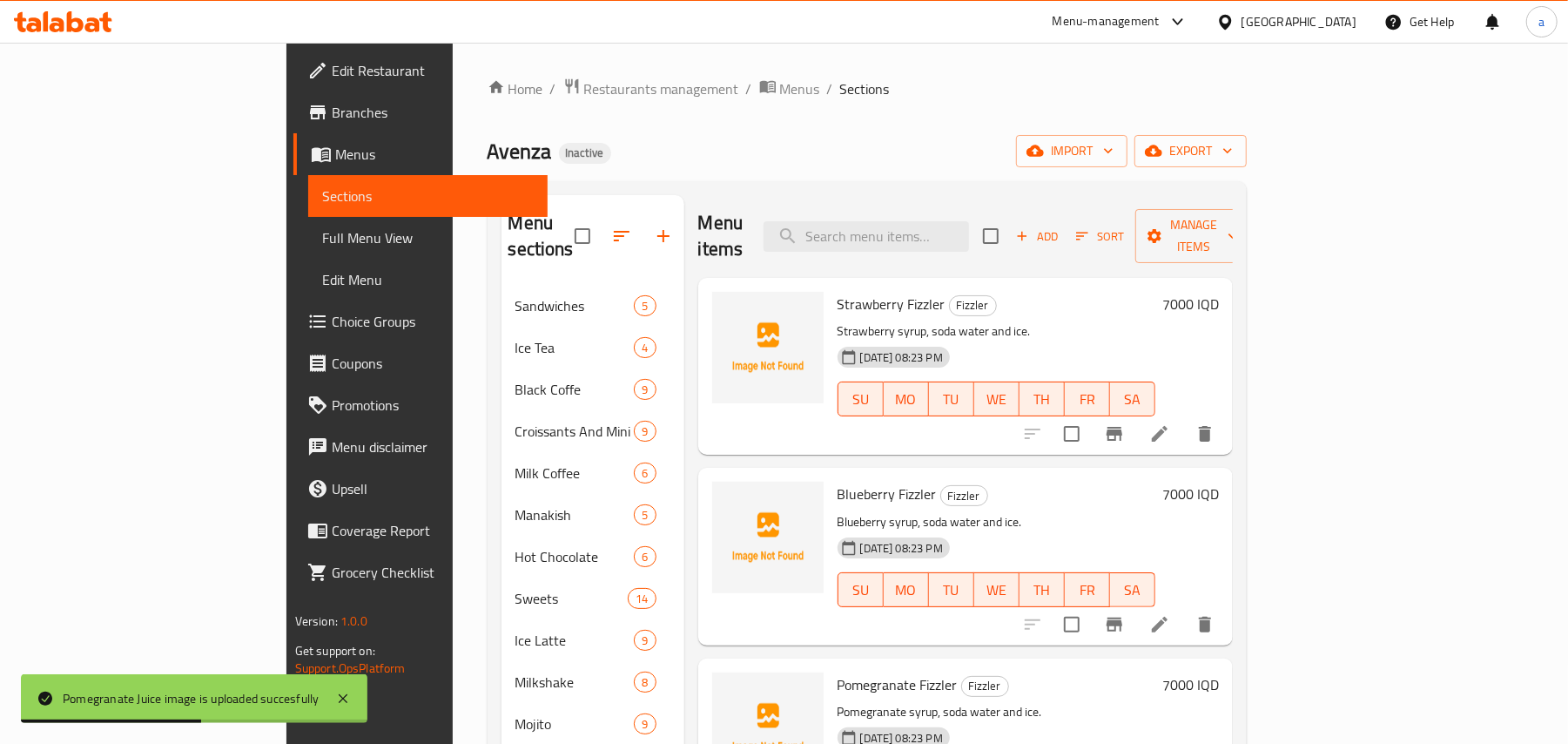
click at [855, 291] on span "Strawberry Fizzler" at bounding box center [892, 303] width 108 height 26
copy h6 "Fizzler"
click at [719, 305] on span "upload picture" at bounding box center [736, 316] width 35 height 21
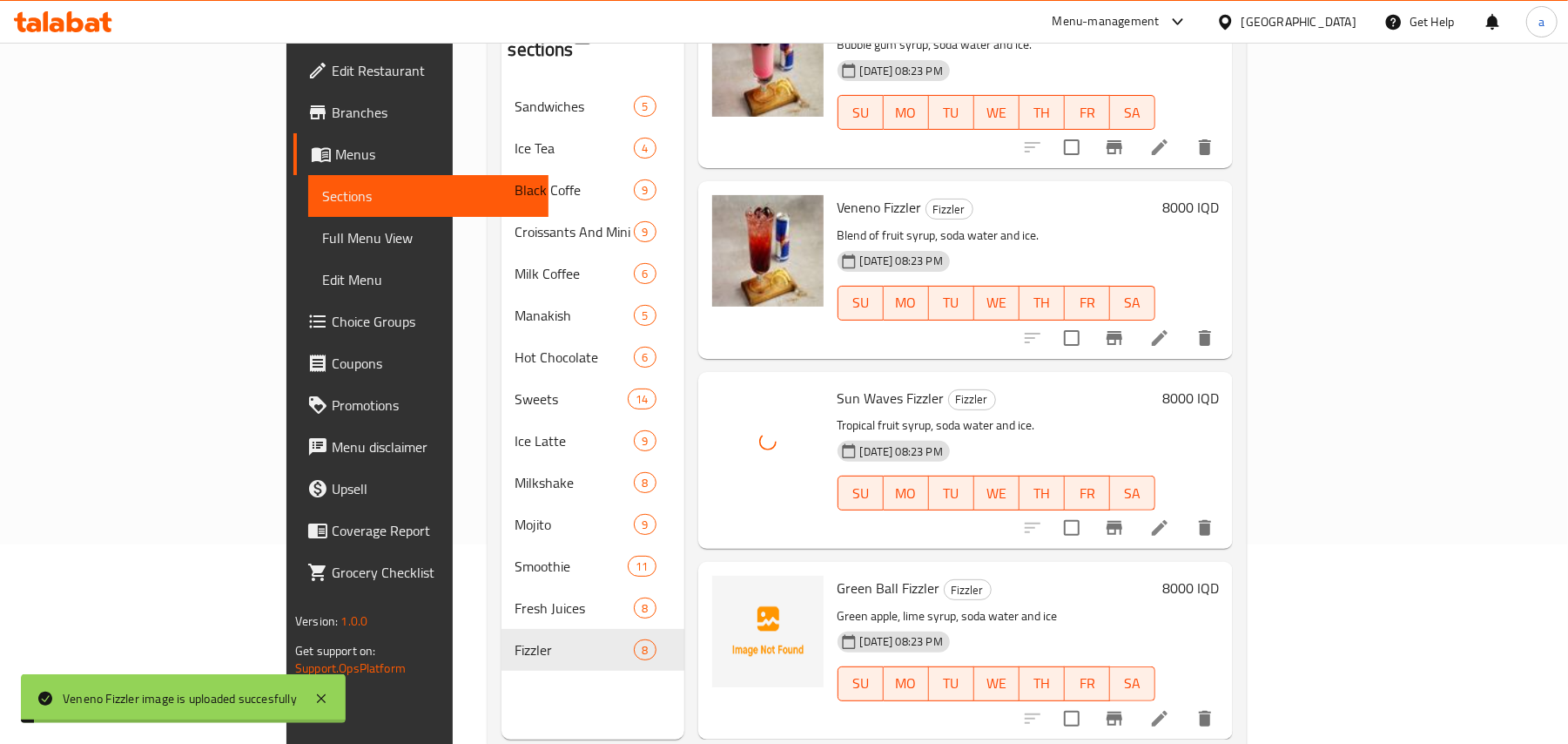
scroll to position [245, 0]
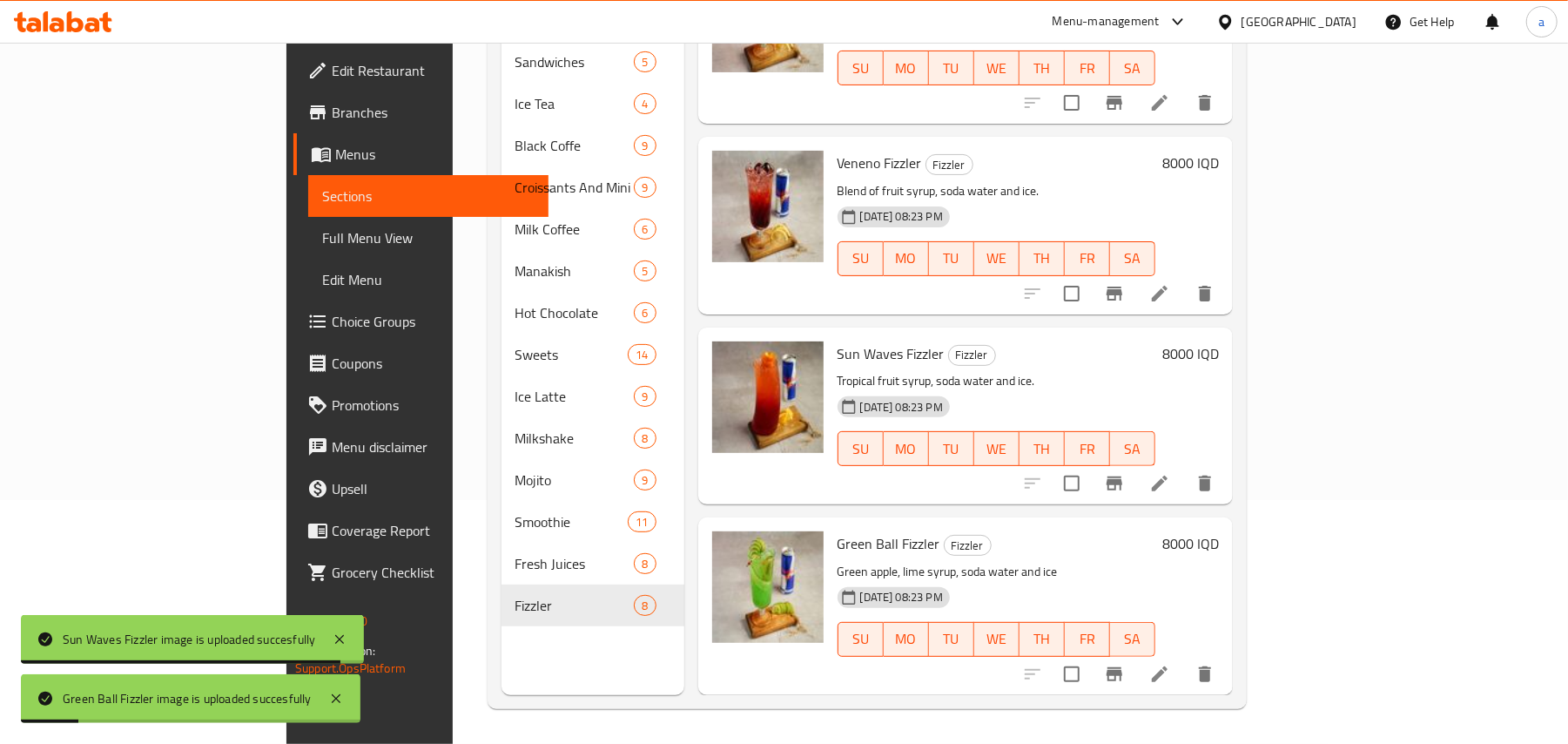
click at [322, 237] on span "Full Menu View" at bounding box center [428, 238] width 212 height 21
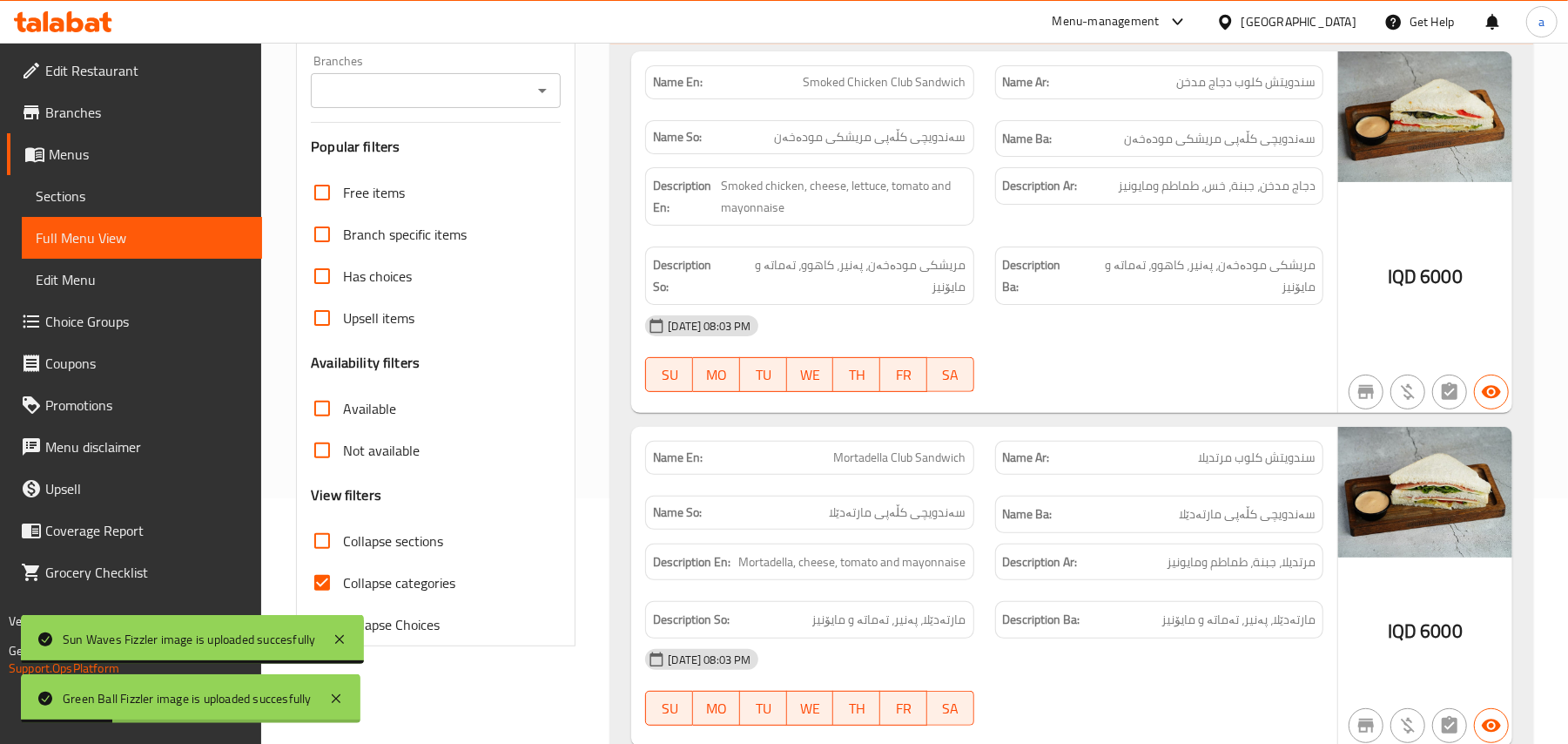
click at [534, 88] on icon "Open" at bounding box center [542, 90] width 21 height 21
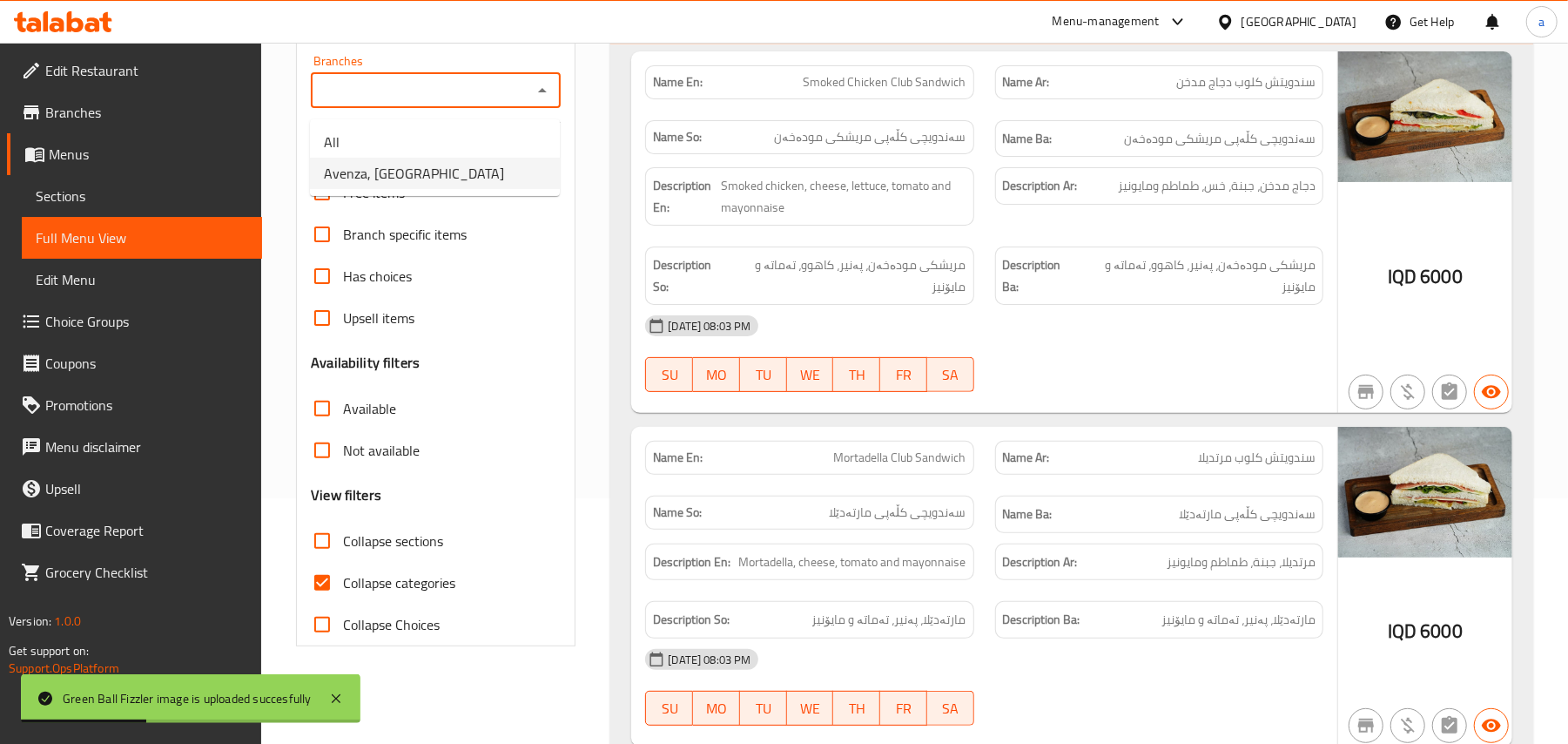
click at [461, 167] on li "Avenza, [GEOGRAPHIC_DATA]" at bounding box center [435, 173] width 250 height 31
type input "Avenza, [GEOGRAPHIC_DATA]"
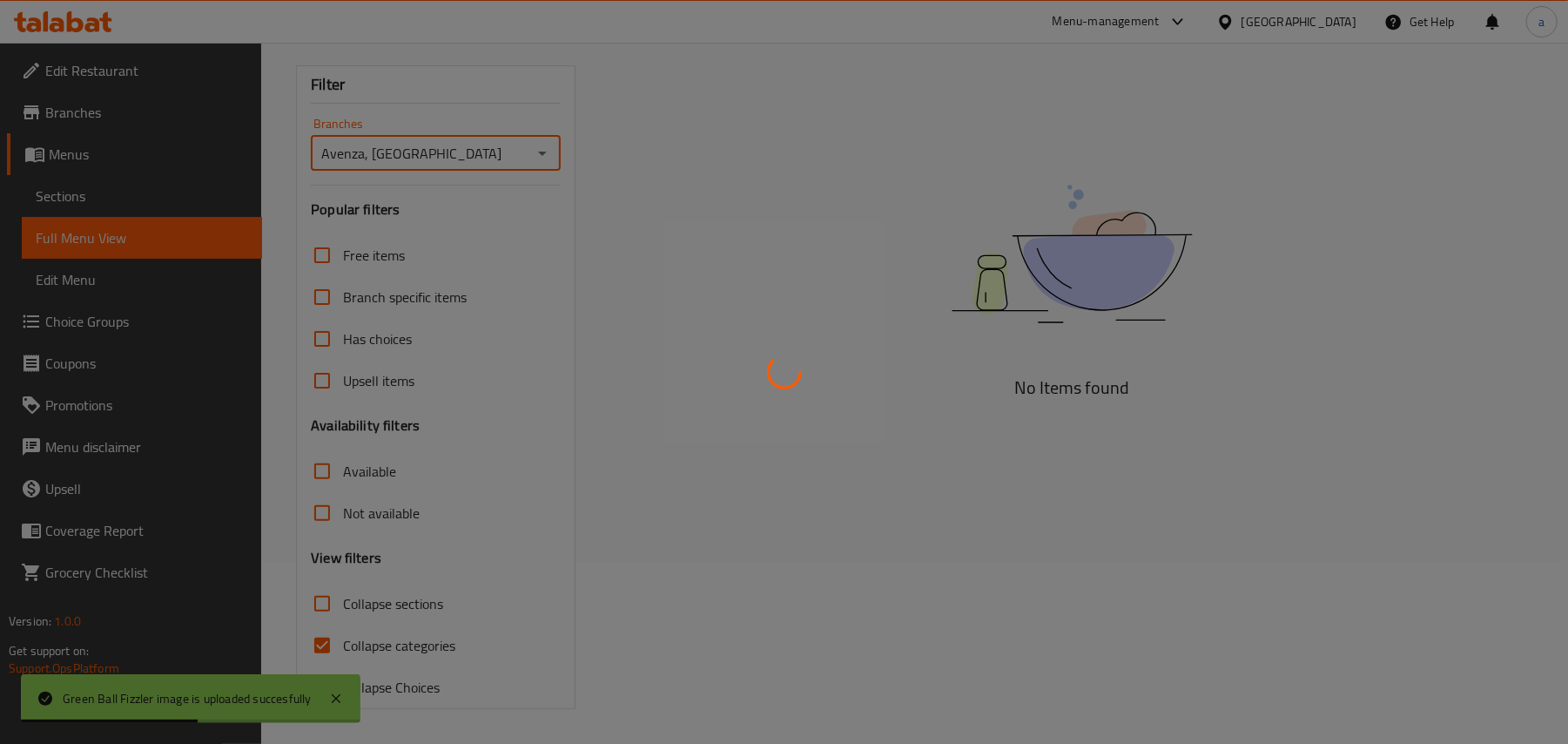
scroll to position [245, 0]
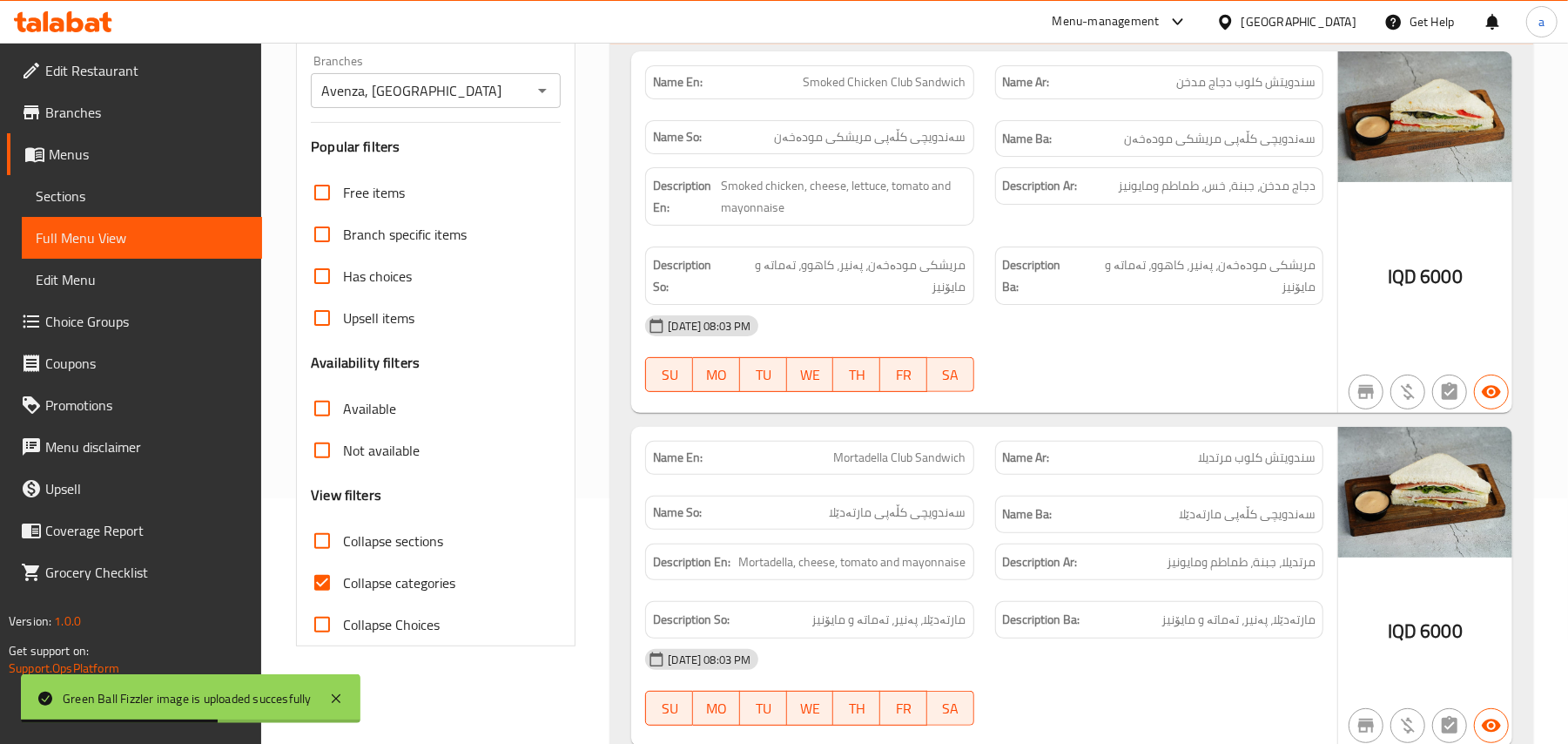
click at [349, 593] on span "Collapse categories" at bounding box center [399, 582] width 112 height 21
click at [343, 597] on input "Collapse categories" at bounding box center [322, 582] width 42 height 42
checkbox input "false"
click at [322, 547] on input "Collapse sections" at bounding box center [322, 541] width 42 height 42
checkbox input "true"
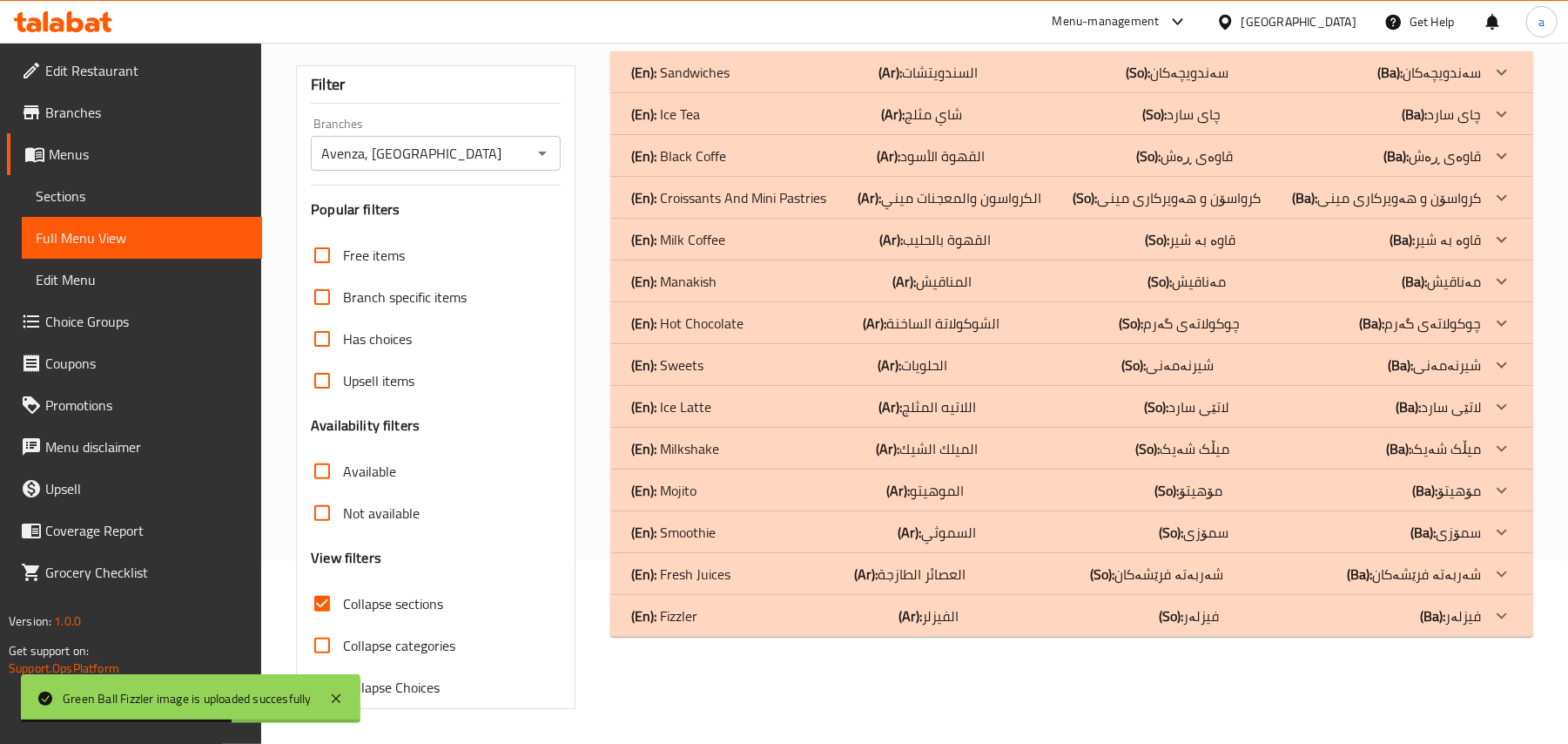
scroll to position [211, 0]
click at [976, 83] on div "(En): Fizzler (Ar): الفيزلر (So): فیزلەر (Ba): فیزلەر" at bounding box center [1056, 72] width 850 height 21
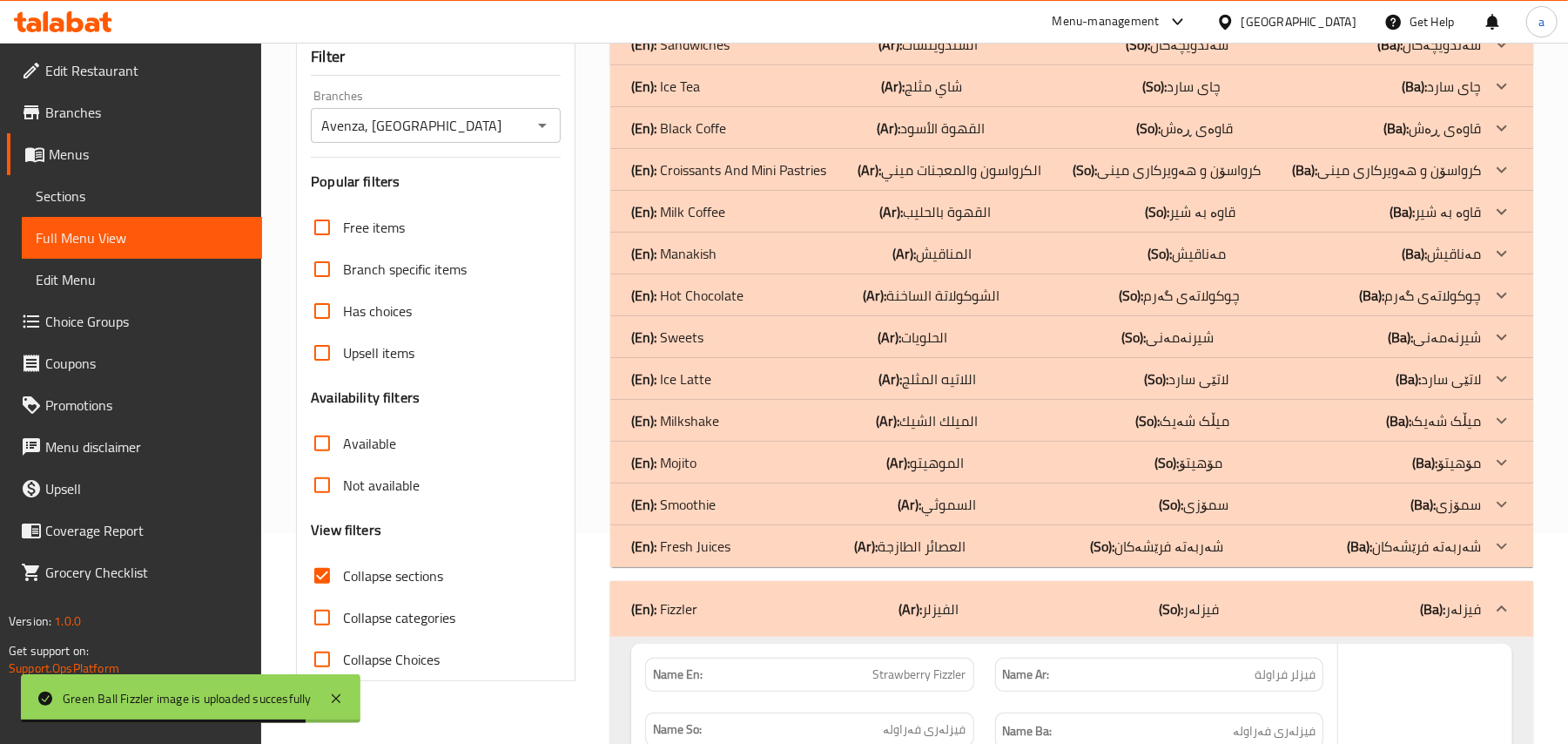
click at [987, 55] on div "(En): Fresh Juices (Ar): العصائر الطازجة (So): شەربەتە فرێشەکان (Ba): شەربەتە ف…" at bounding box center [1056, 45] width 850 height 21
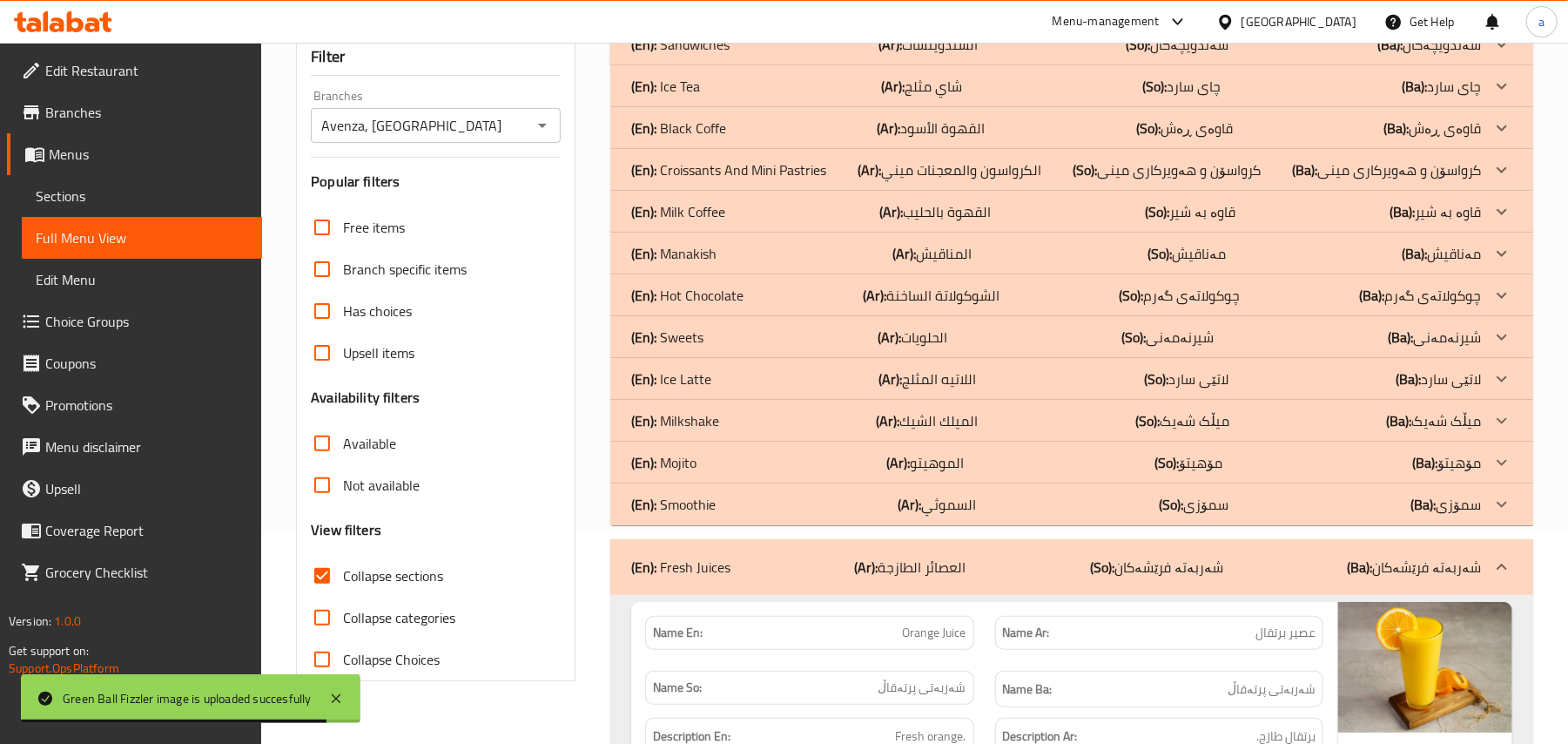
click at [145, 216] on link "Sections" at bounding box center [142, 196] width 241 height 42
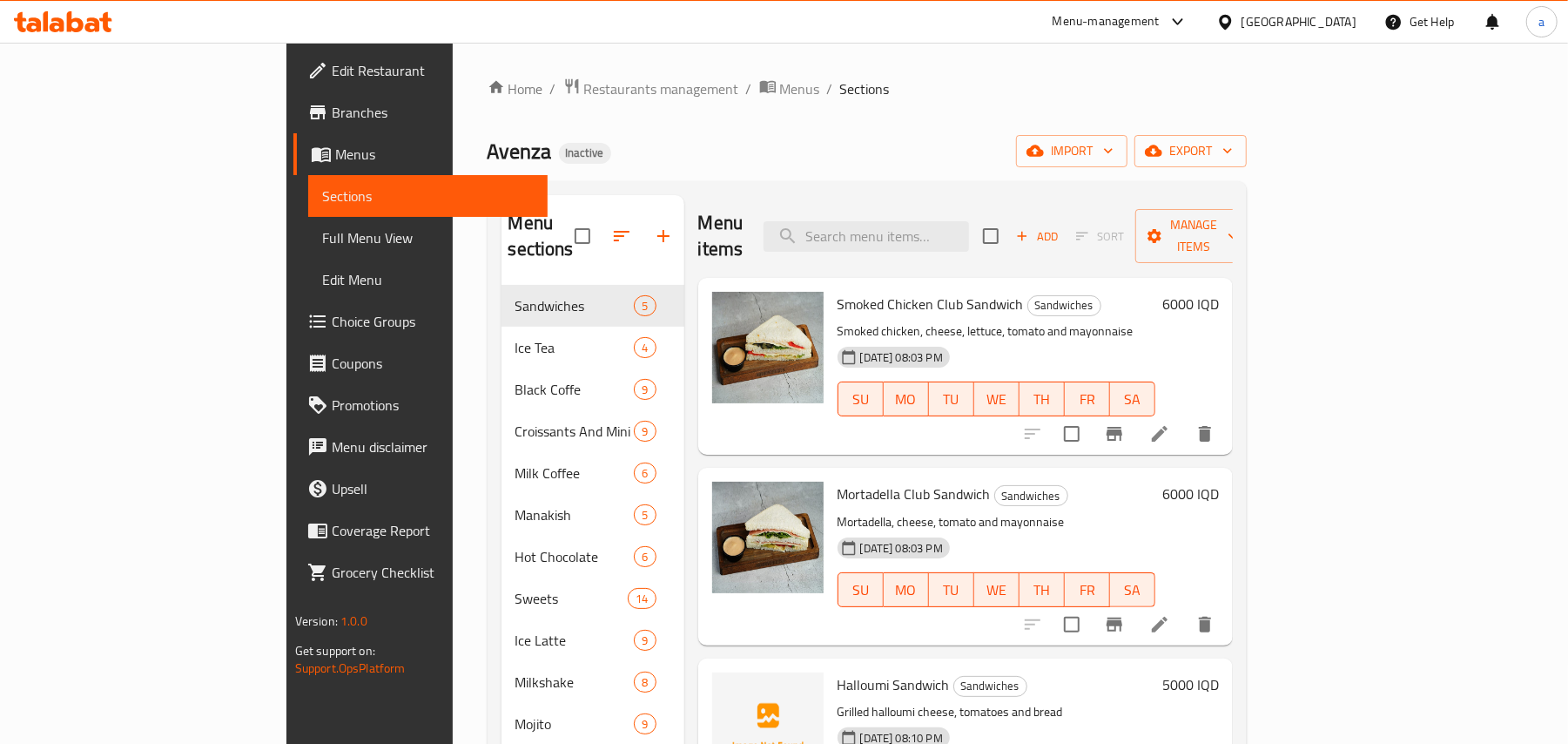
click at [611, 225] on icon "button" at bounding box center [622, 236] width 21 height 21
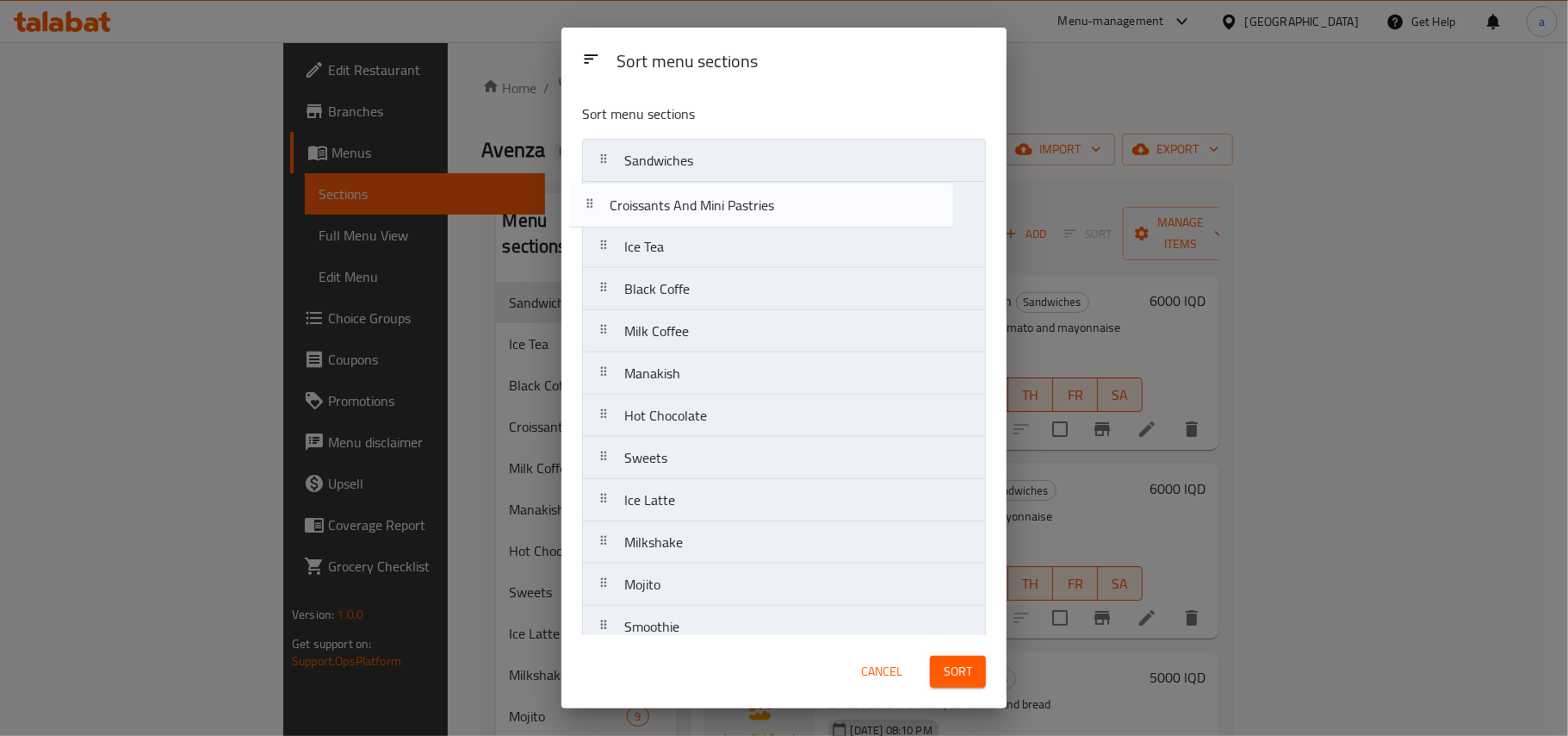
drag, startPoint x: 815, startPoint y: 303, endPoint x: 800, endPoint y: 210, distance: 94.2
click at [800, 210] on nav "Sandwiches Ice Tea Black Coffe Croissants And Mini Pastries Milk Coffee Manakis…" at bounding box center [784, 436] width 404 height 595
drag, startPoint x: 745, startPoint y: 384, endPoint x: 751, endPoint y: 197, distance: 187.1
click at [751, 197] on nav "Sandwiches Croissants And Mini Pastries Ice Tea Black Coffe Milk Coffee Manakis…" at bounding box center [784, 436] width 404 height 595
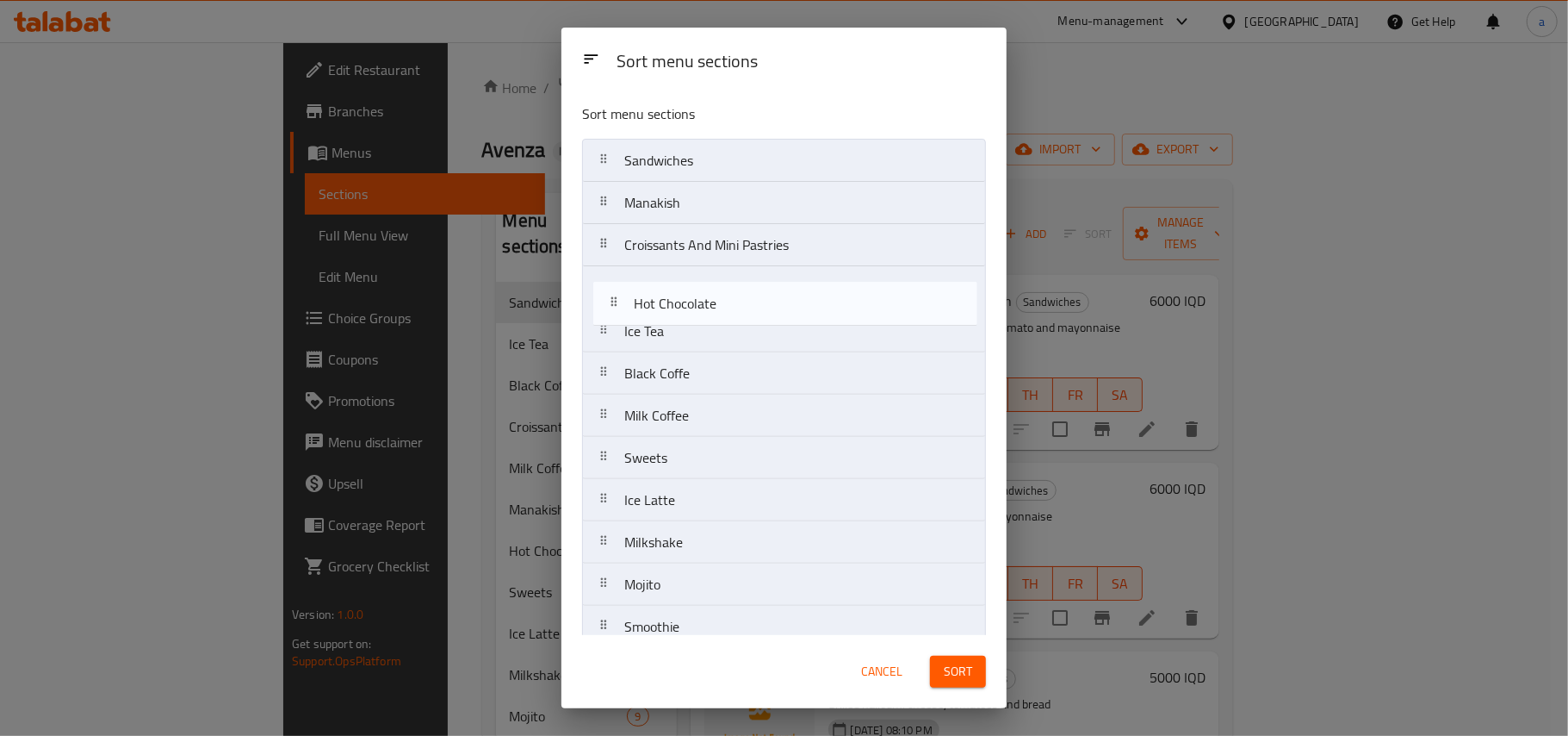
drag, startPoint x: 721, startPoint y: 427, endPoint x: 730, endPoint y: 294, distance: 133.3
click at [730, 294] on nav "Sandwiches Manakish Croissants And Mini Pastries Ice Tea Black Coffe Milk Coffe…" at bounding box center [784, 436] width 404 height 595
drag, startPoint x: 730, startPoint y: 346, endPoint x: 731, endPoint y: 300, distance: 46.0
click at [731, 300] on nav "Sandwiches Manakish Croissants And Mini Pastries Hot Chocolate Ice Tea Black Co…" at bounding box center [784, 436] width 404 height 595
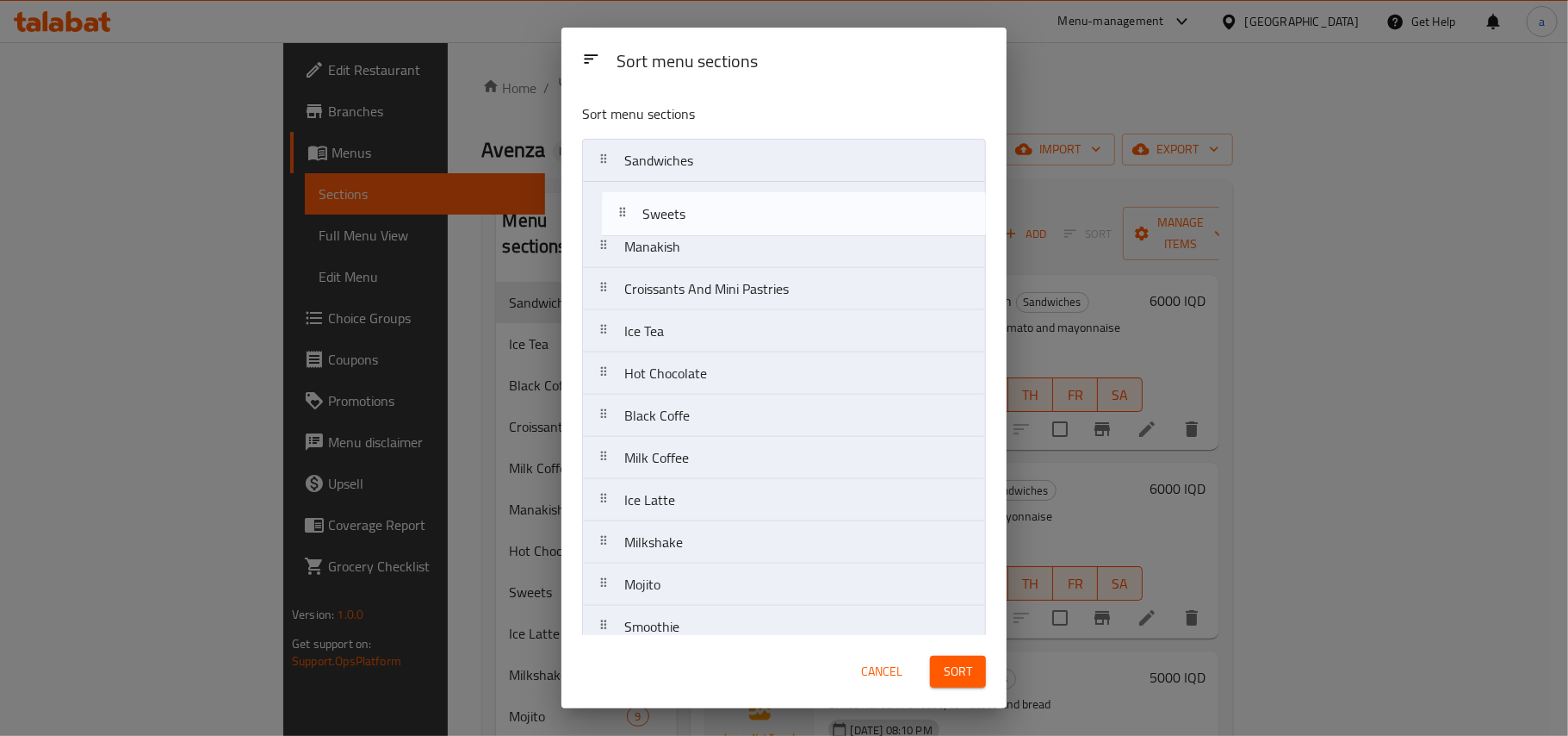
drag, startPoint x: 714, startPoint y: 484, endPoint x: 732, endPoint y: 219, distance: 265.6
click at [732, 219] on nav "Sandwiches Manakish Croissants And Mini Pastries Ice Tea Hot Chocolate Black Co…" at bounding box center [784, 436] width 404 height 595
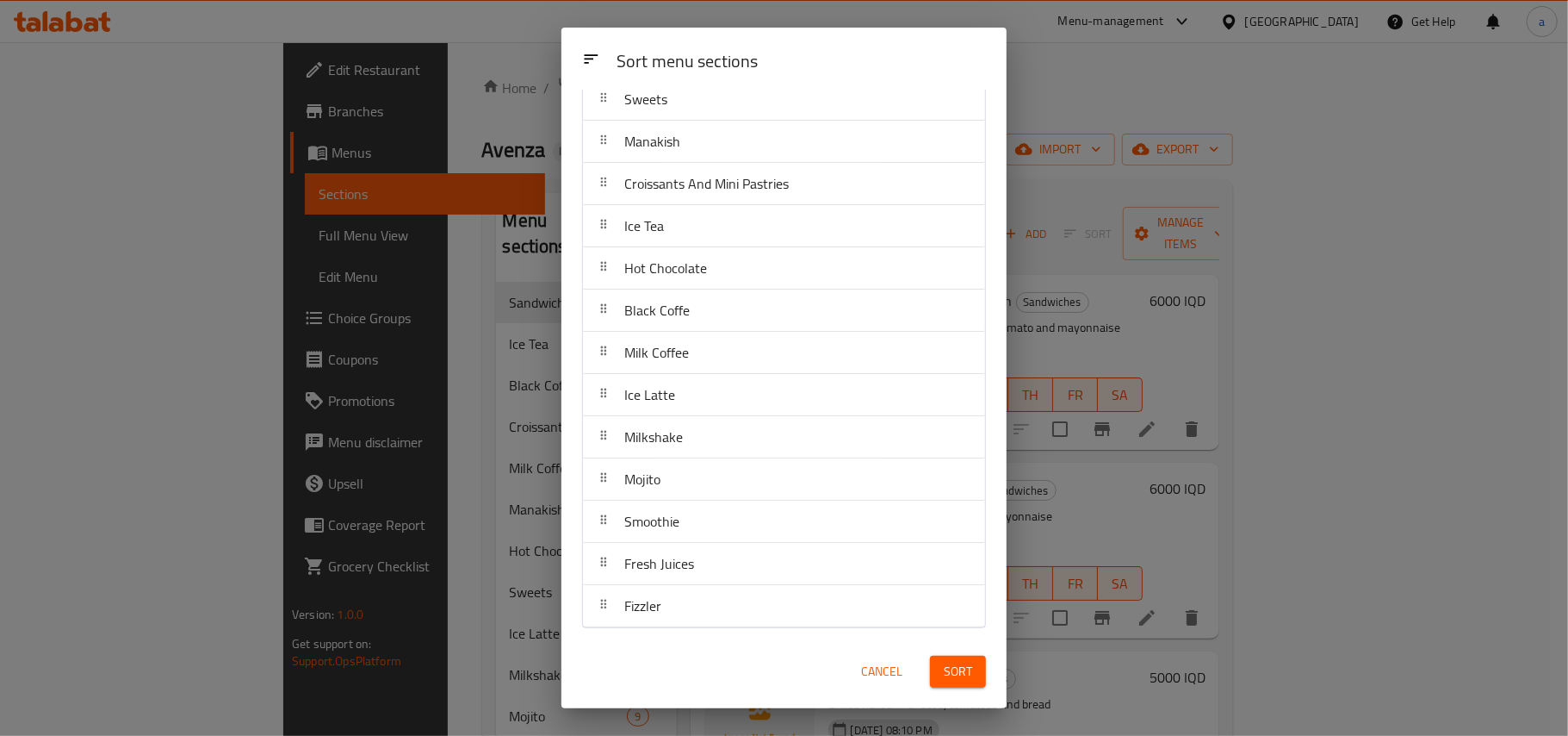
scroll to position [127, 0]
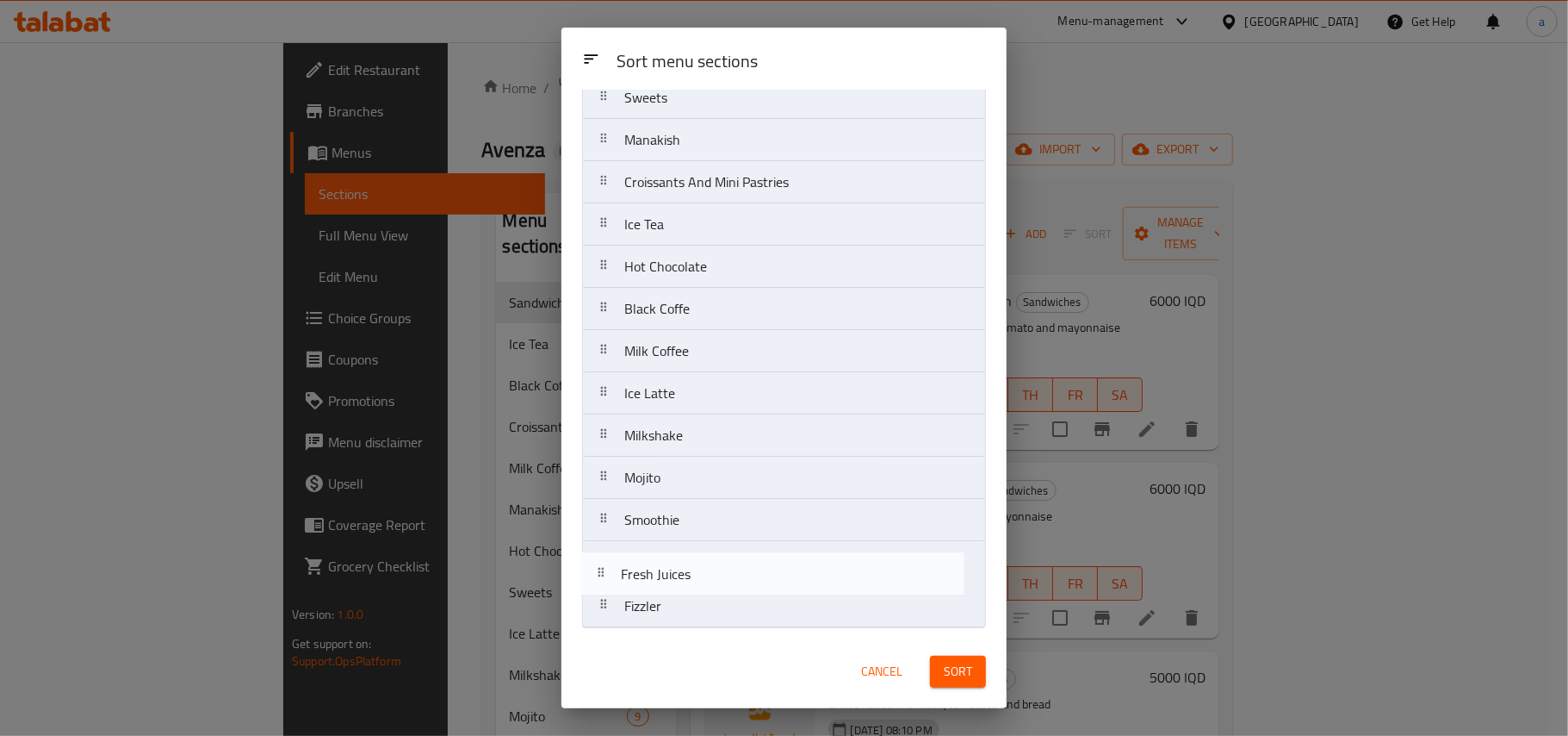
drag, startPoint x: 708, startPoint y: 584, endPoint x: 706, endPoint y: 616, distance: 32.1
click at [706, 616] on nav "Sandwiches Sweets Manakish Croissants And Mini Pastries Ice Tea Hot Chocolate B…" at bounding box center [784, 331] width 404 height 595
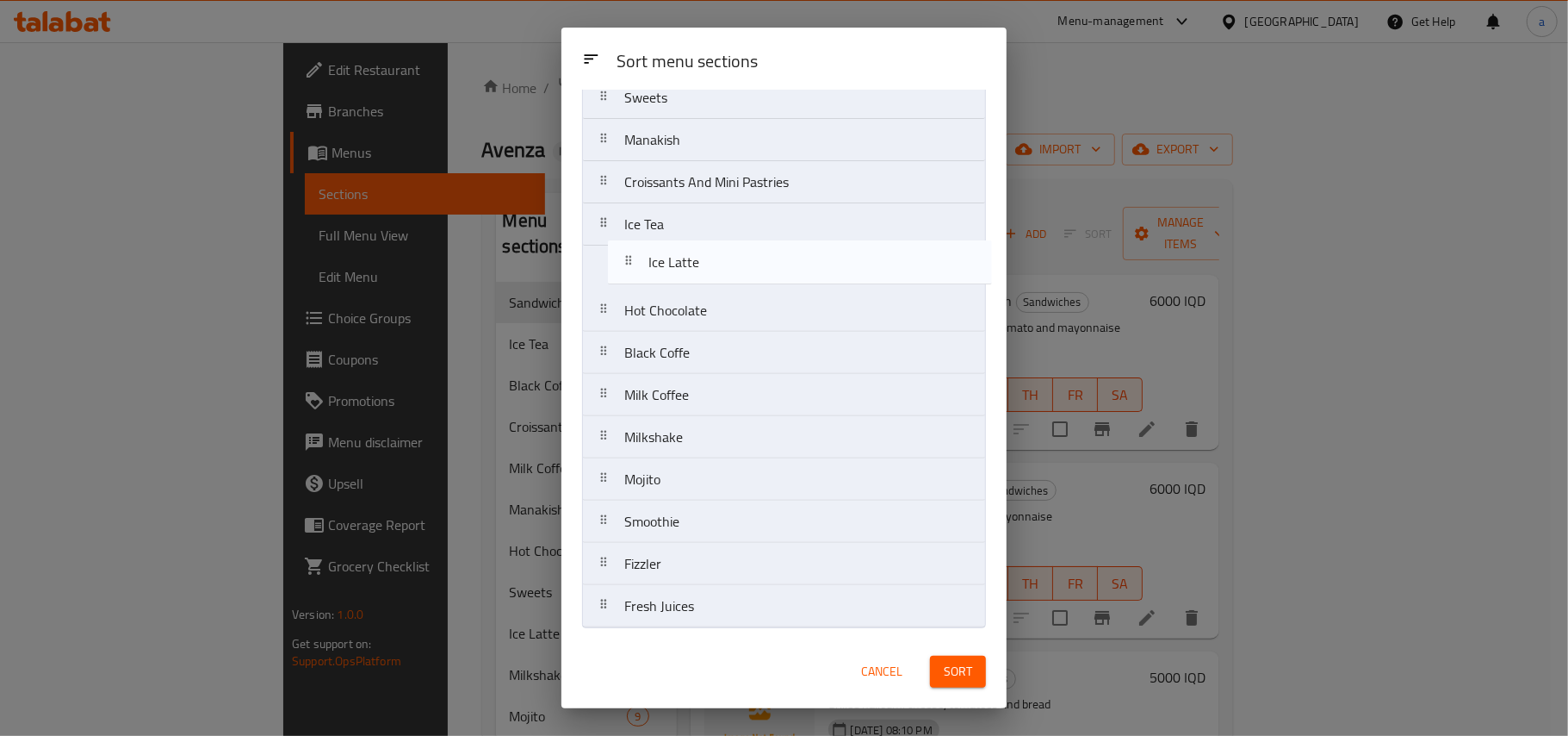
drag, startPoint x: 729, startPoint y: 397, endPoint x: 755, endPoint y: 265, distance: 134.5
click at [755, 265] on nav "Sandwiches Sweets Manakish Croissants And Mini Pastries Ice Tea Hot Chocolate B…" at bounding box center [784, 331] width 404 height 595
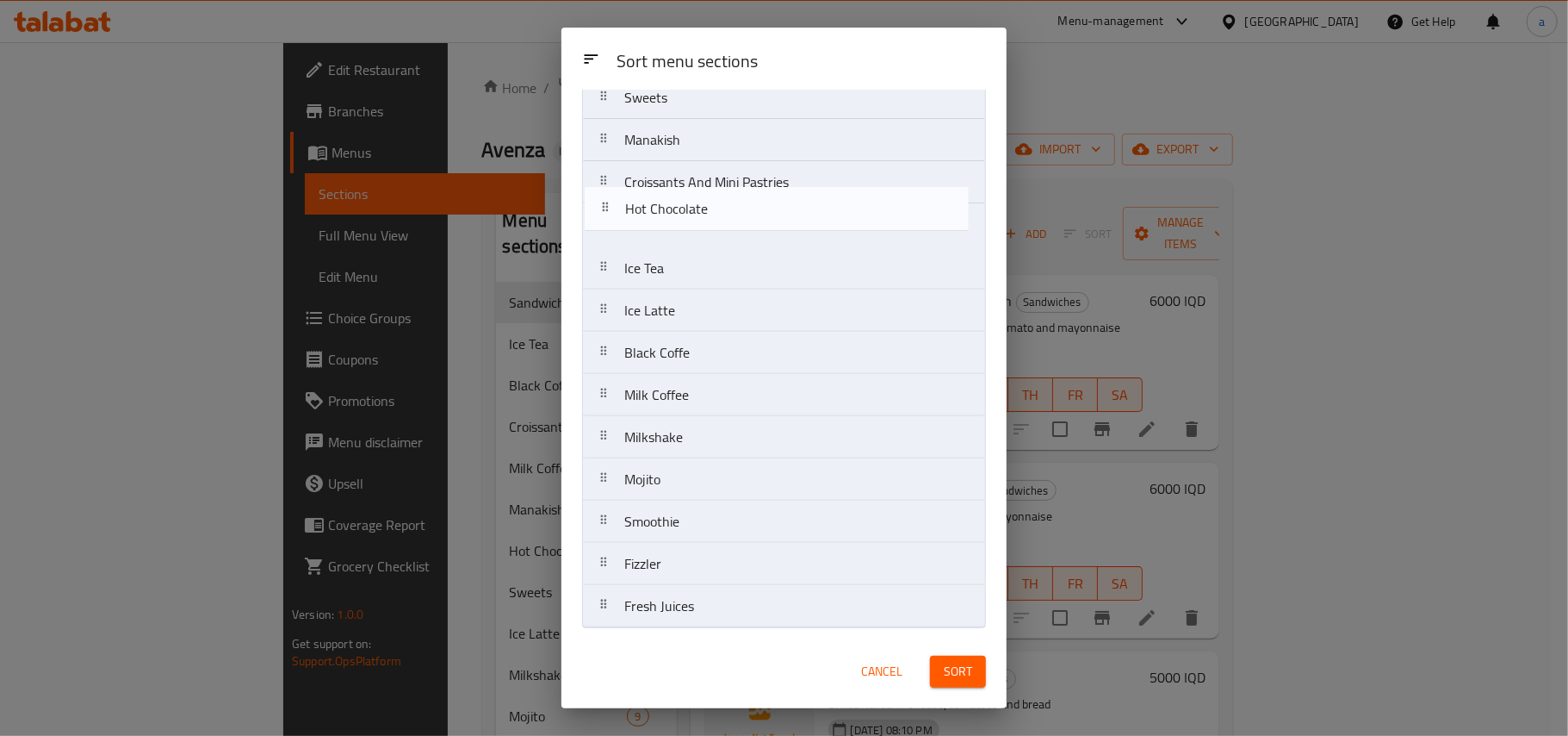
drag, startPoint x: 754, startPoint y: 336, endPoint x: 746, endPoint y: 205, distance: 131.2
click at [746, 205] on nav "Sandwiches Sweets Manakish Croissants And Mini Pastries Ice Tea Ice Latte Hot C…" at bounding box center [784, 331] width 404 height 595
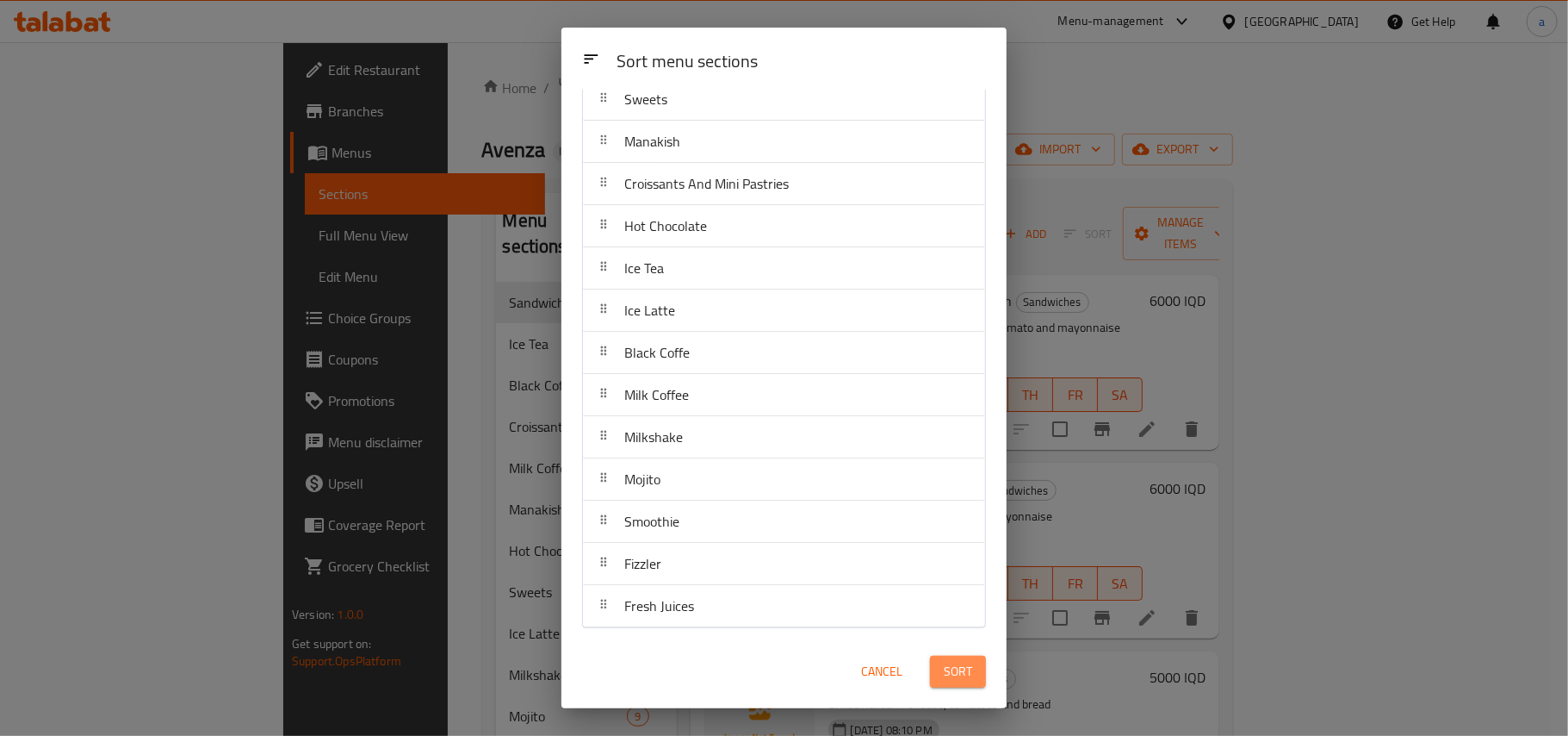
drag, startPoint x: 939, startPoint y: 659, endPoint x: 924, endPoint y: 635, distance: 28.3
click at [942, 659] on button "Sort" at bounding box center [958, 672] width 56 height 32
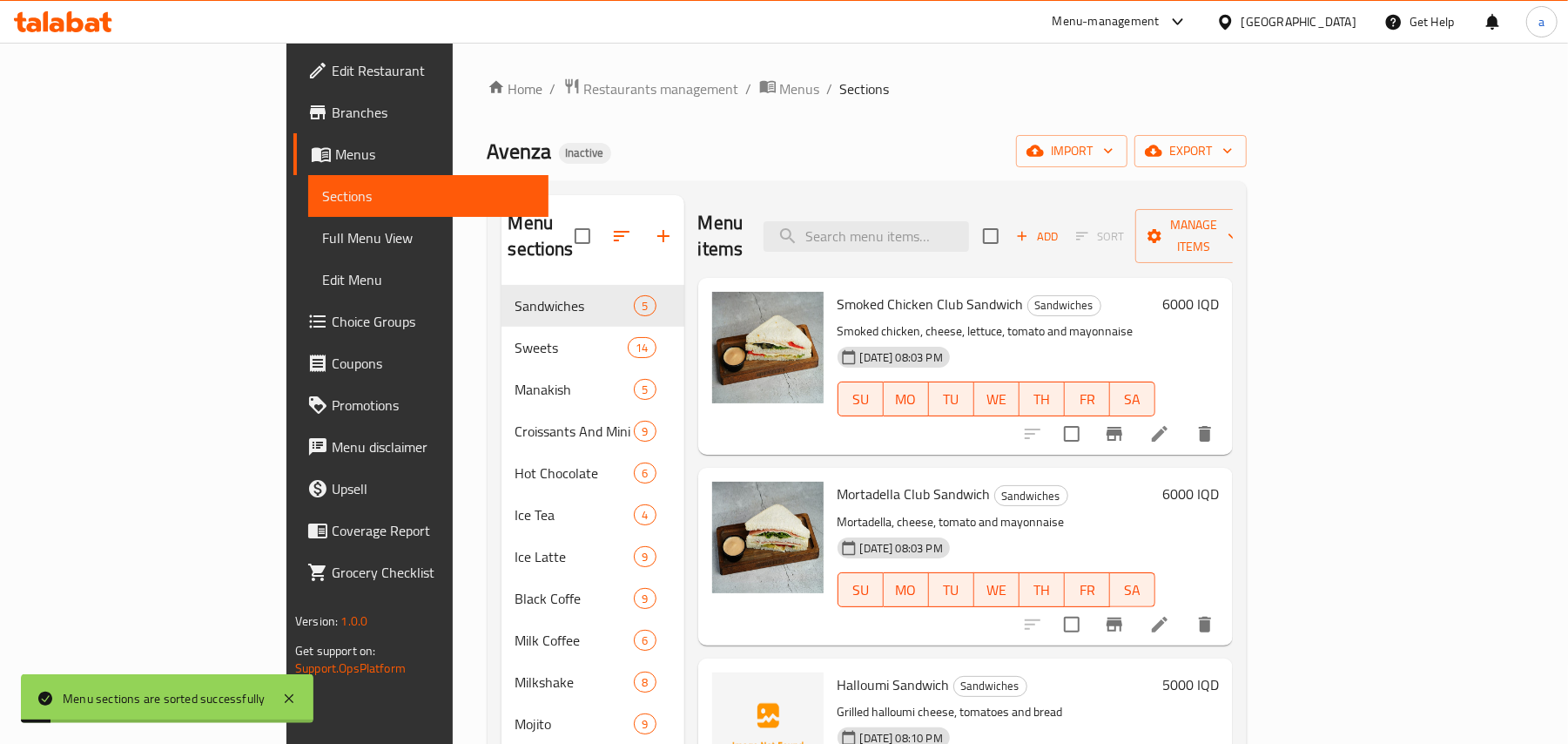
click at [322, 242] on span "Full Menu View" at bounding box center [428, 238] width 212 height 21
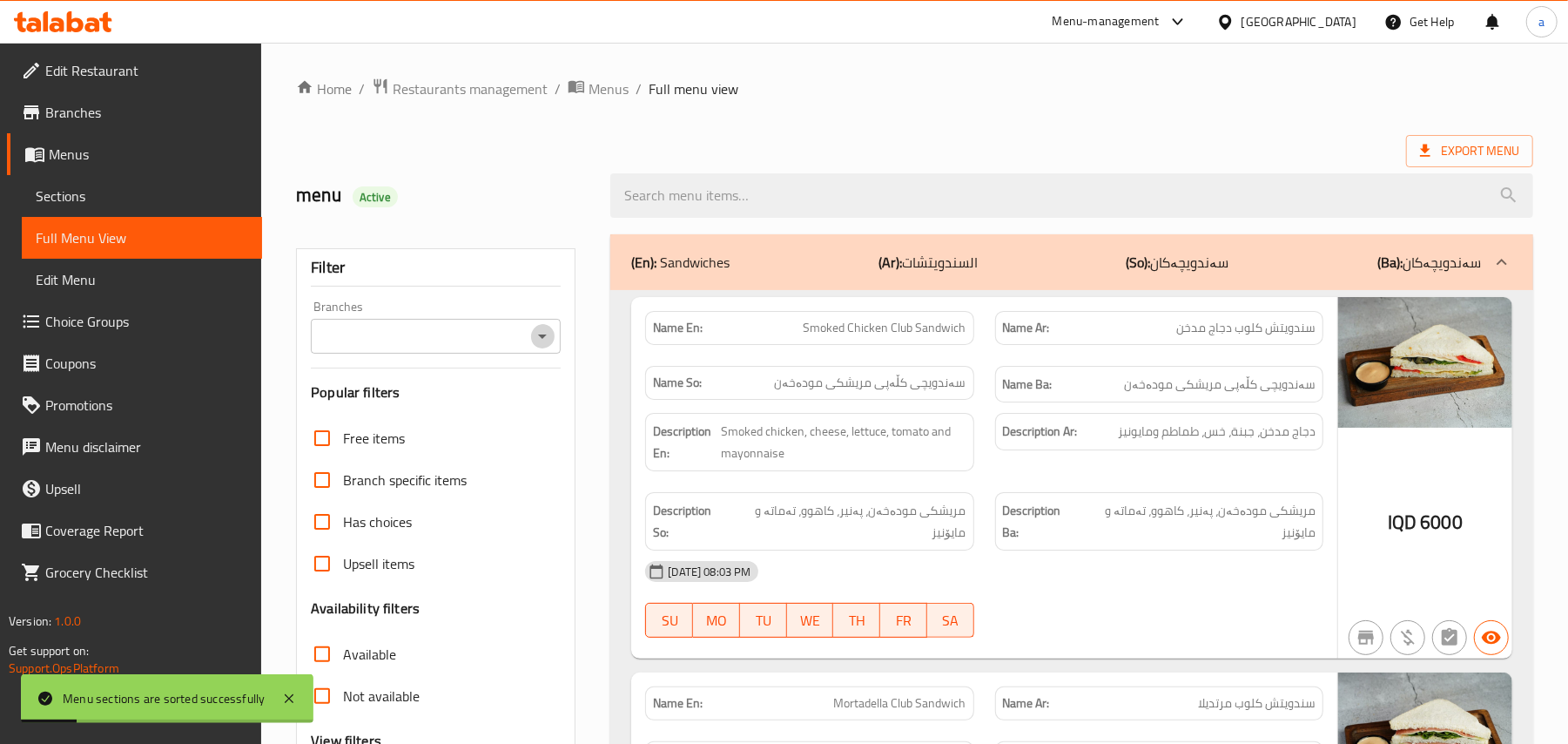
click at [541, 332] on icon "Open" at bounding box center [542, 336] width 21 height 21
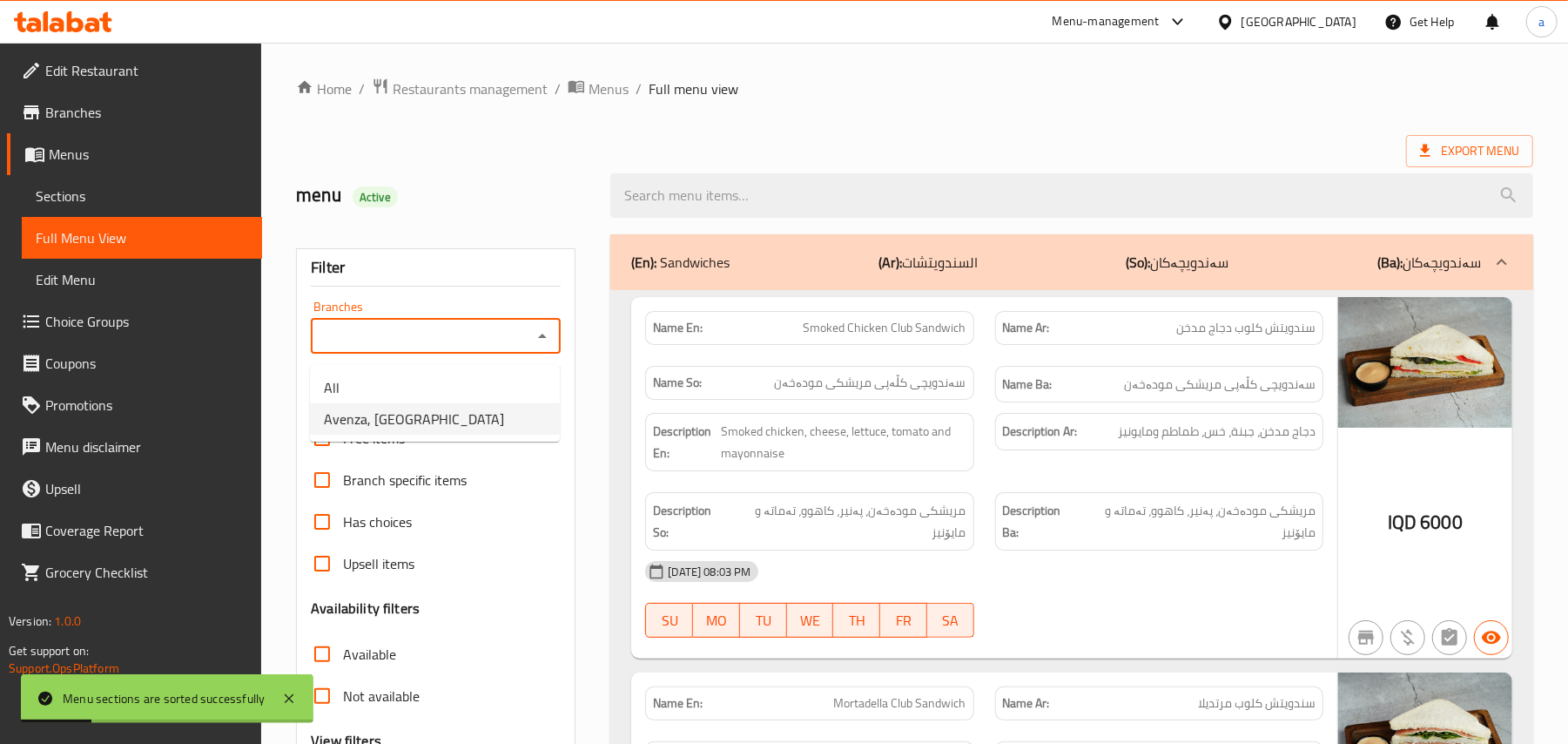
click at [458, 435] on li "Avenza, [GEOGRAPHIC_DATA]" at bounding box center [435, 419] width 250 height 31
type input "Avenza, [GEOGRAPHIC_DATA]"
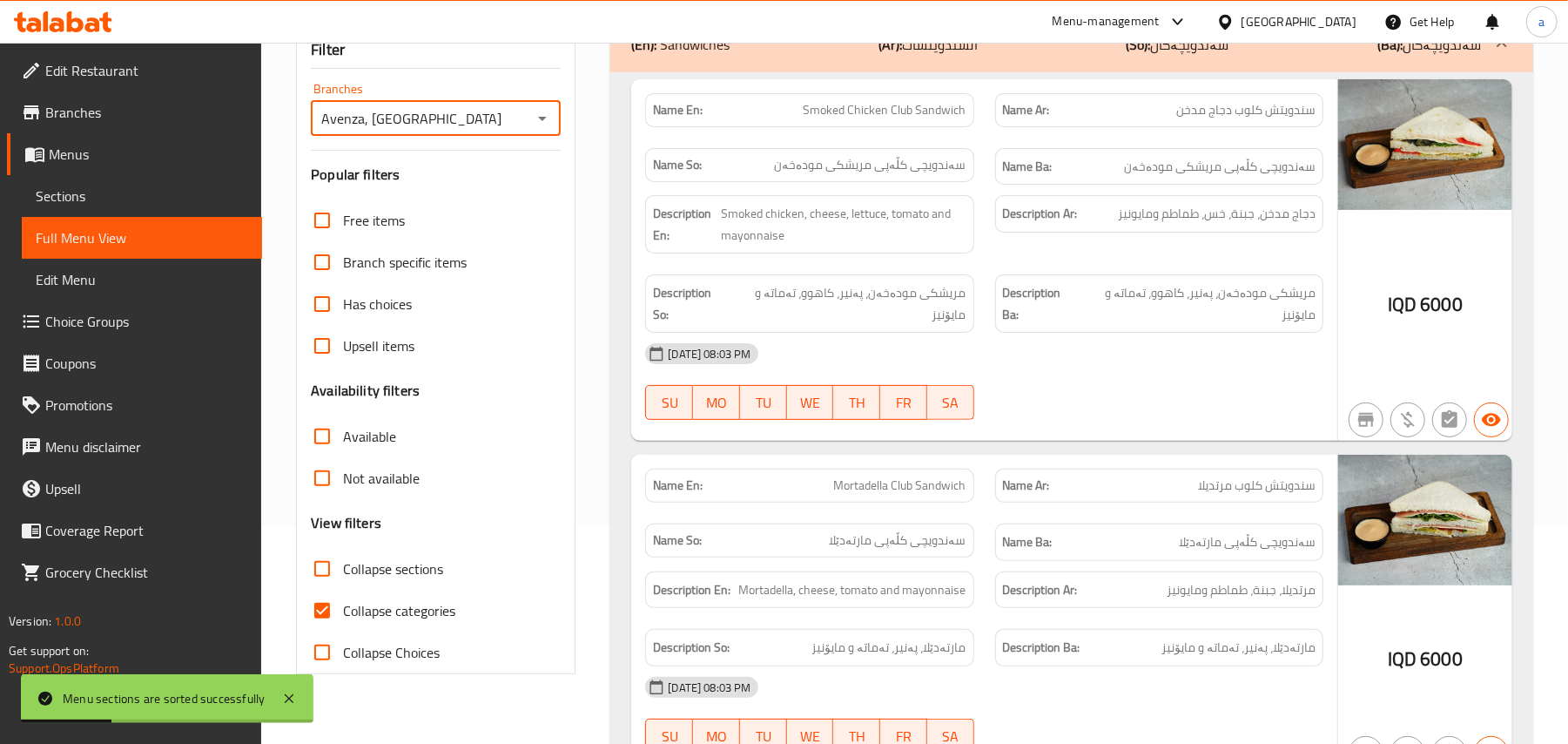
scroll to position [270, 0]
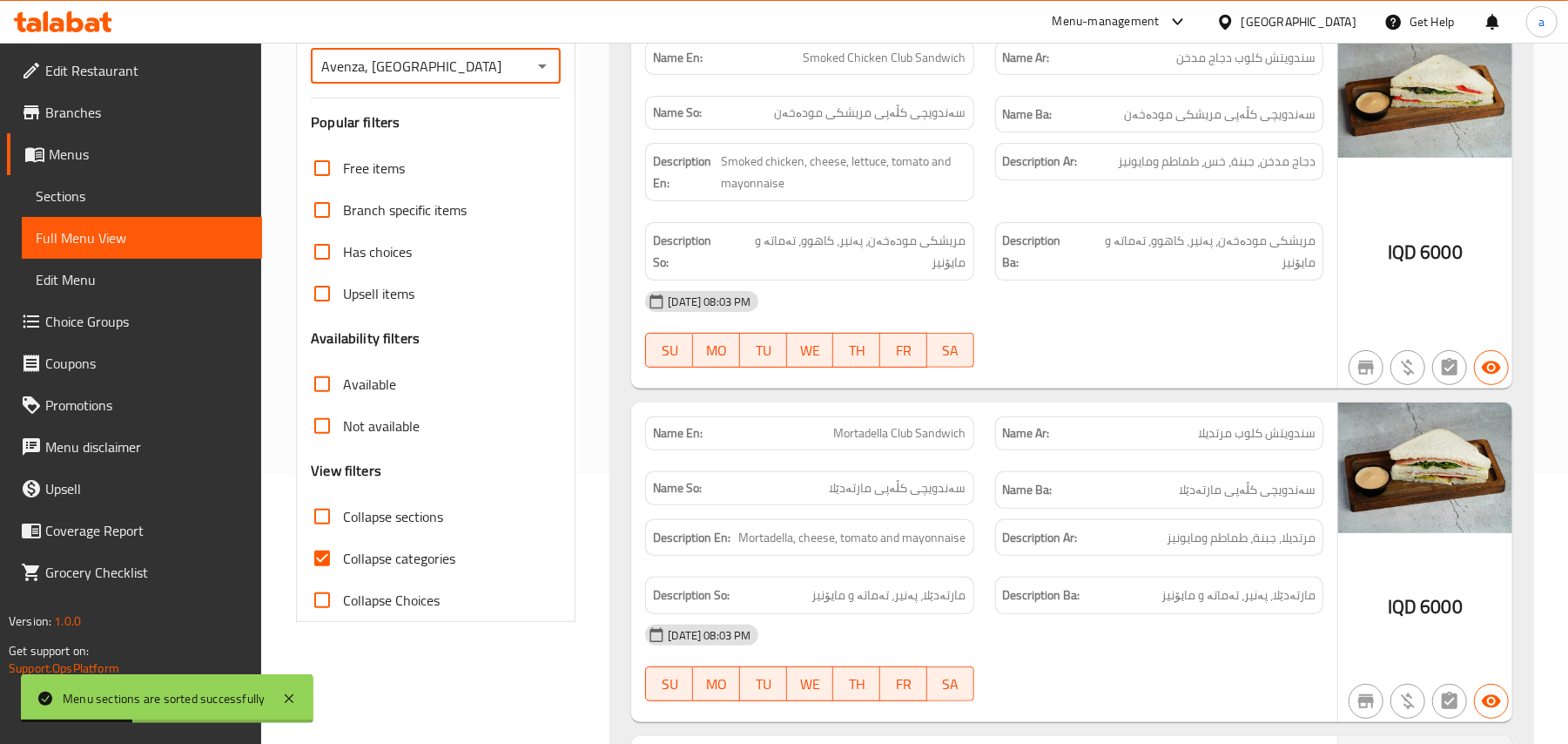
click at [329, 538] on input "Collapse sections" at bounding box center [322, 517] width 42 height 42
checkbox input "true"
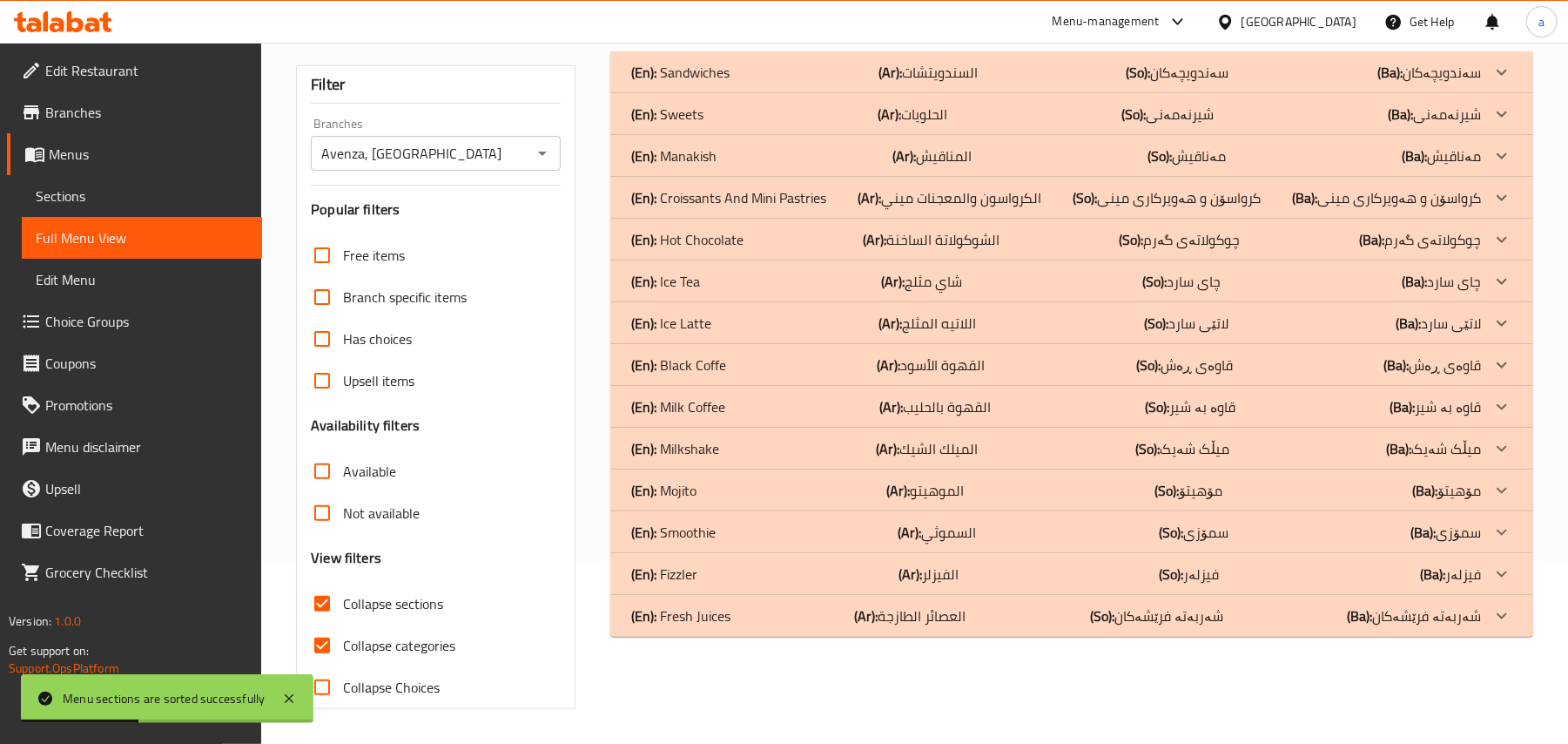
click at [331, 624] on input "Collapse categories" at bounding box center [322, 645] width 42 height 42
checkbox input "false"
click at [832, 83] on div "(En): Fresh Juices (Ar): العصائر الطازجة (So): شەربەتە فرێشەکان (Ba): شەربەتە ف…" at bounding box center [1056, 72] width 850 height 21
click at [830, 93] on div "(En): Fizzler (Ar): الفيزلر (So): فیزلەر (Ba): فیزلەر" at bounding box center [1072, 72] width 922 height 42
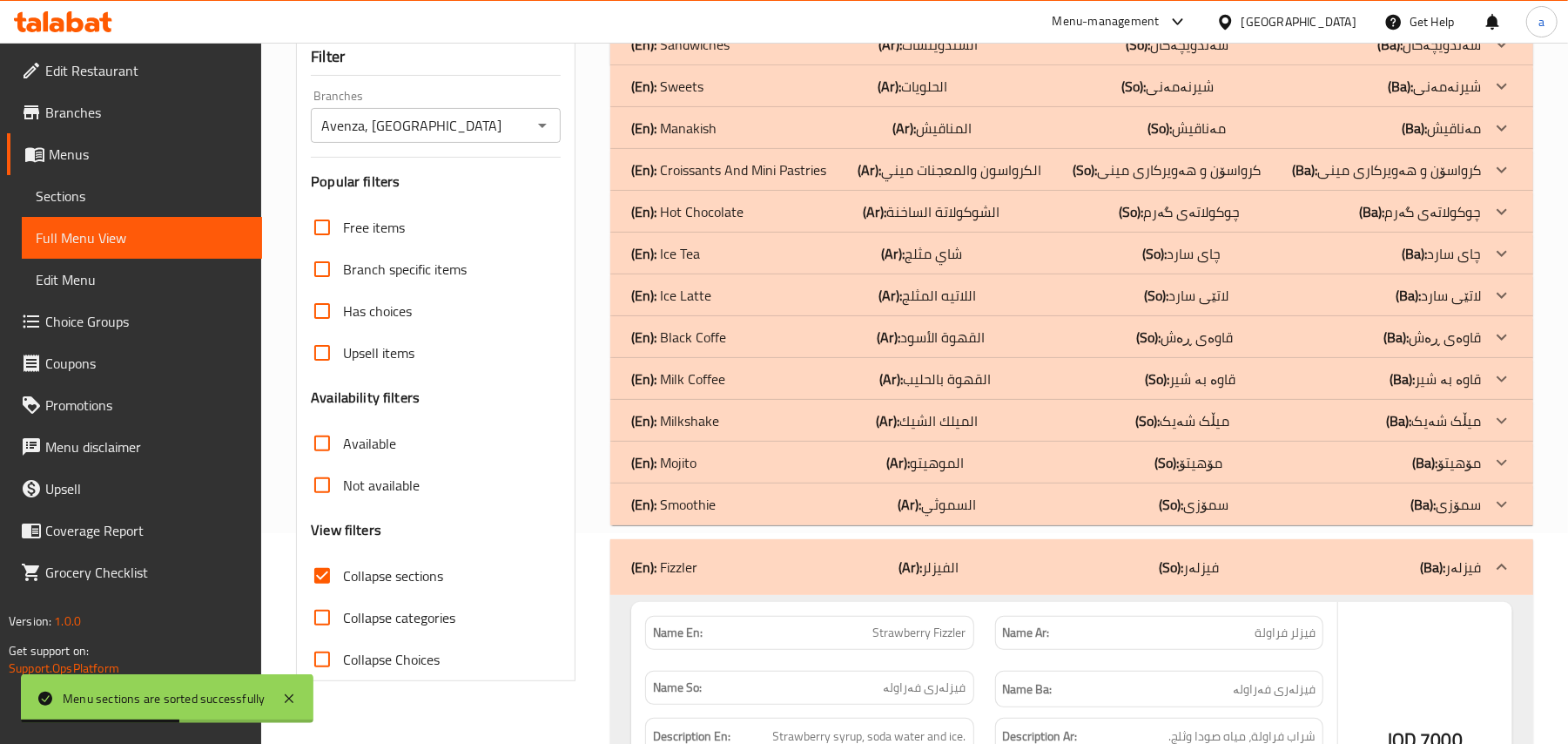
click at [823, 66] on div "(En): Smoothie (Ar): السموثي (So): سمۆزی (Ba): سمۆزی" at bounding box center [1072, 45] width 922 height 42
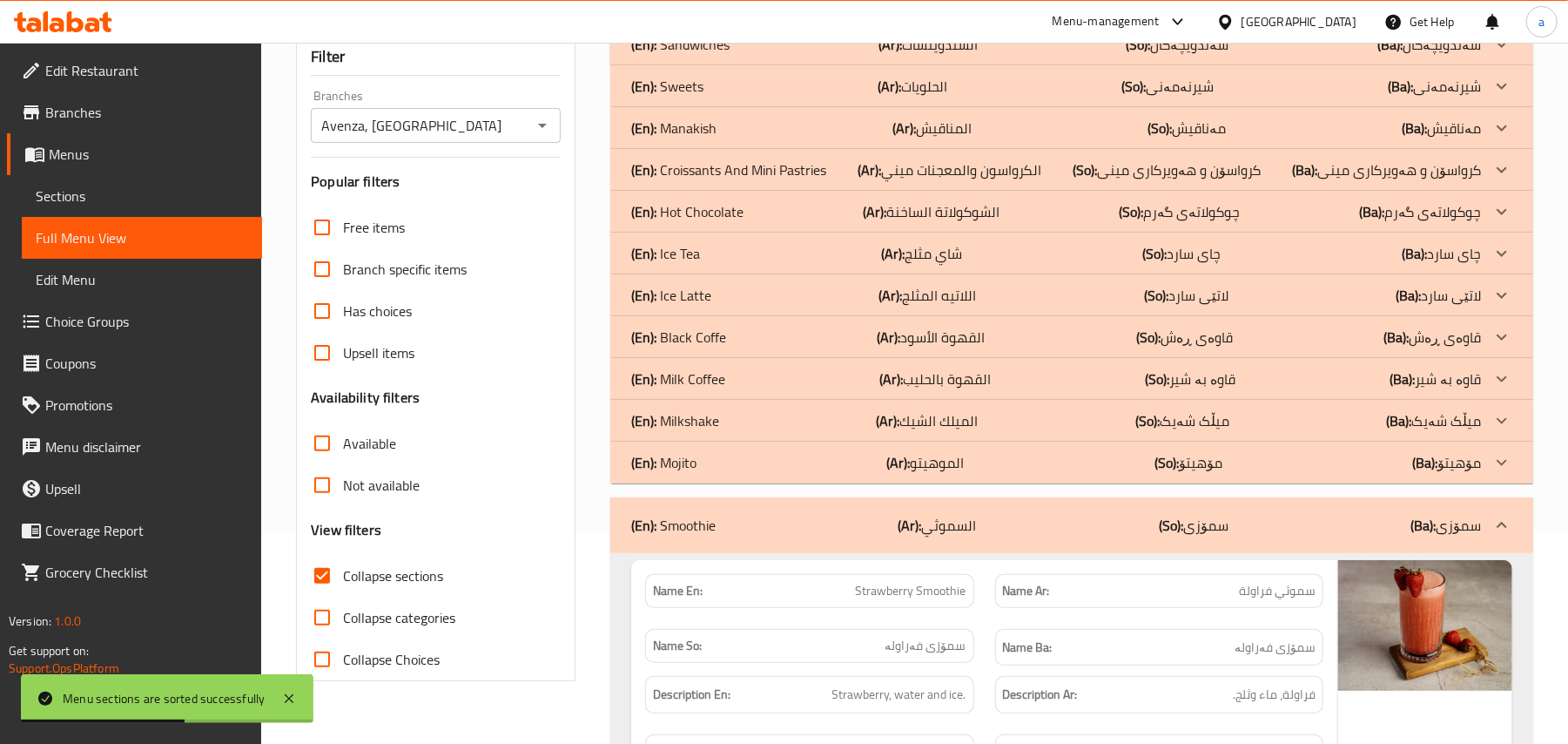
click at [812, 55] on div "(En): Mojito (Ar): الموهيتو (So): مۆهیتۆ (Ba): مۆهیتۆ" at bounding box center [1056, 45] width 850 height 21
click at [813, 55] on div "(En): Milkshake (Ar): الميلك الشيك (So): میڵک شەیک (Ba): میڵک شەیک" at bounding box center [1056, 45] width 850 height 21
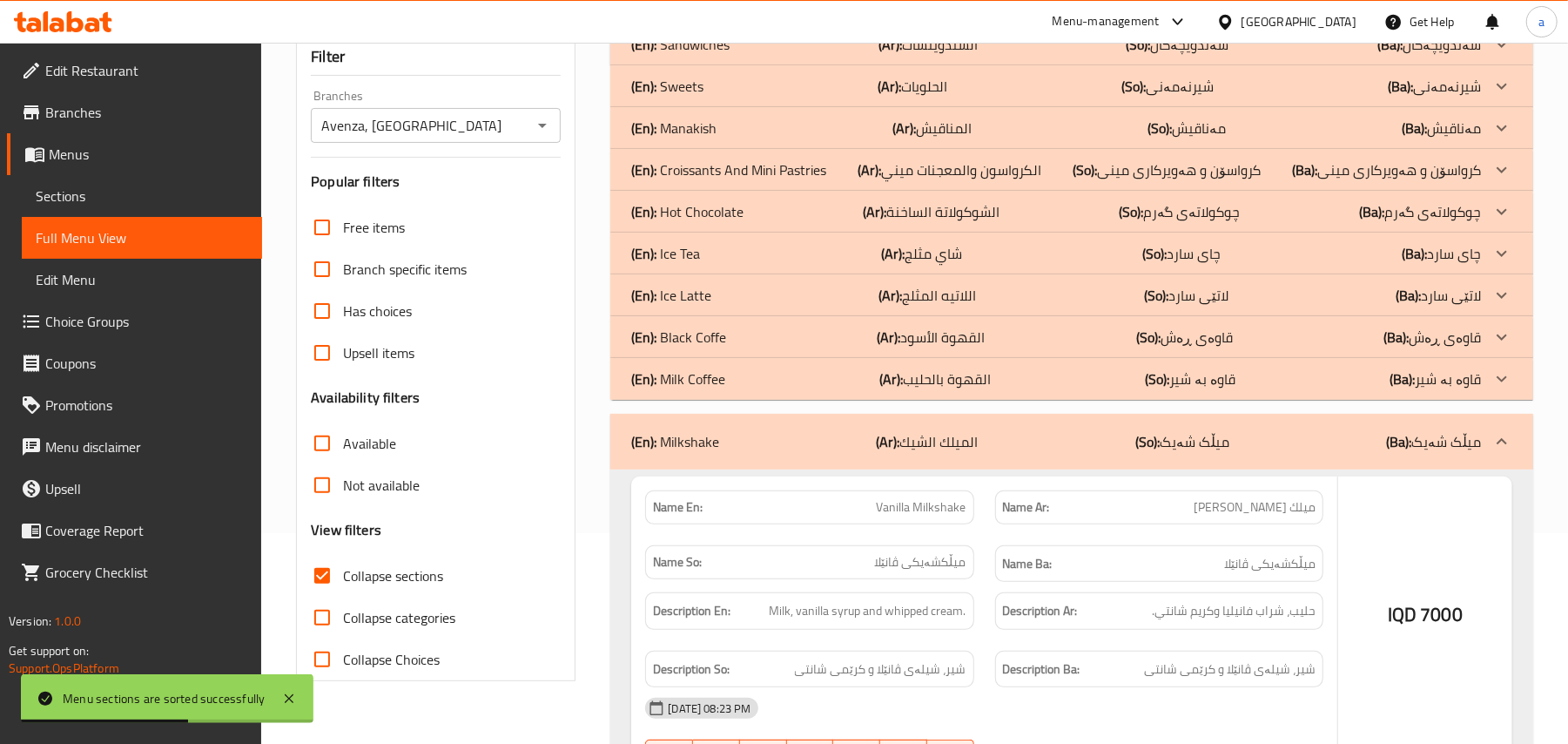
click at [815, 55] on div "(En): Milk Coffee (Ar): القهوة بالحليب (So): قاوە بە شیر (Ba): قاوە بە شیر" at bounding box center [1056, 45] width 850 height 21
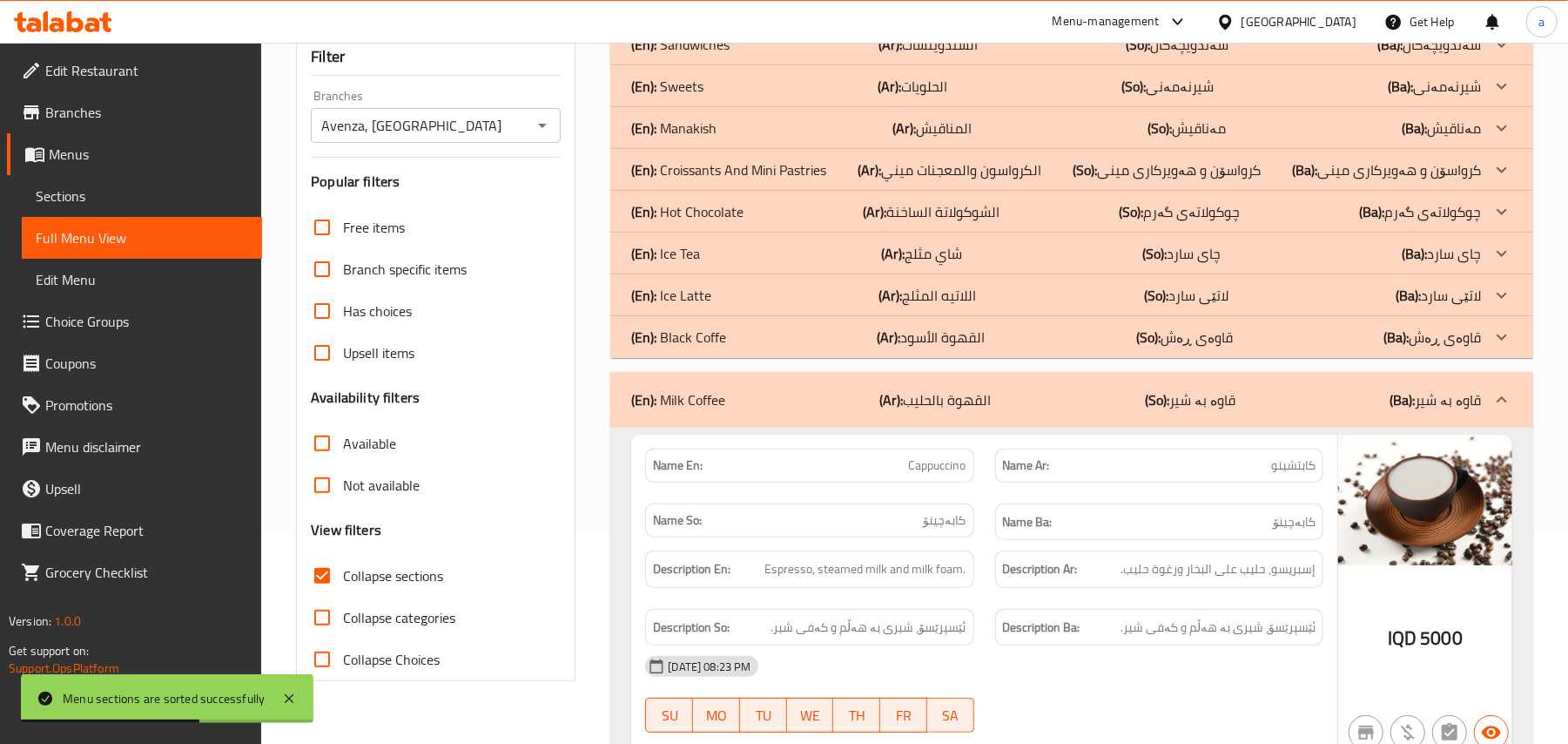
click at [753, 66] on div "(En): Black Coffe (Ar): القهوة الأسود (So): قاوەی ڕەش (Ba): قاوەی ڕەش" at bounding box center [1072, 45] width 922 height 42
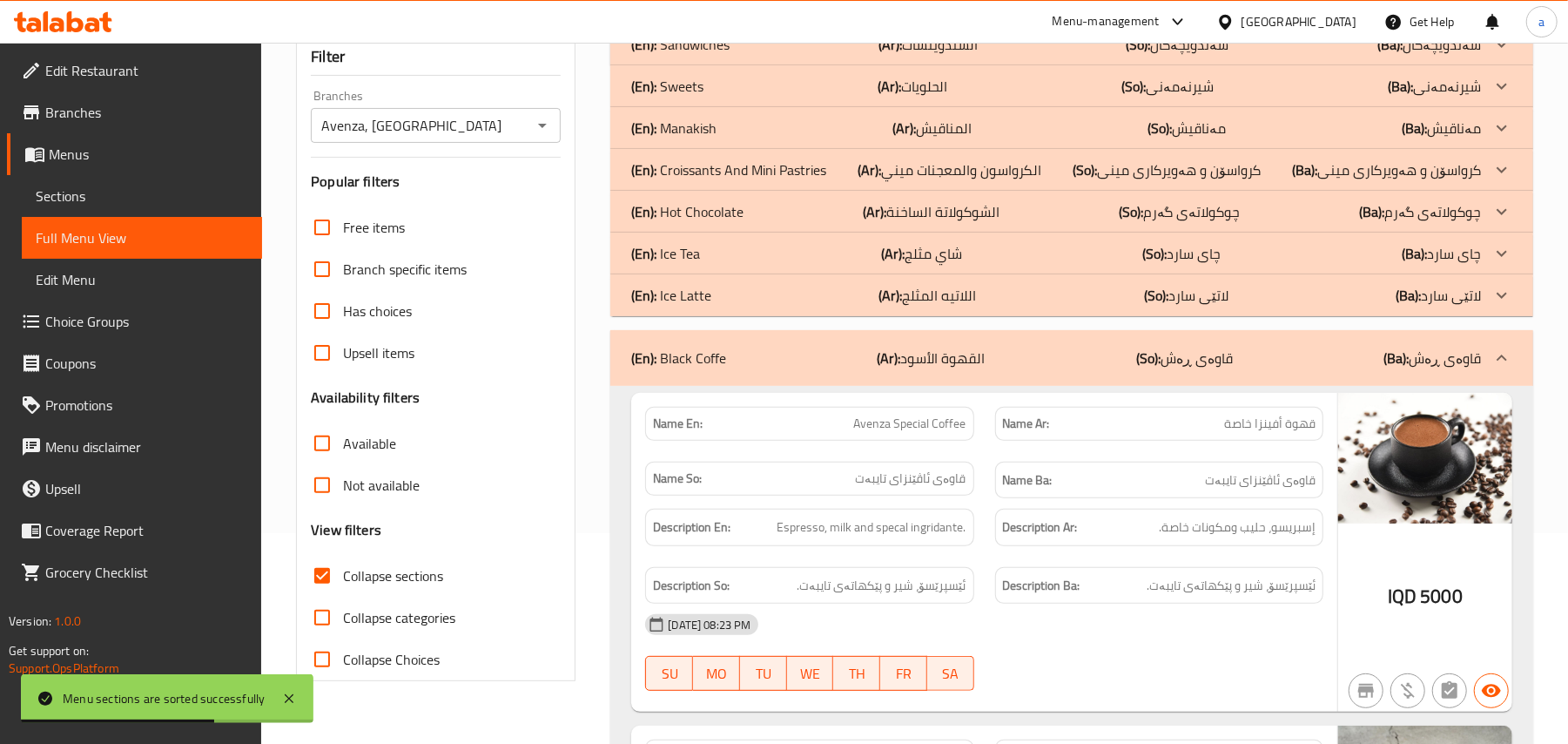
click at [819, 66] on div "(En): Ice Latte (Ar): اللاتيه المثلج (So): لاتێی سارد (Ba): لاتێی سارد" at bounding box center [1072, 45] width 922 height 42
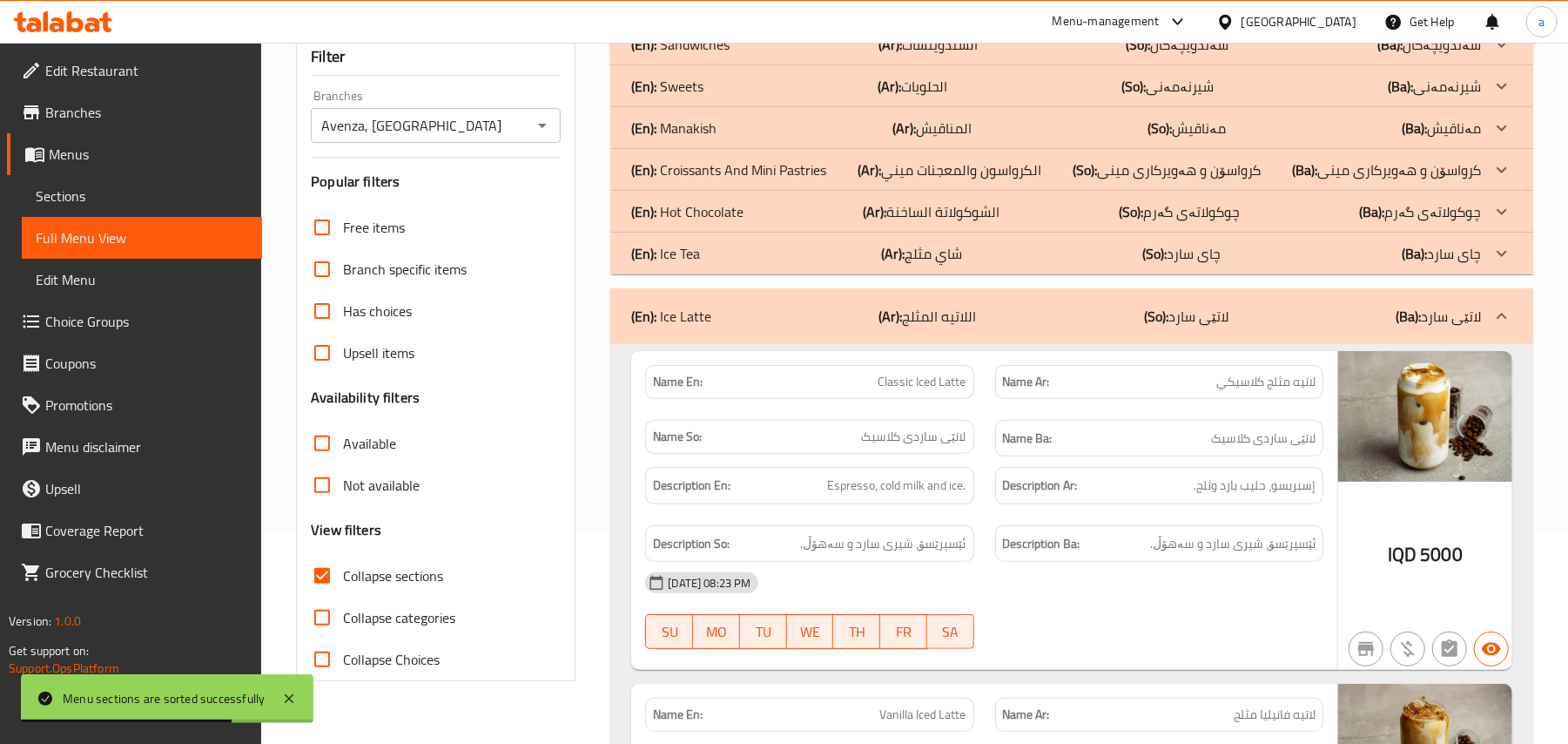
scroll to position [0, 0]
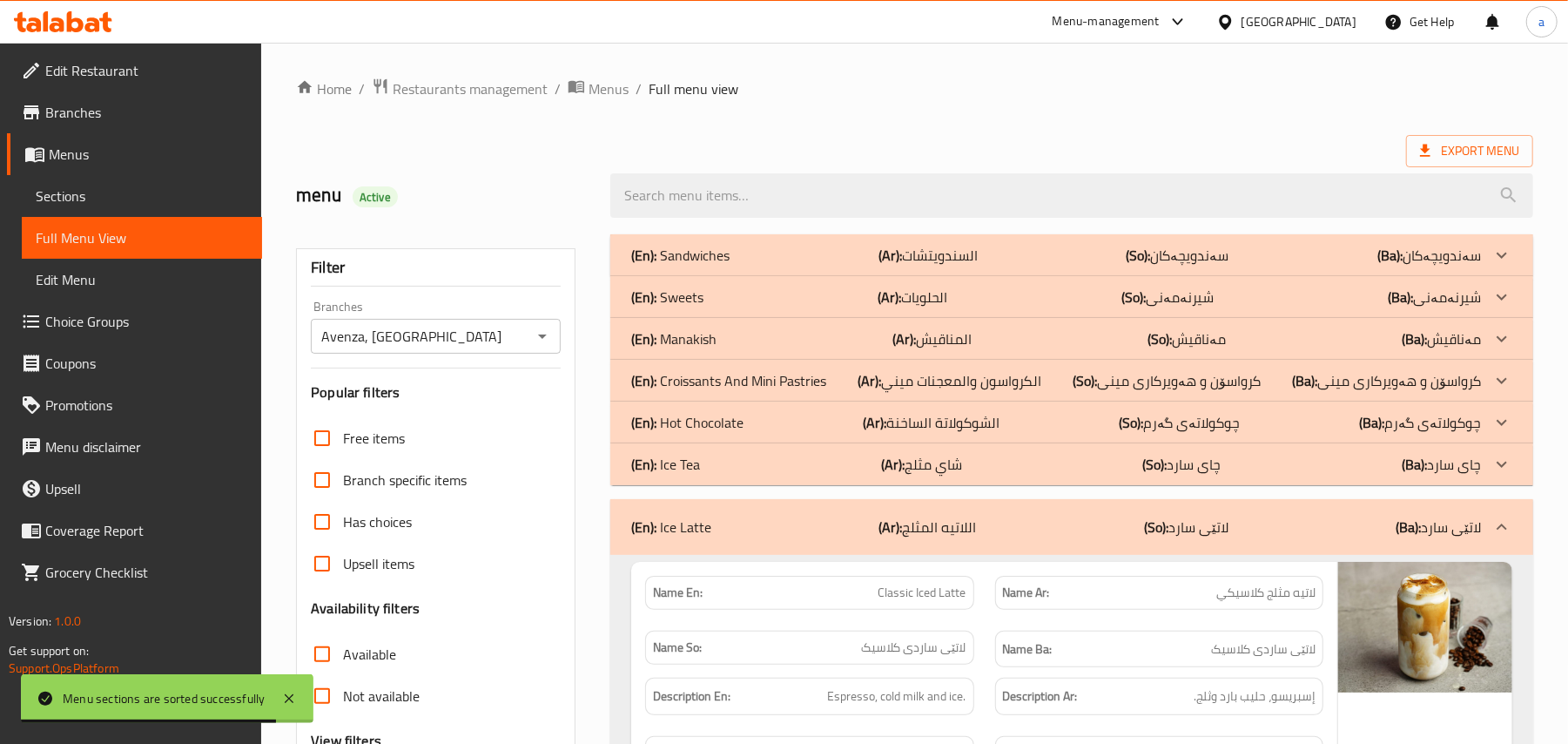
click at [778, 265] on div "(En): Hot Chocolate (Ar): الشوكولاتة الساخنة (So): چوکولاتەی گەرم (Ba): چوکولات…" at bounding box center [1056, 255] width 850 height 21
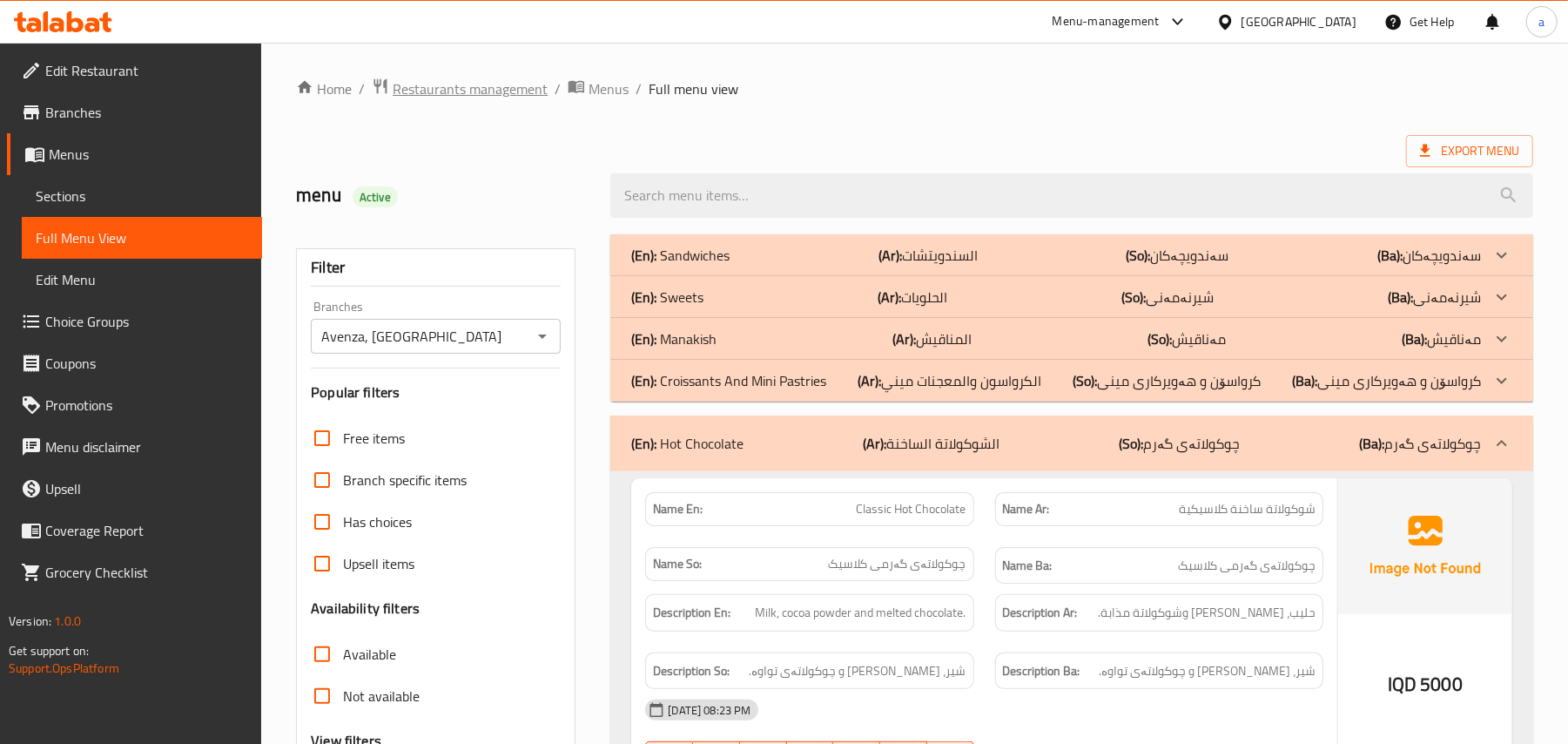
click at [502, 96] on span "Restaurants management" at bounding box center [470, 88] width 155 height 21
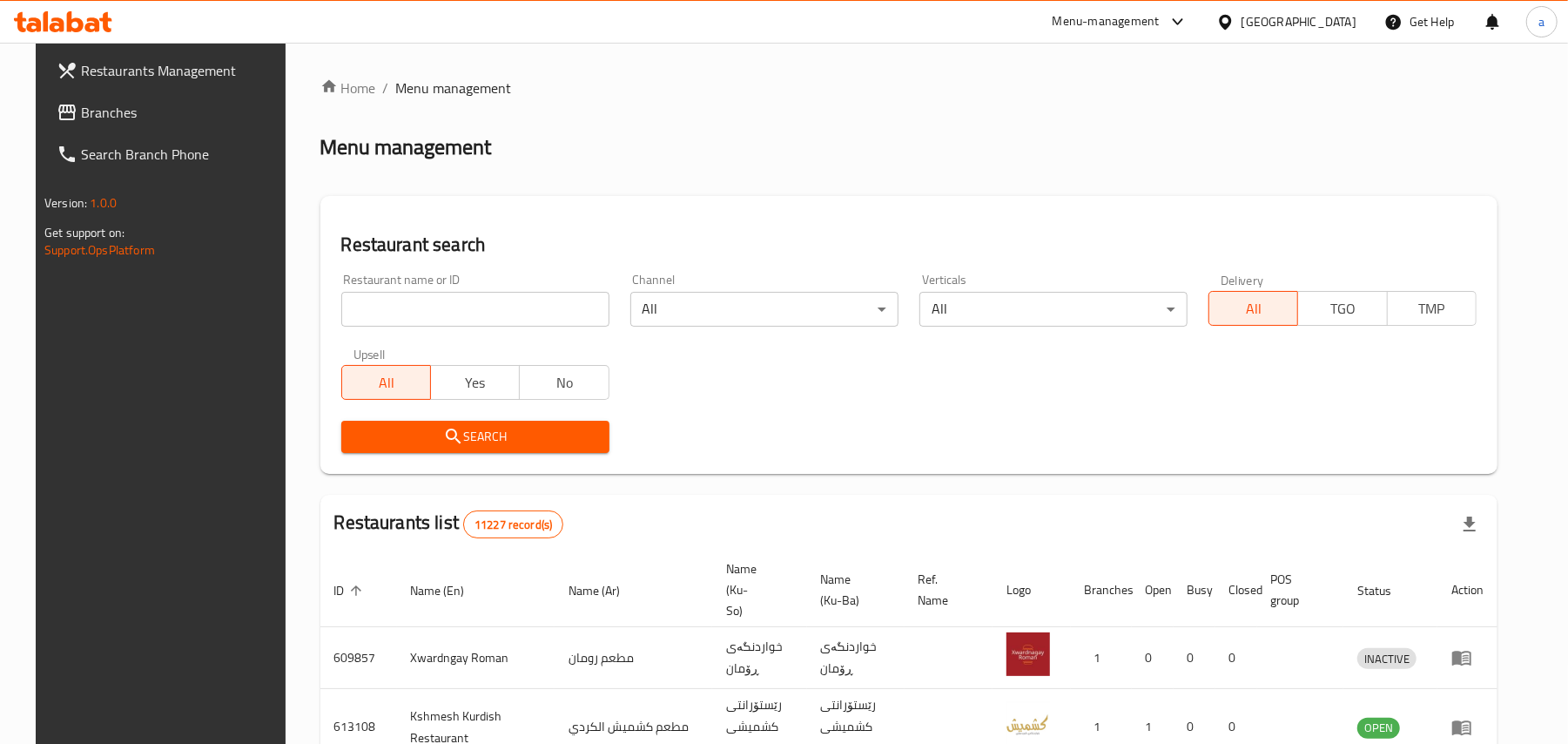
click at [416, 314] on input "search" at bounding box center [475, 309] width 268 height 35
paste input "[PERSON_NAME] Restaurant & Cafe"
type input "[PERSON_NAME] Restaura"
click button "Search" at bounding box center [475, 437] width 268 height 32
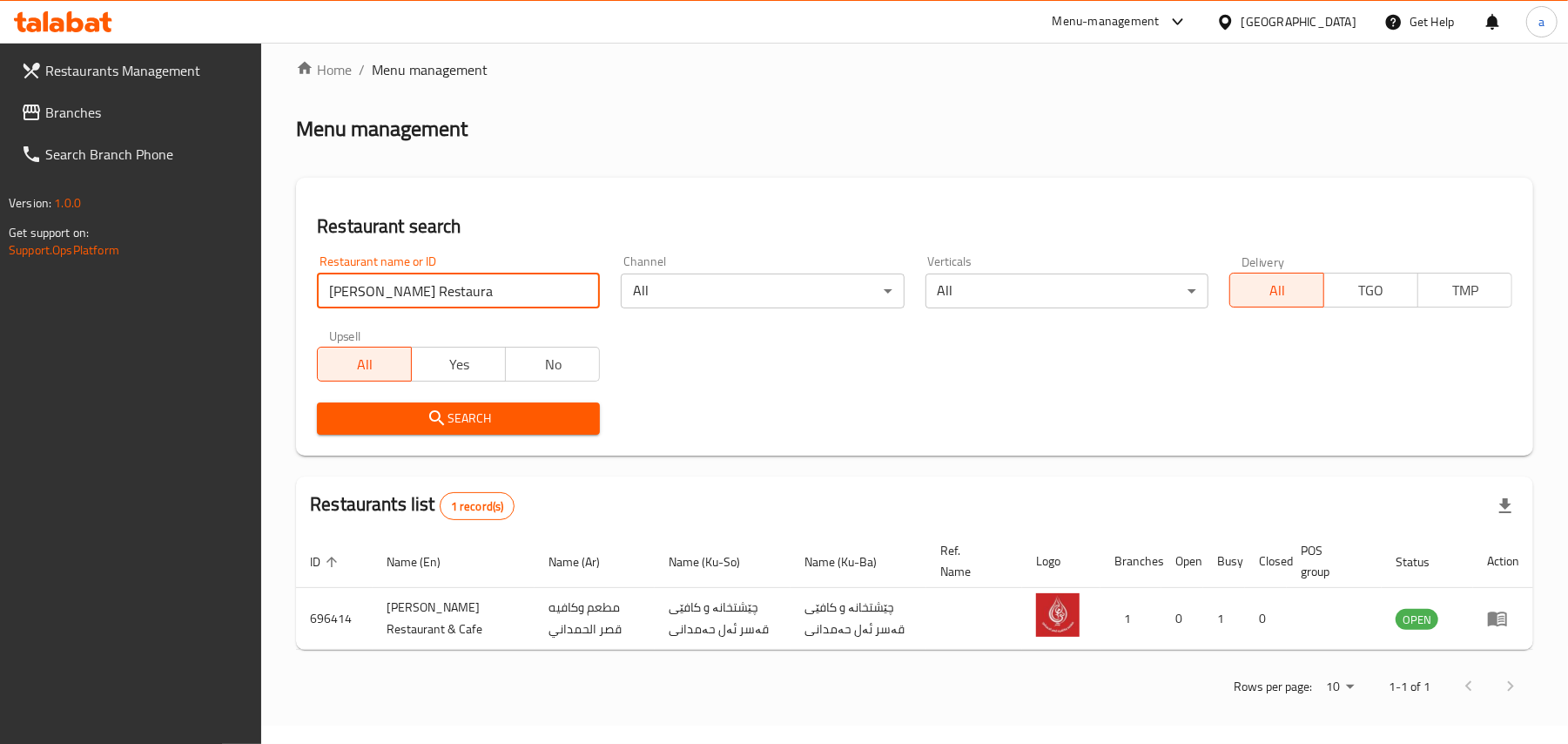
scroll to position [32, 0]
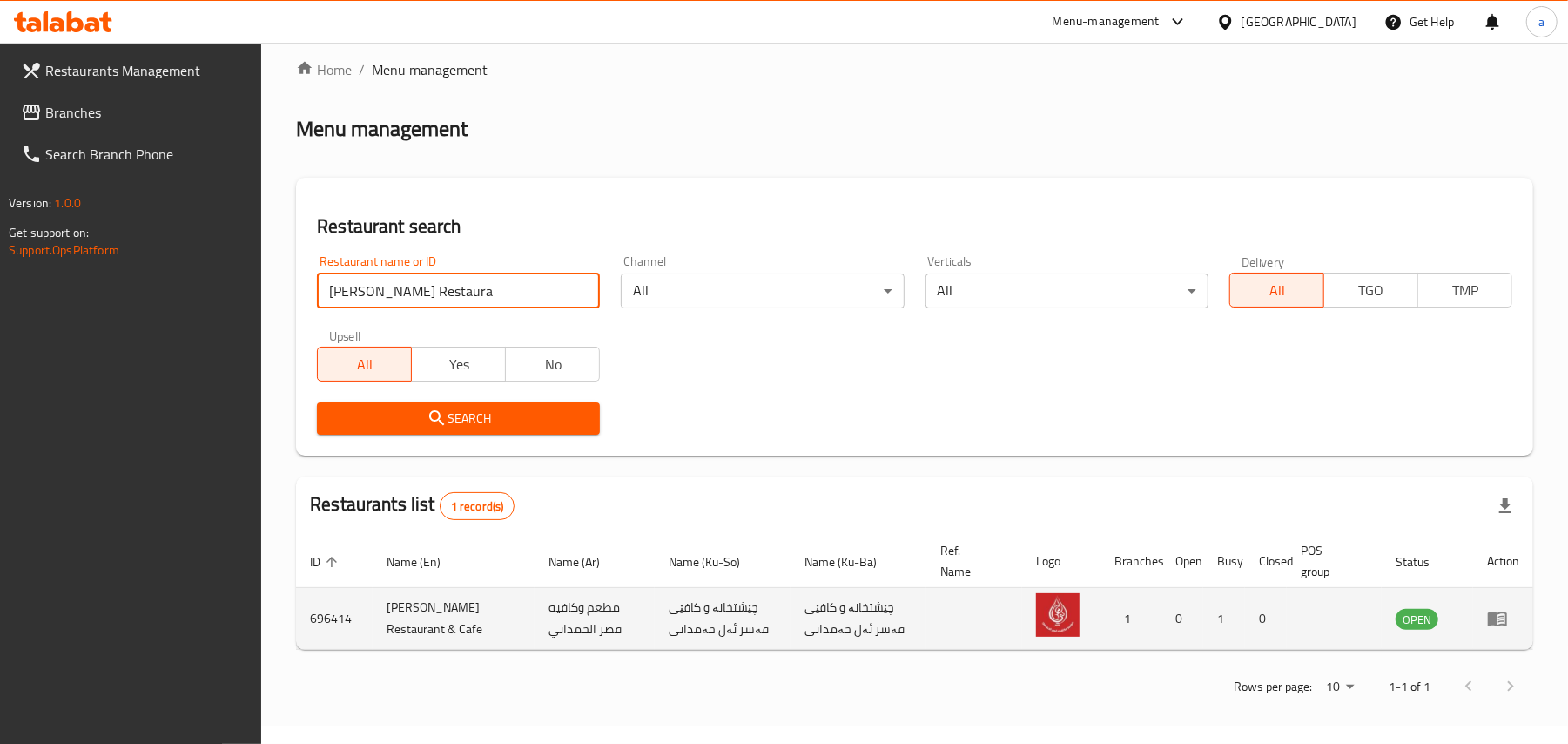
click at [1499, 620] on icon "enhanced table" at bounding box center [1498, 618] width 21 height 21
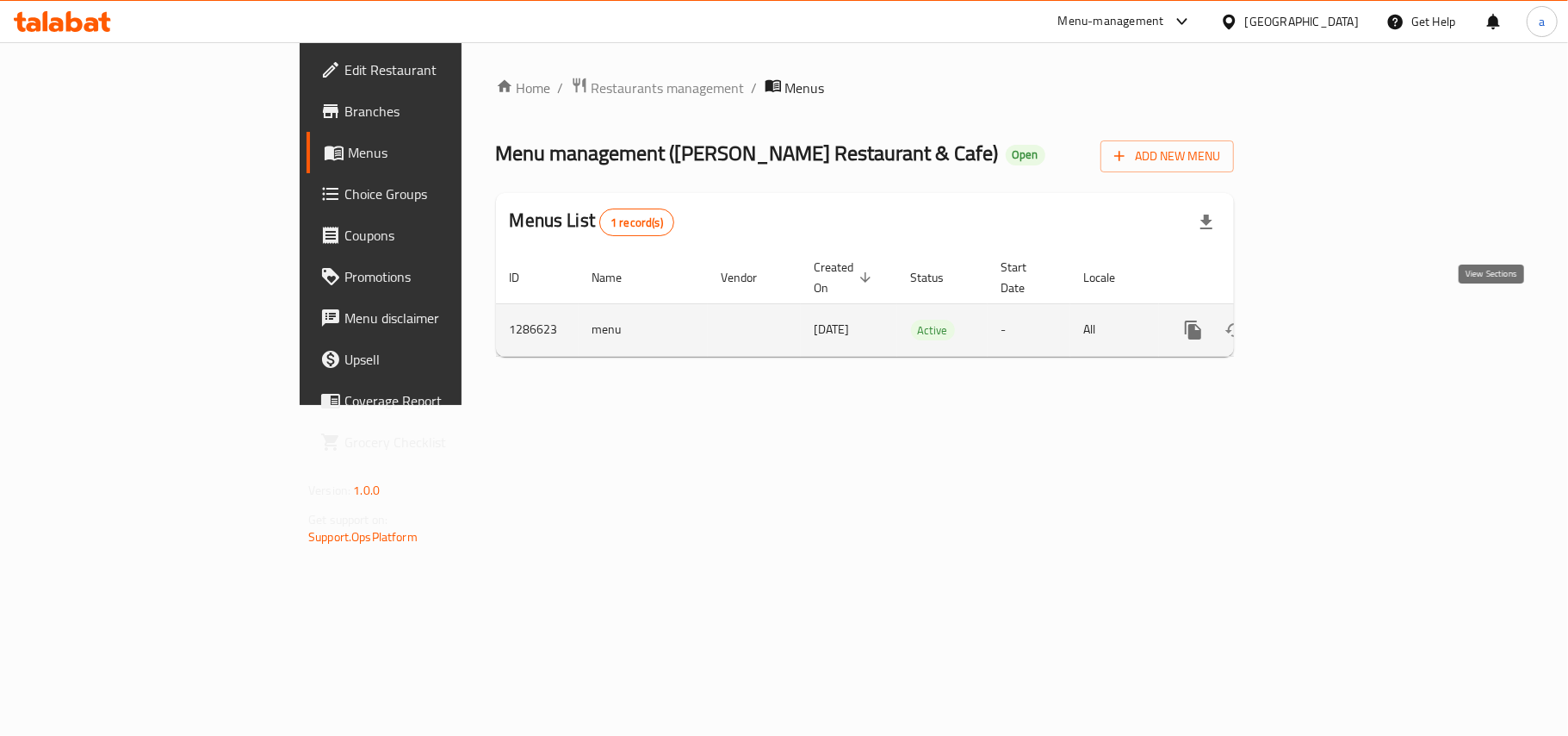
click at [1328, 320] on icon "enhanced table" at bounding box center [1318, 330] width 21 height 21
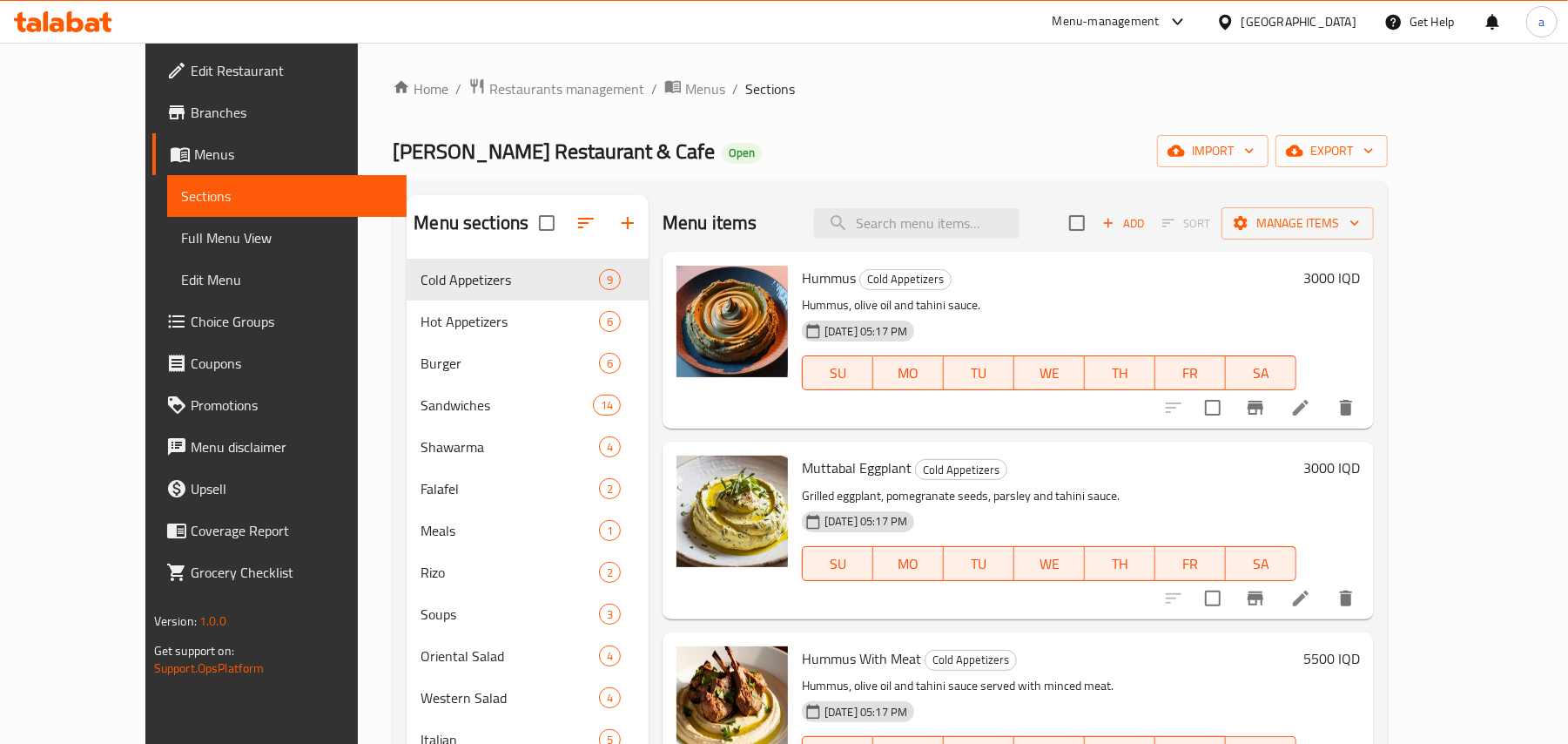
click at [181, 245] on span "Full Menu View" at bounding box center [286, 238] width 212 height 21
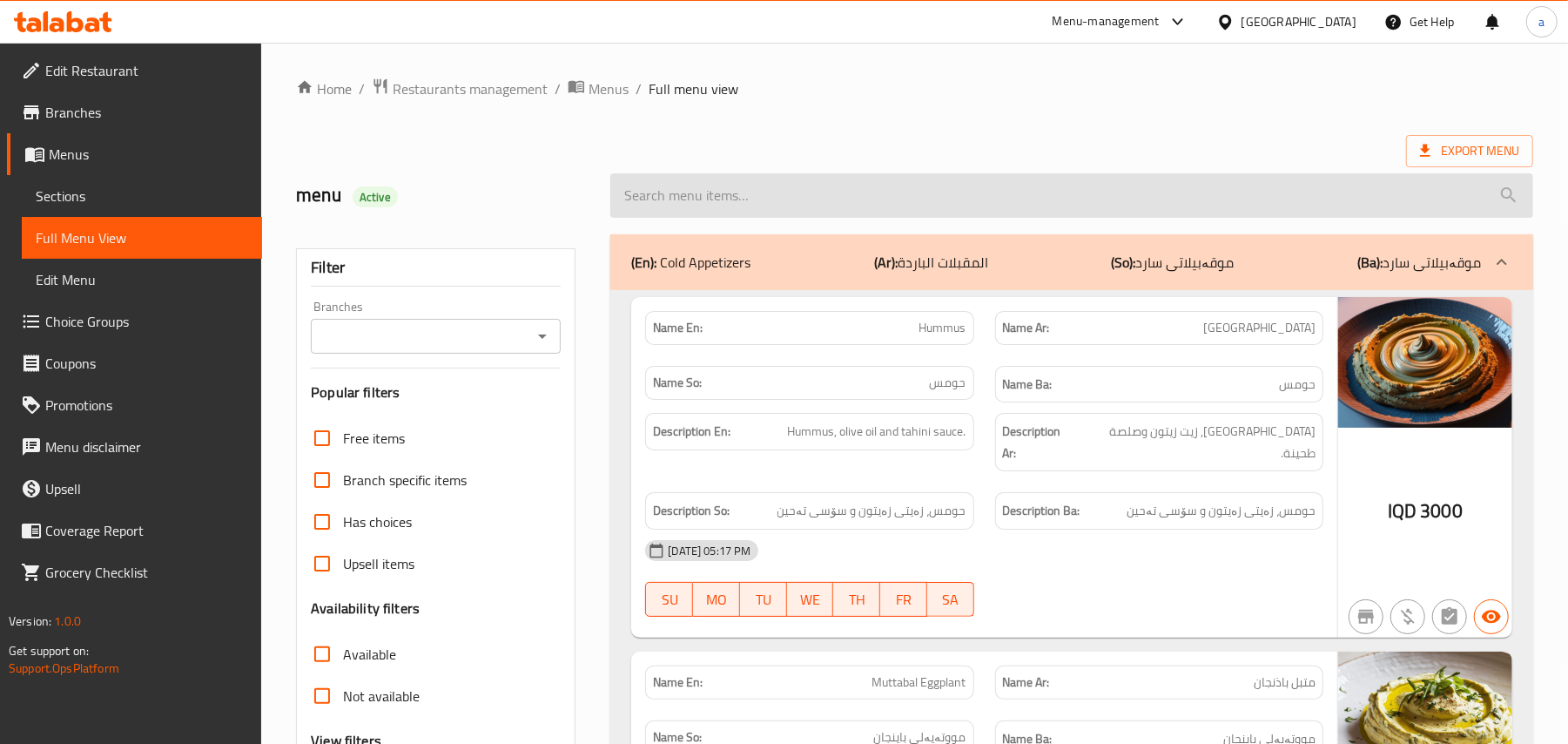
click at [701, 204] on input "search" at bounding box center [1072, 195] width 922 height 45
paste input "Crispy Sandwich"
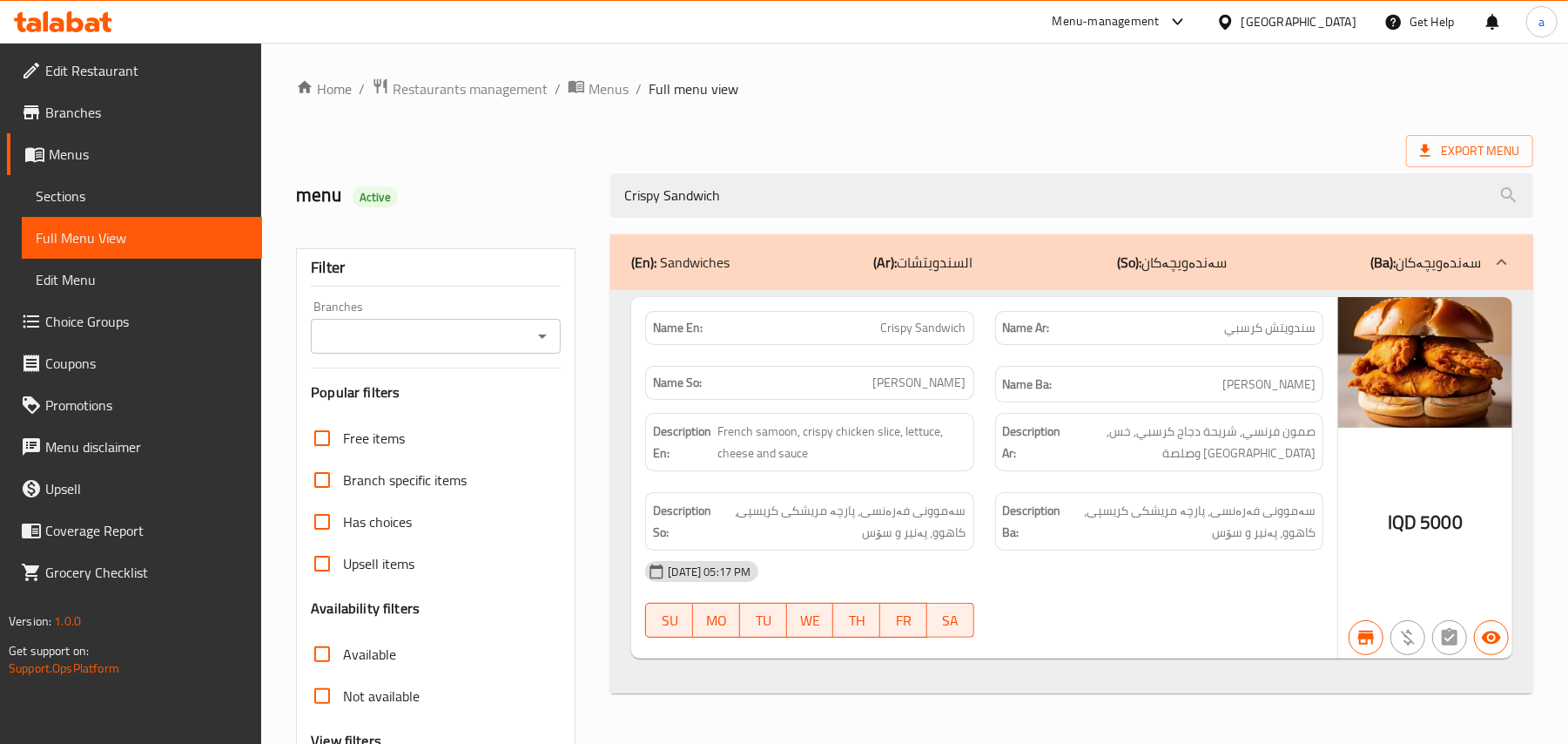
click at [540, 338] on icon "Open" at bounding box center [542, 336] width 21 height 21
type input "Crispy Sandwich"
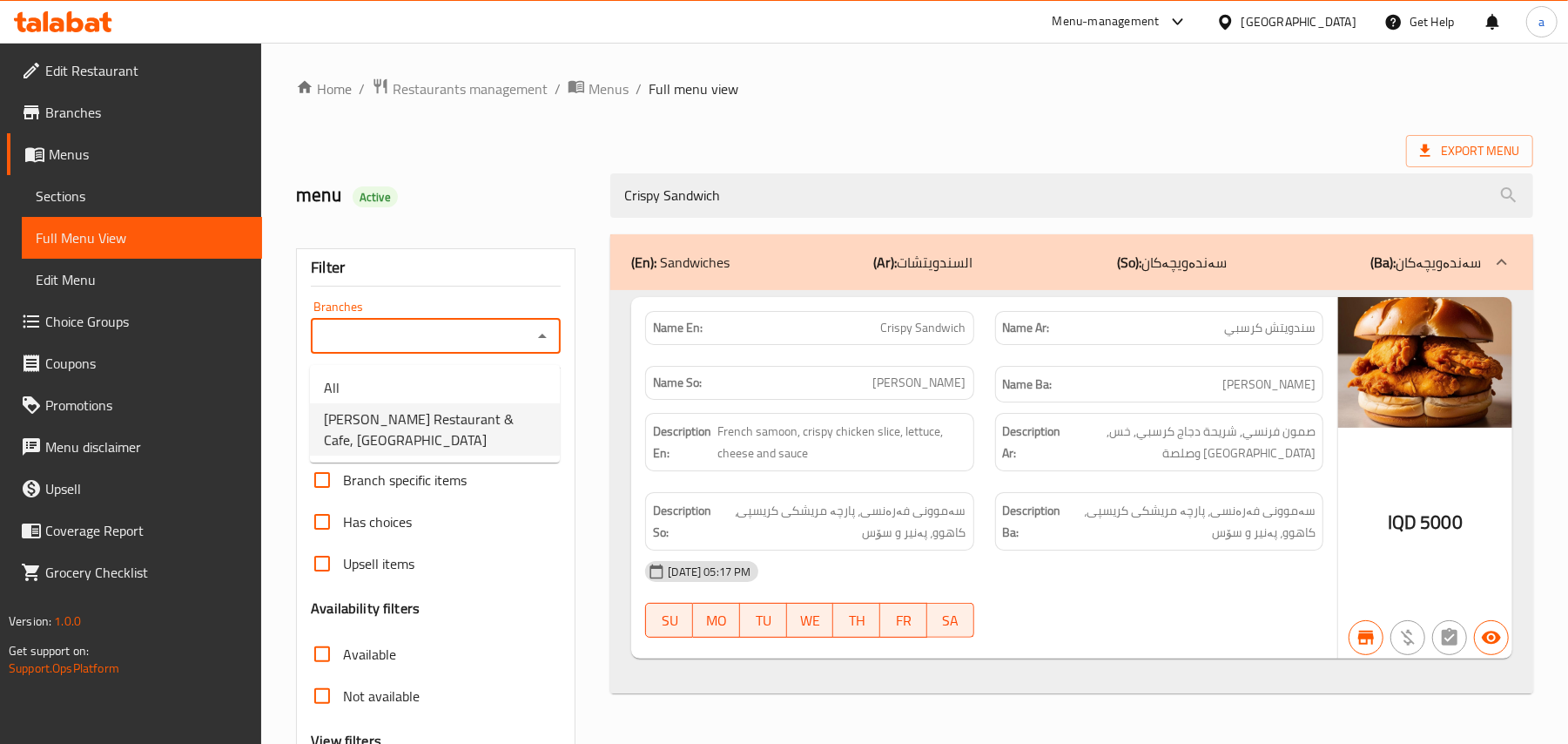
click at [430, 418] on span "[PERSON_NAME] Restaurant & Cafe, [GEOGRAPHIC_DATA]" at bounding box center [435, 429] width 222 height 42
type input "[PERSON_NAME] Restaurant & Cafe, [GEOGRAPHIC_DATA]"
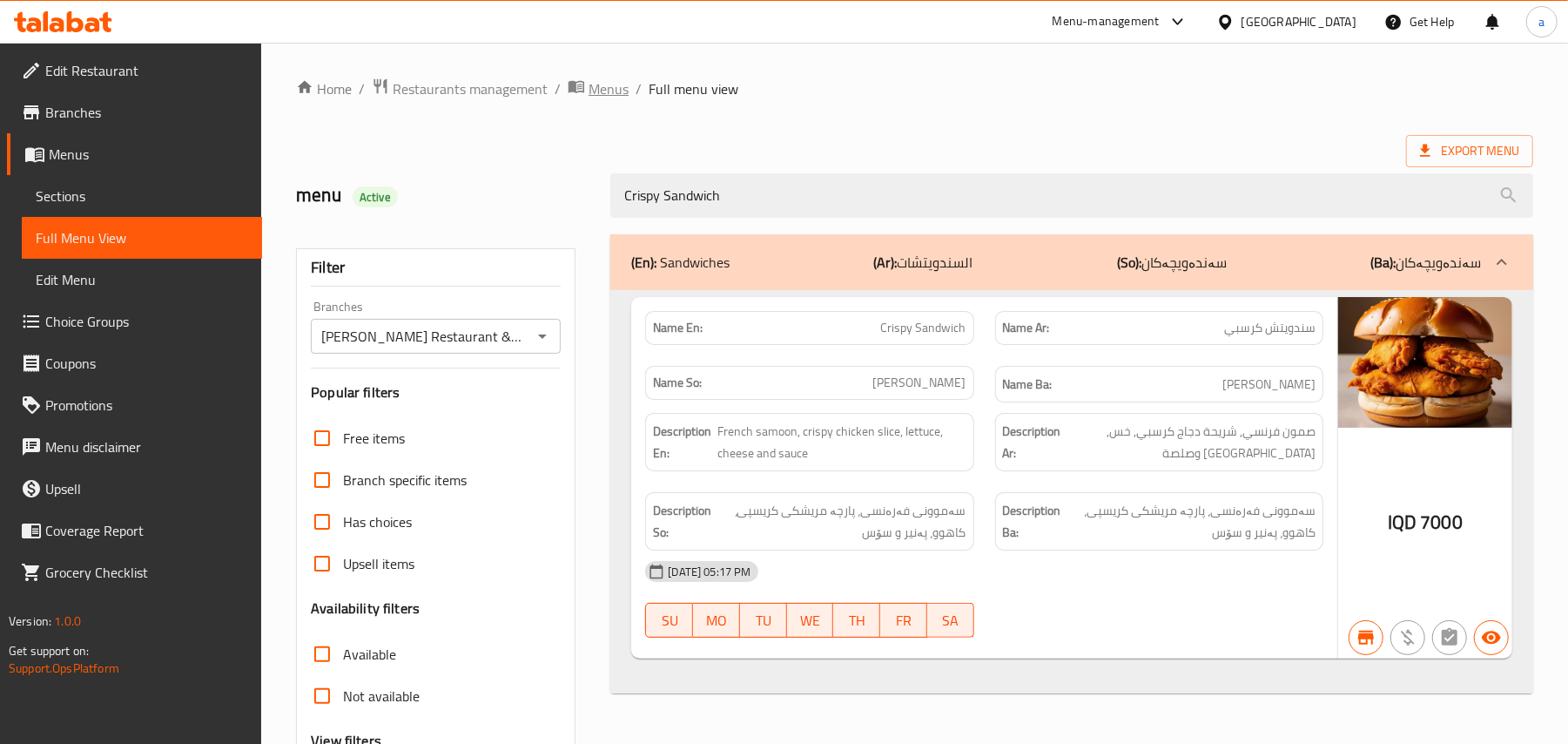
click at [629, 90] on span "Menus" at bounding box center [609, 88] width 40 height 21
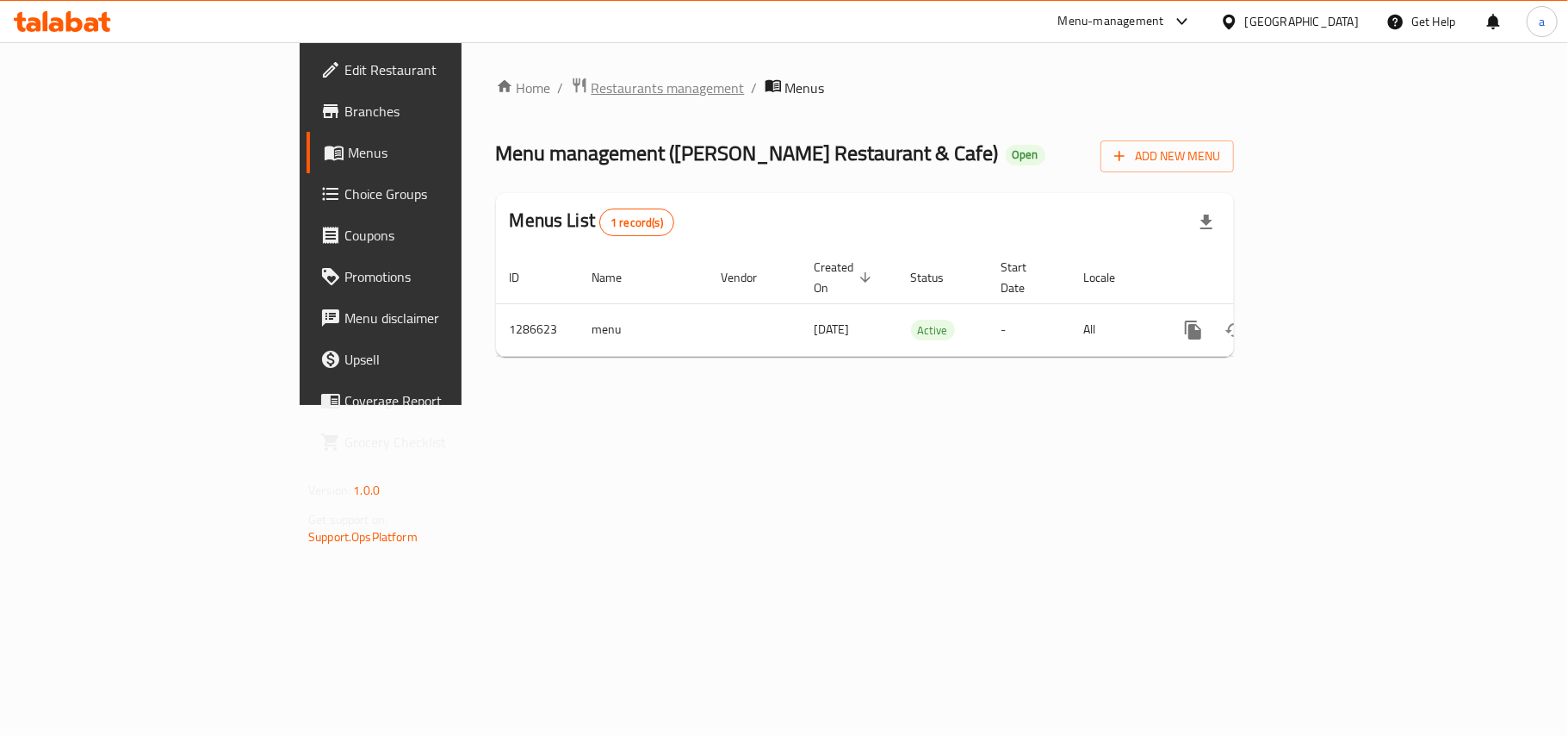
click at [592, 89] on span "Restaurants management" at bounding box center [668, 88] width 153 height 21
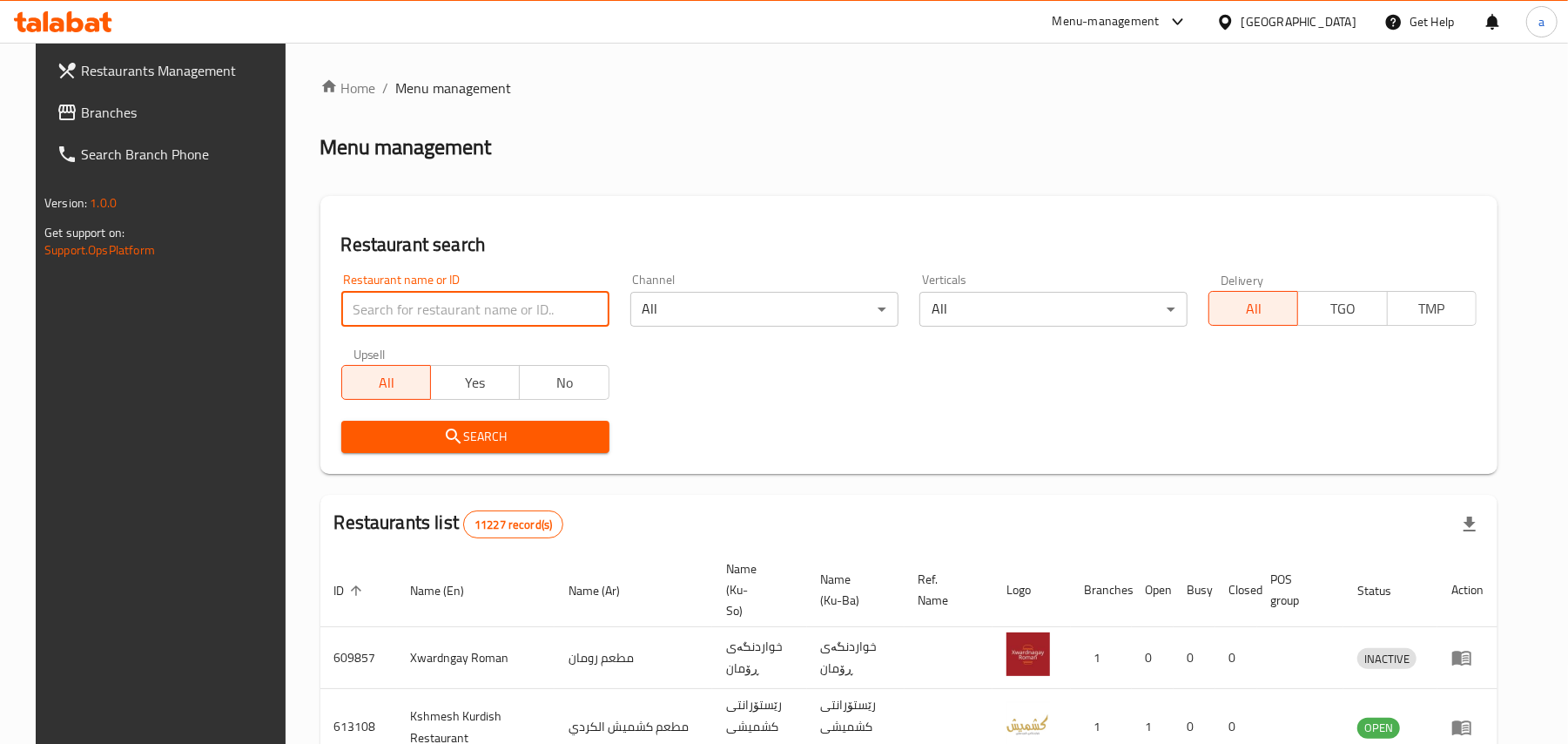
click at [429, 323] on input "search" at bounding box center [475, 309] width 268 height 35
paste input "[PERSON_NAME] Restaurant"
type input "[PERSON_NAME] Restaurant"
click button "Search" at bounding box center [475, 437] width 268 height 32
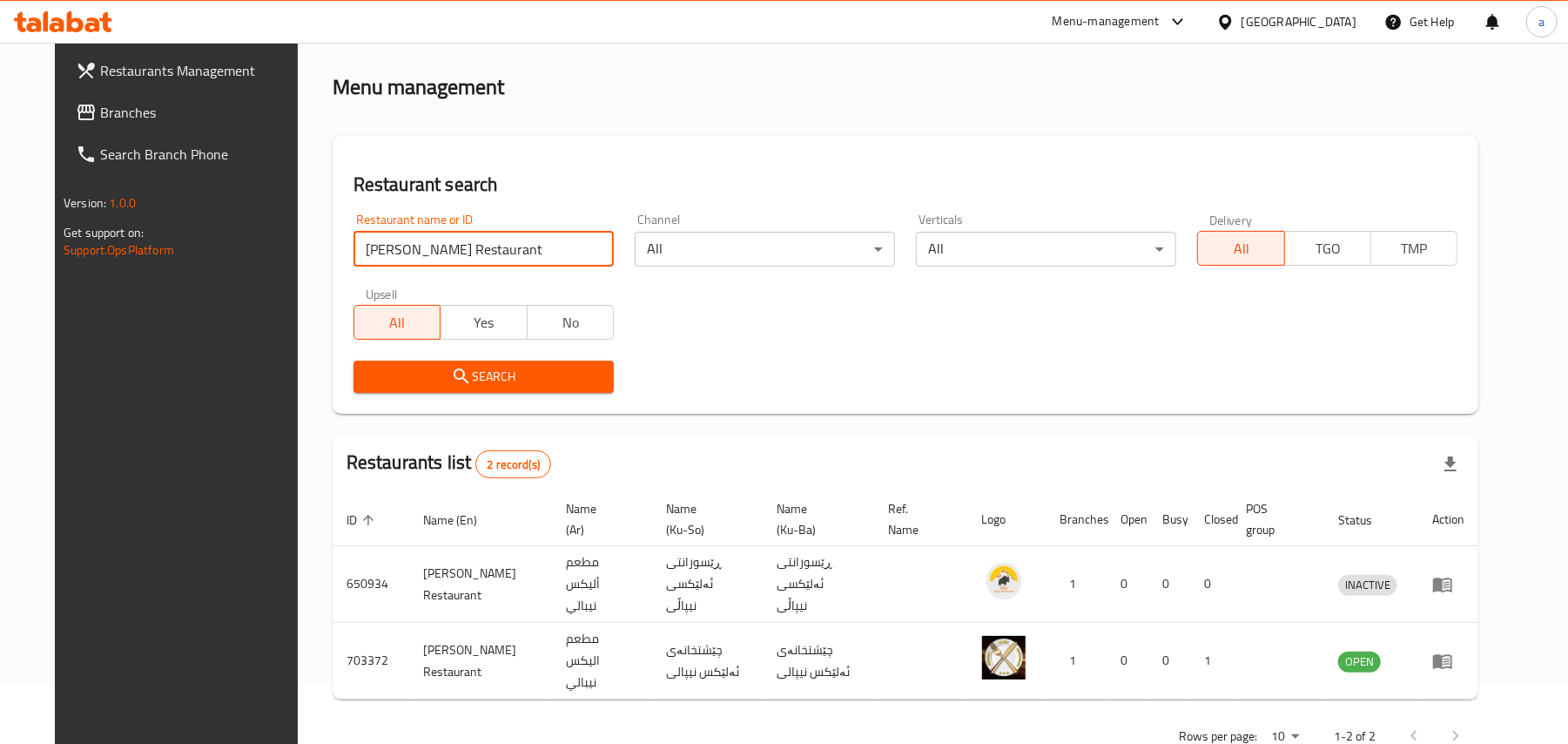
scroll to position [94, 0]
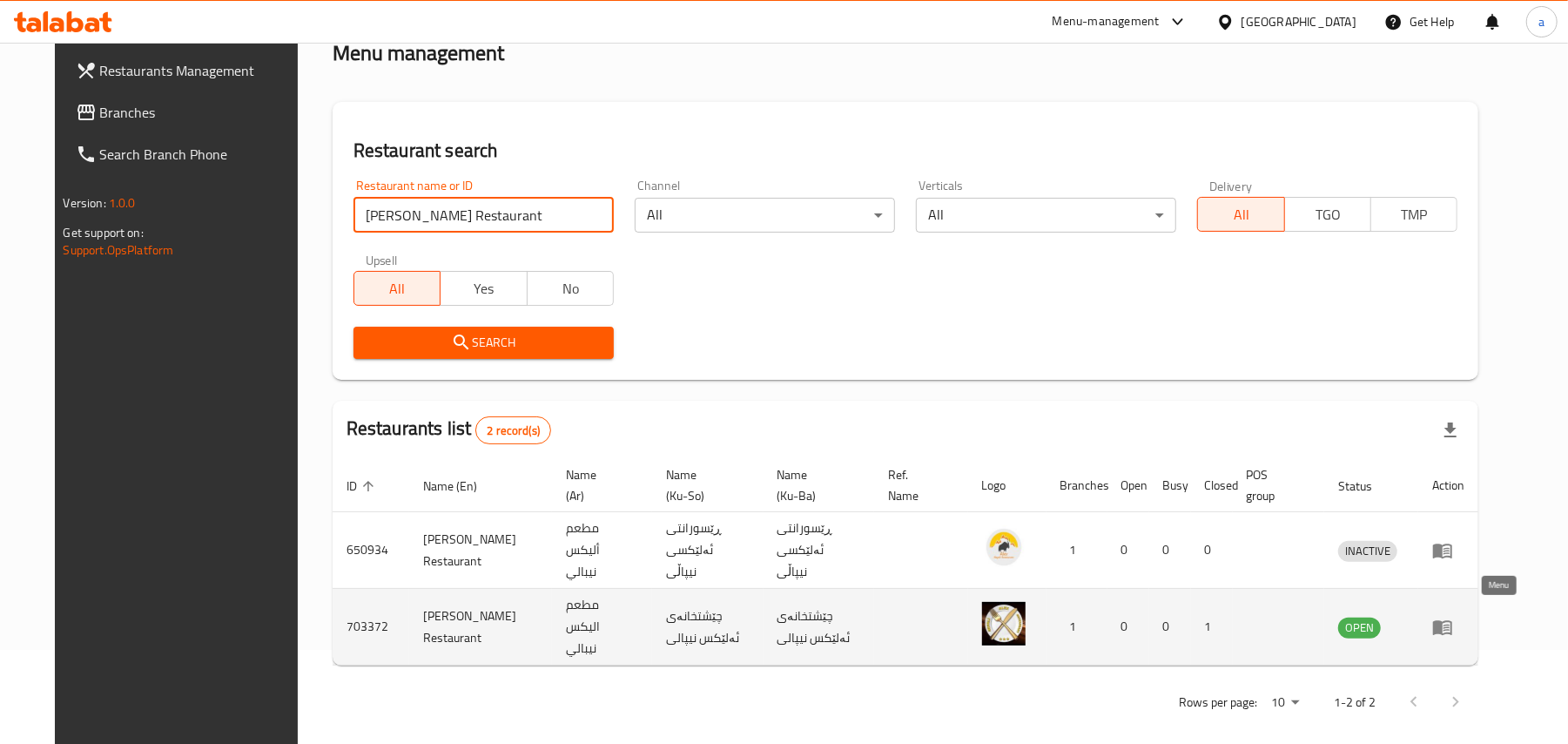
click at [1453, 617] on icon "enhanced table" at bounding box center [1442, 627] width 21 height 21
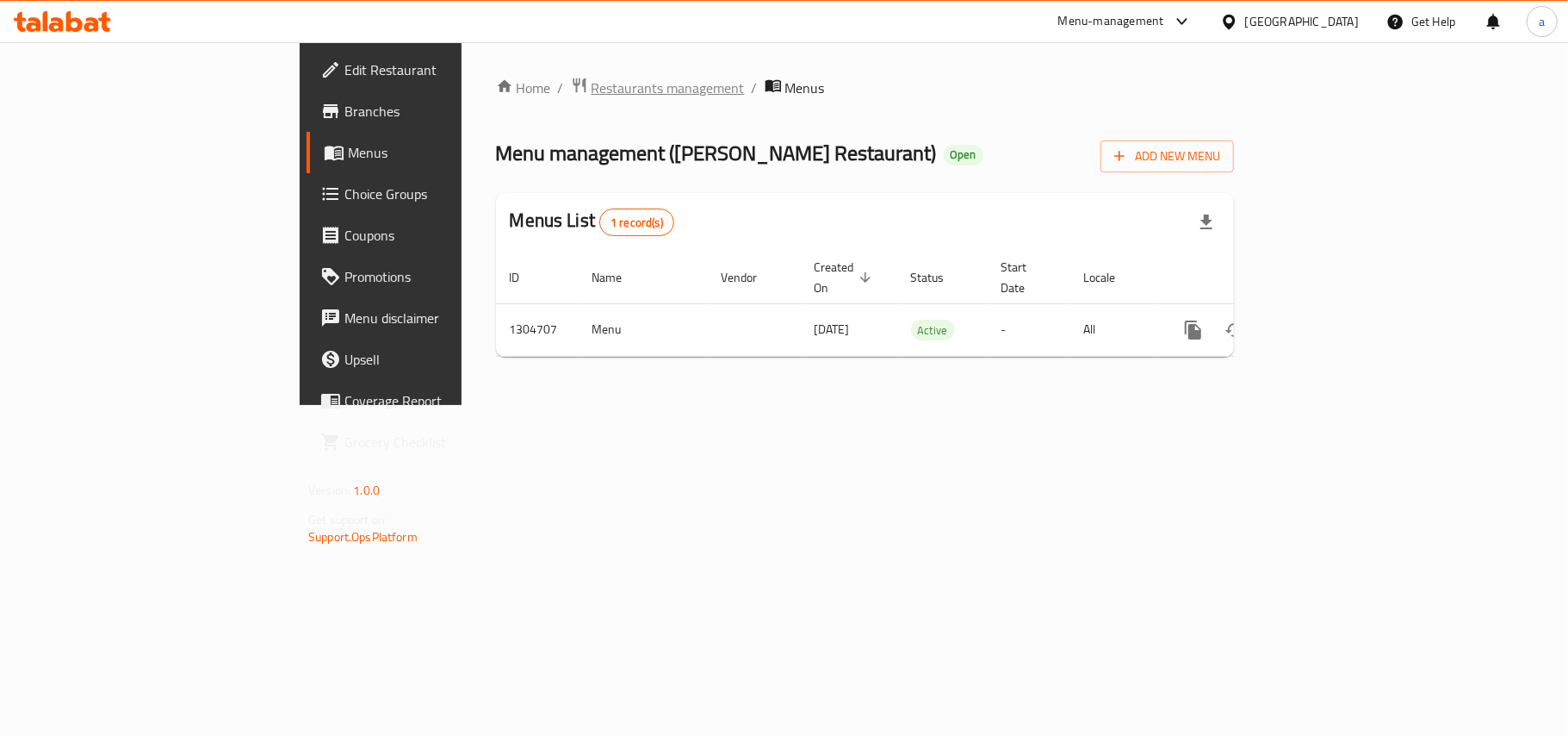
click at [592, 87] on span "Restaurants management" at bounding box center [668, 88] width 153 height 21
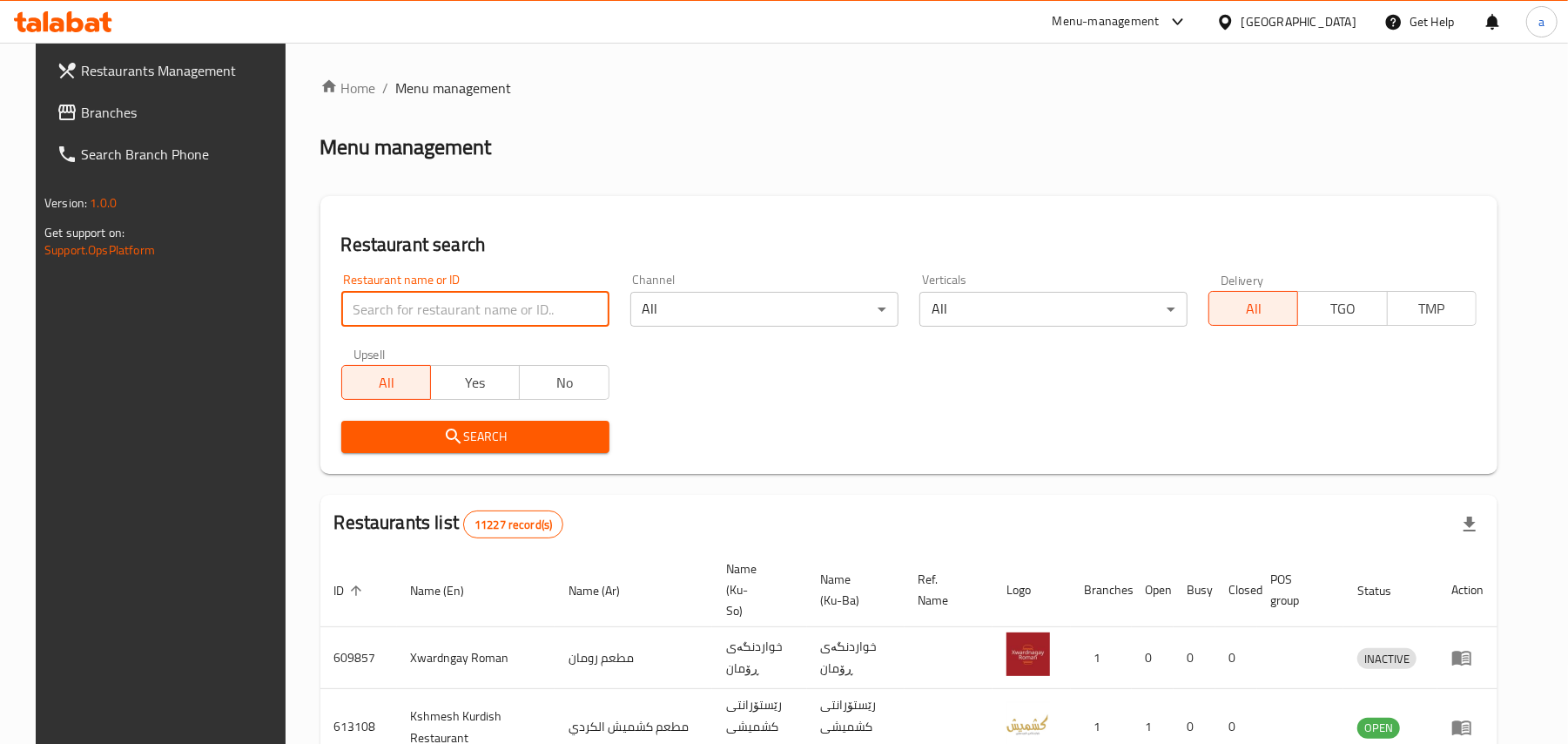
click at [480, 307] on input "search" at bounding box center [475, 309] width 268 height 35
paste input "[PERSON_NAME] Restaurant"
type input "[PERSON_NAME] Restaurant"
click button "Search" at bounding box center [475, 437] width 268 height 32
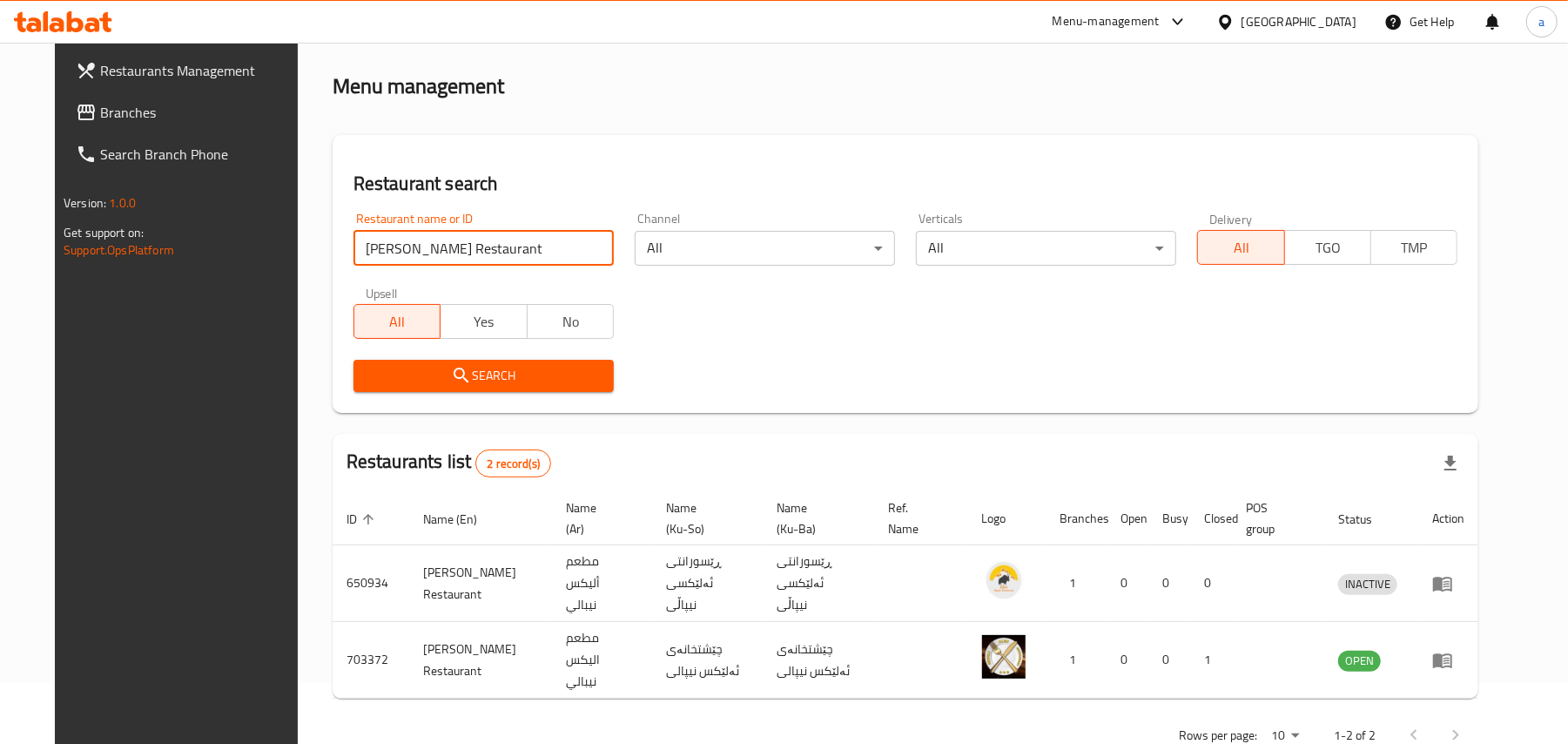
scroll to position [94, 0]
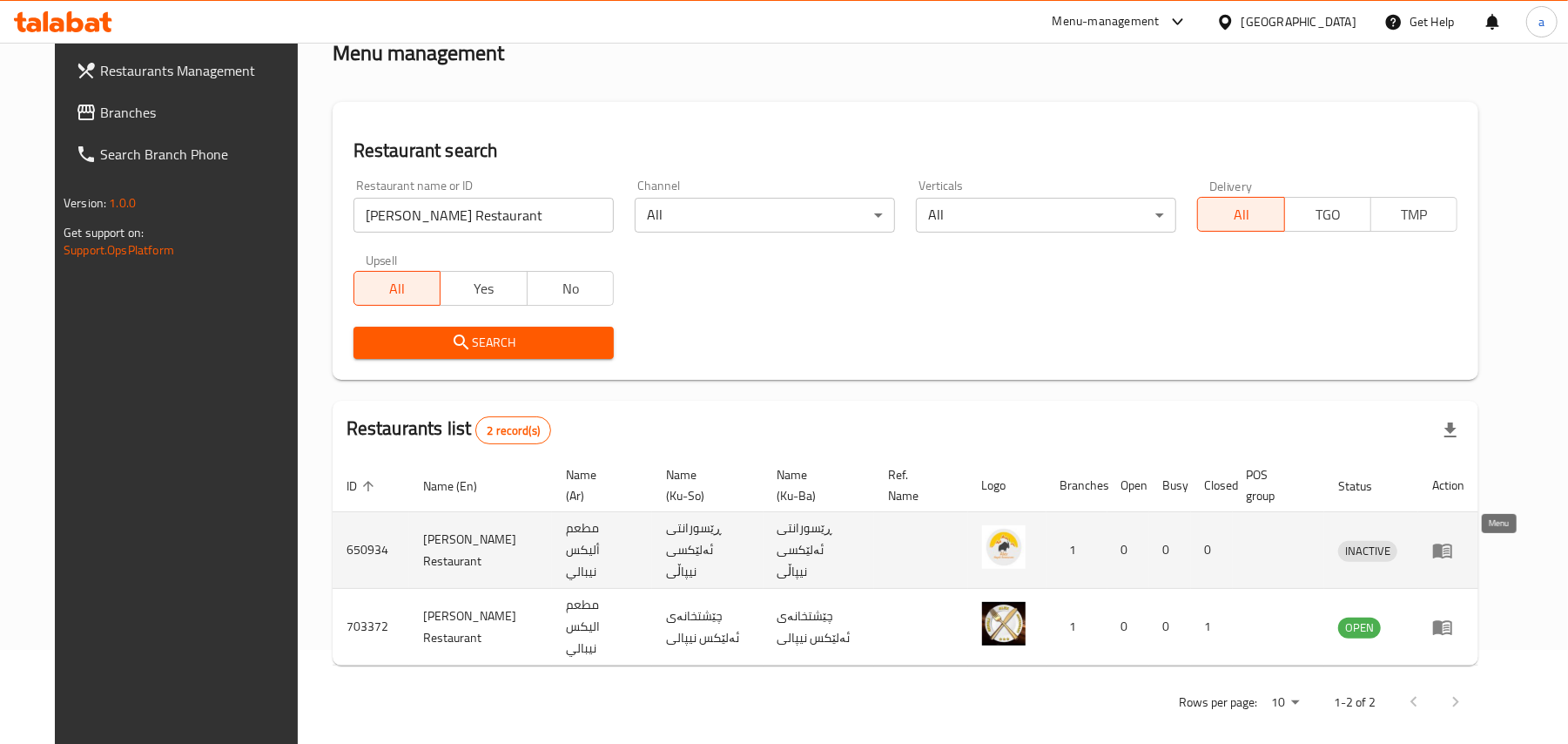
click at [1453, 561] on icon "enhanced table" at bounding box center [1442, 551] width 21 height 21
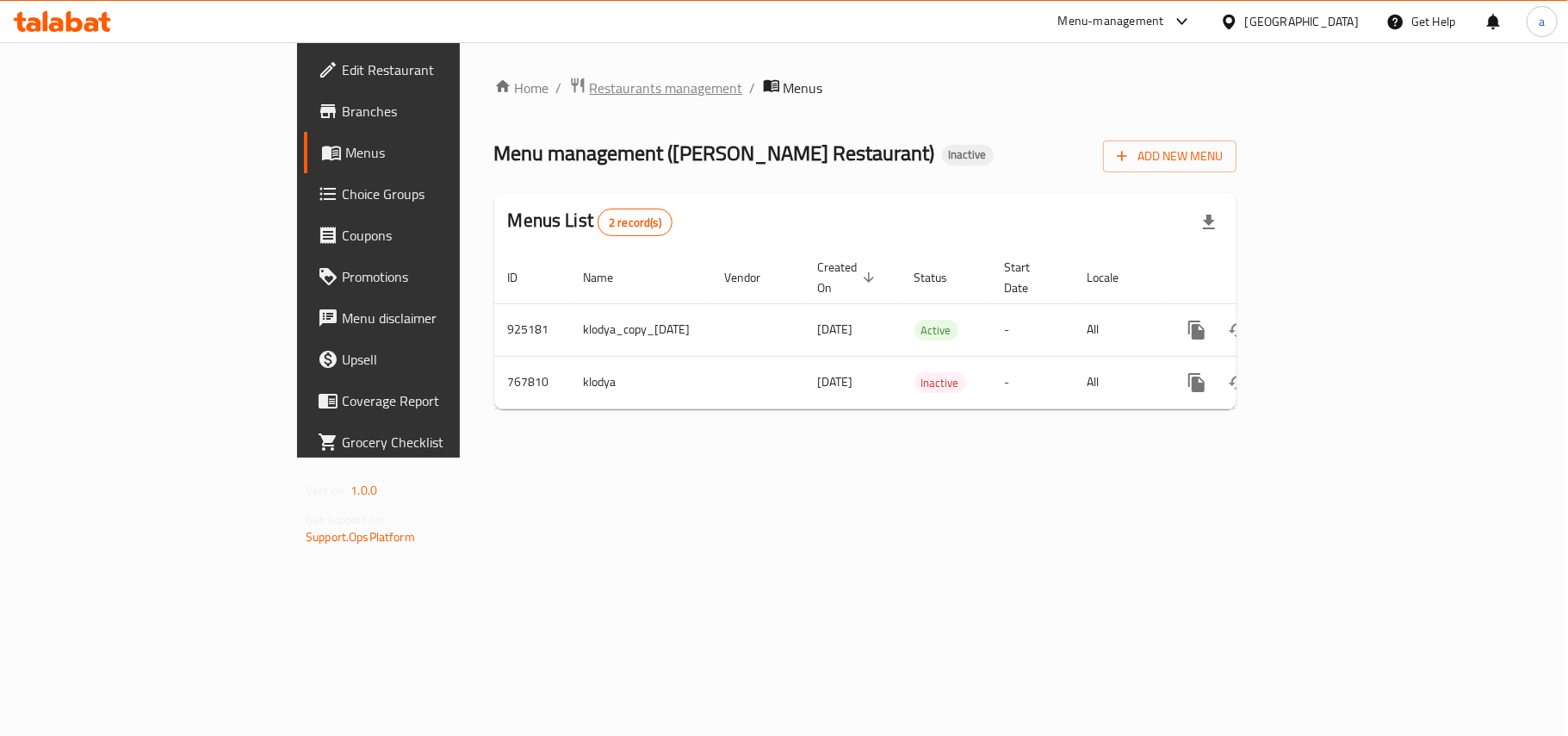
click at [590, 93] on span "Restaurants management" at bounding box center [666, 88] width 153 height 21
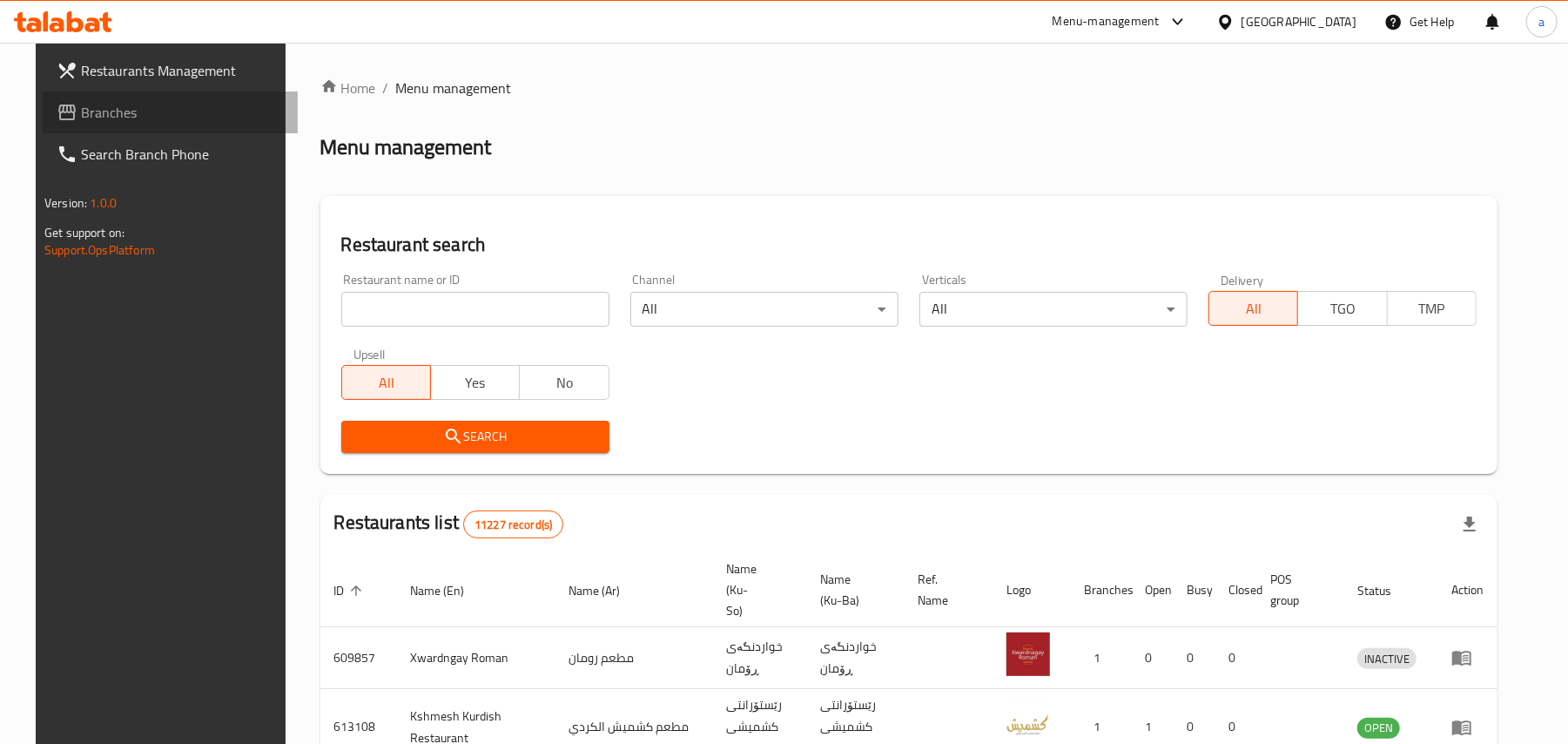
click at [115, 122] on span "Branches" at bounding box center [182, 112] width 203 height 21
